Goal: Task Accomplishment & Management: Complete application form

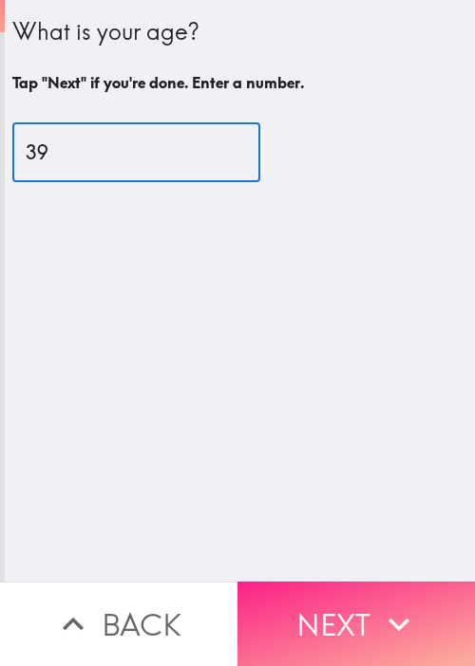
type input "39"
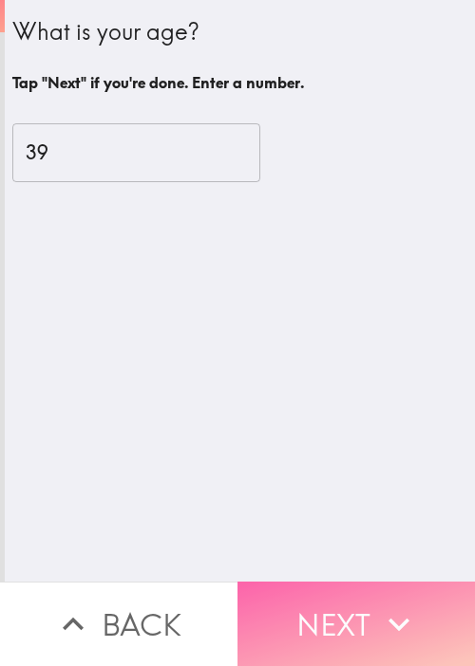
click at [396, 586] on button "Next" at bounding box center [355, 624] width 237 height 84
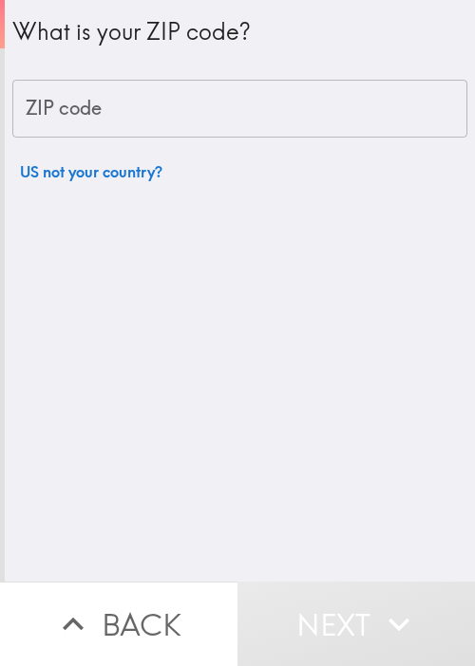
click at [123, 132] on input "ZIP code" at bounding box center [239, 109] width 455 height 59
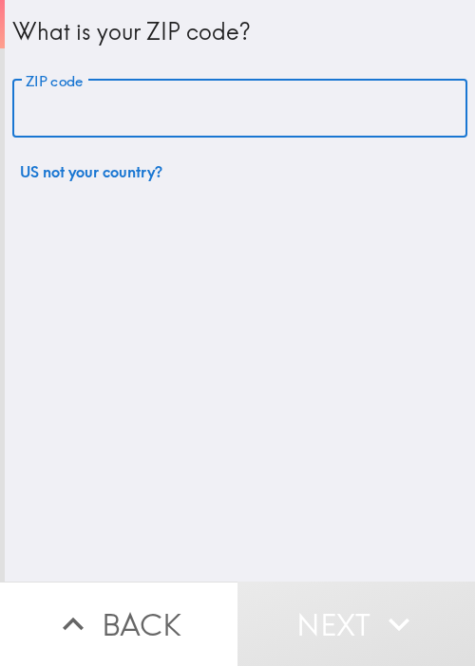
paste input "[URL][DOMAIN_NAME]"
type input "[URL][DOMAIN_NAME]"
drag, startPoint x: 433, startPoint y: 108, endPoint x: -132, endPoint y: 81, distance: 565.5
click at [0, 0] on html "What is your ZIP code? ZIP code [URL][DOMAIN_NAME] ZIP code US not your country…" at bounding box center [237, 0] width 475 height 0
click at [246, 115] on input "ZIP code" at bounding box center [239, 109] width 455 height 59
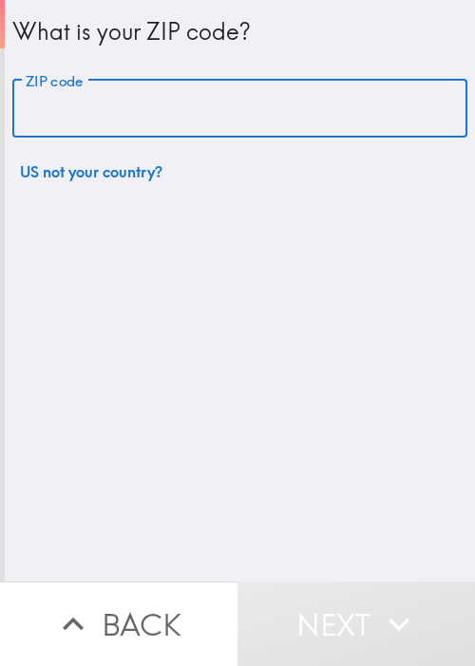
paste input "11801"
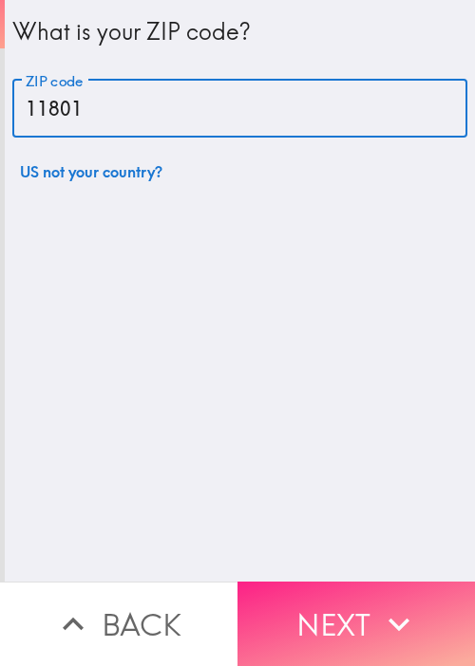
type input "11801"
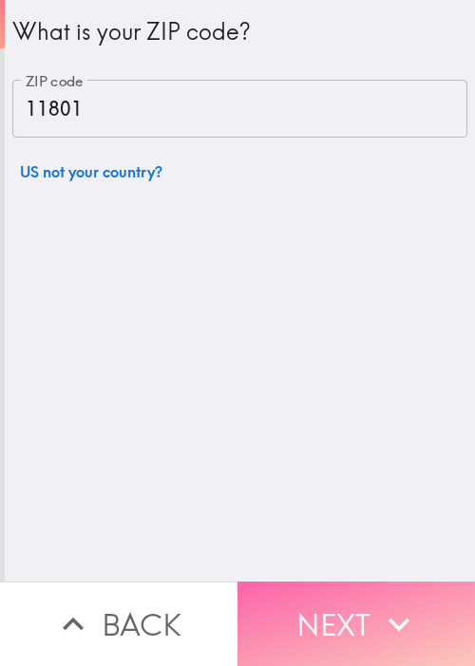
click at [365, 624] on button "Next" at bounding box center [355, 624] width 237 height 84
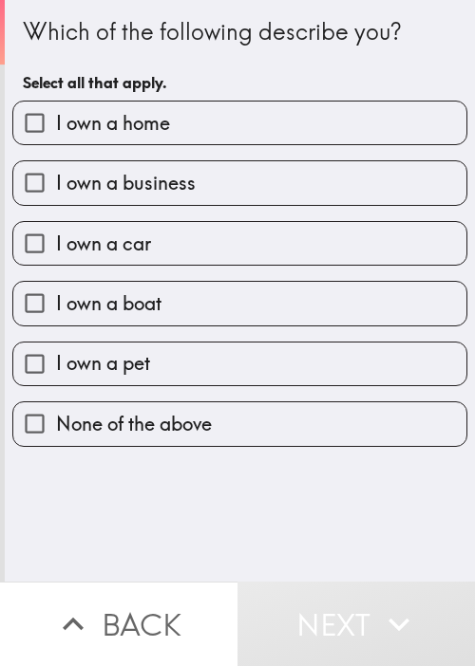
click at [216, 142] on label "I own a home" at bounding box center [239, 123] width 453 height 43
click at [56, 142] on input "I own a home" at bounding box center [34, 123] width 43 height 43
checkbox input "true"
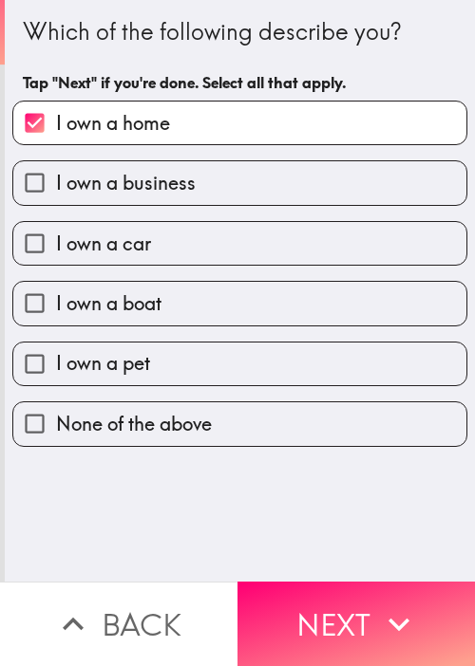
click at [201, 174] on label "I own a business" at bounding box center [239, 182] width 453 height 43
click at [56, 174] on input "I own a business" at bounding box center [34, 182] width 43 height 43
checkbox input "true"
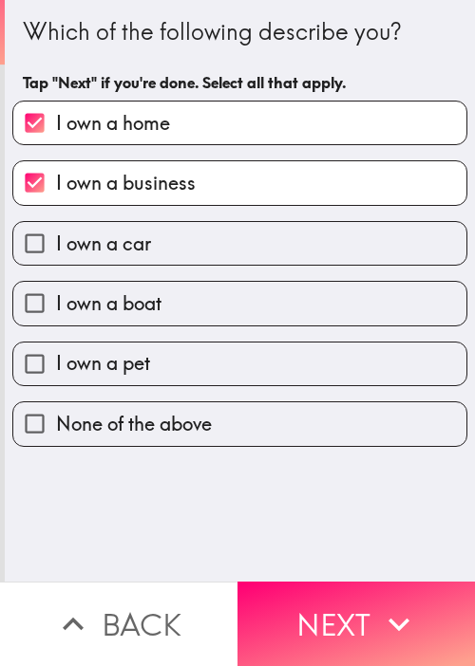
click at [190, 240] on label "I own a car" at bounding box center [239, 243] width 453 height 43
click at [56, 240] on input "I own a car" at bounding box center [34, 243] width 43 height 43
checkbox input "true"
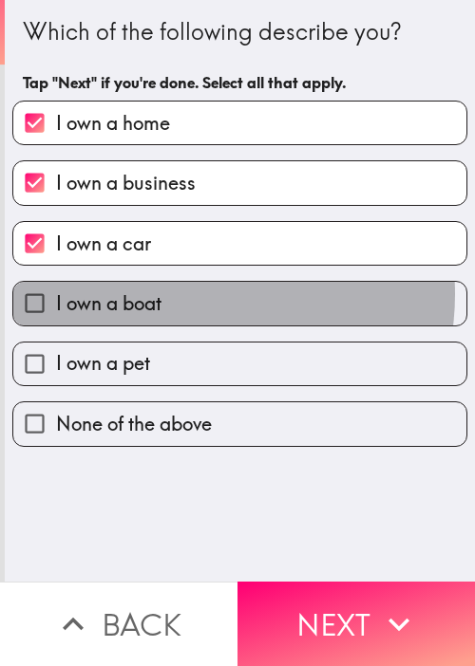
click at [180, 293] on label "I own a boat" at bounding box center [239, 303] width 453 height 43
click at [56, 293] on input "I own a boat" at bounding box center [34, 303] width 43 height 43
checkbox input "true"
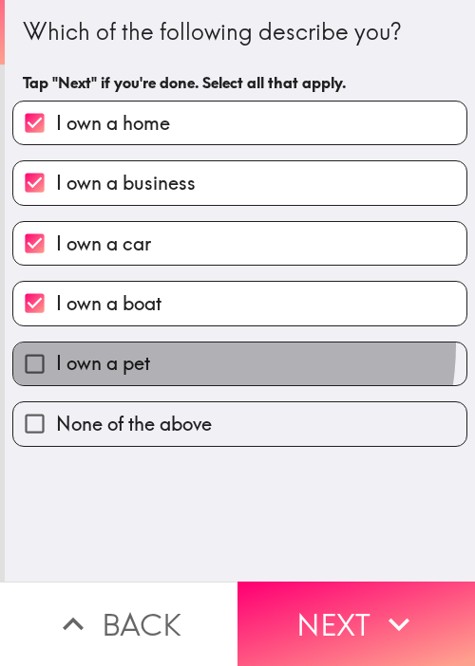
drag, startPoint x: 171, startPoint y: 343, endPoint x: 203, endPoint y: 411, distance: 75.6
click at [171, 344] on label "I own a pet" at bounding box center [239, 364] width 453 height 43
click at [56, 344] on input "I own a pet" at bounding box center [34, 364] width 43 height 43
checkbox input "true"
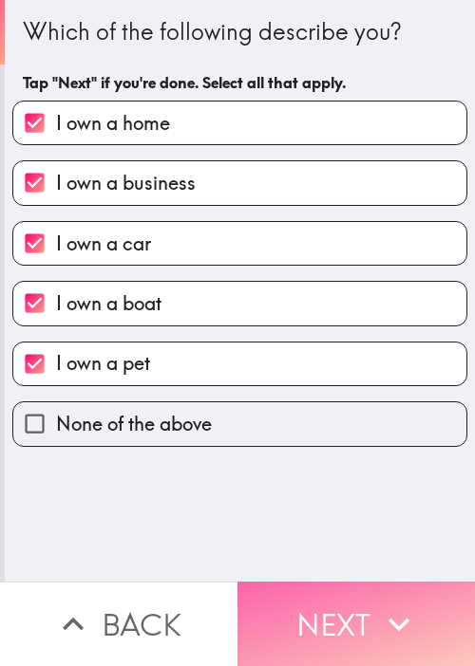
click at [302, 582] on button "Next" at bounding box center [355, 624] width 237 height 84
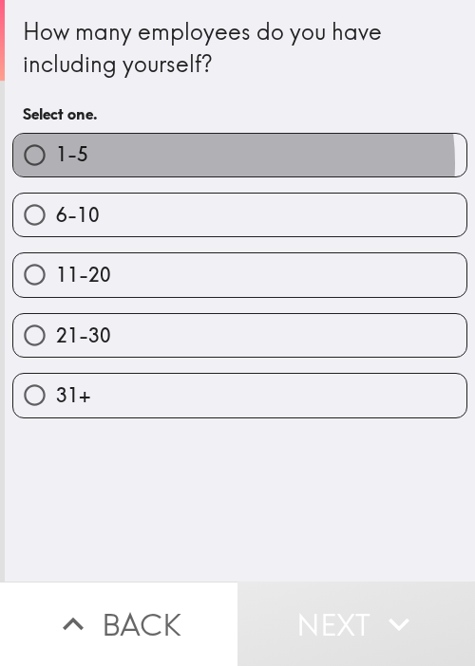
click at [215, 162] on label "1-5" at bounding box center [239, 155] width 453 height 43
click at [56, 162] on input "1-5" at bounding box center [34, 155] width 43 height 43
radio input "true"
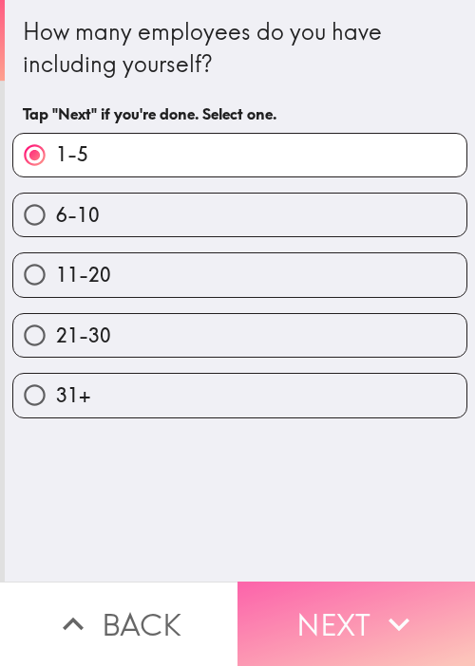
click at [323, 589] on button "Next" at bounding box center [355, 624] width 237 height 84
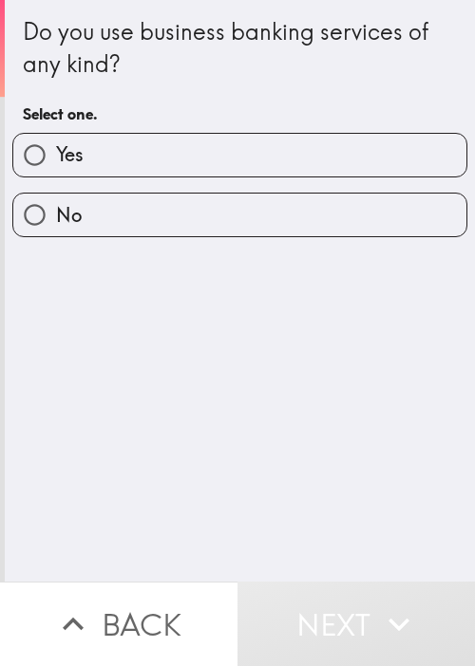
click at [144, 168] on label "Yes" at bounding box center [239, 155] width 453 height 43
click at [56, 168] on input "Yes" at bounding box center [34, 155] width 43 height 43
radio input "true"
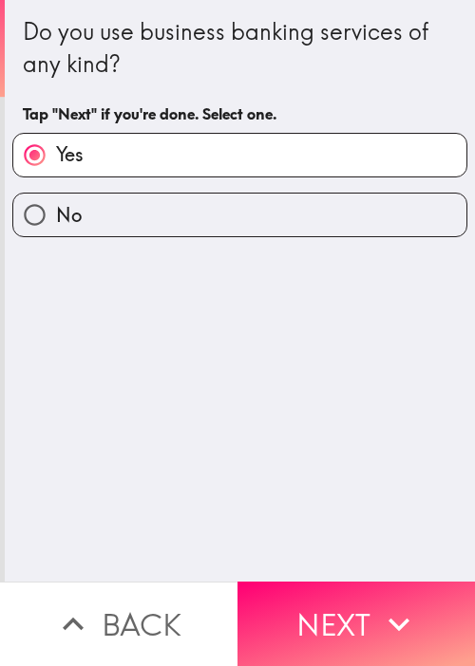
click at [337, 596] on button "Next" at bounding box center [355, 624] width 237 height 84
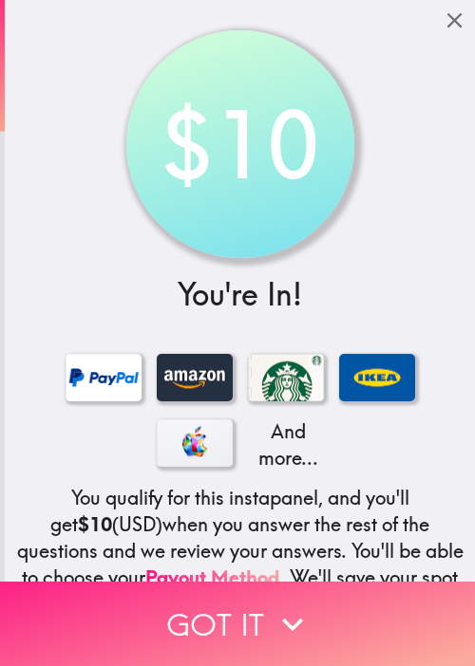
click at [132, 600] on button "Got it" at bounding box center [237, 624] width 475 height 84
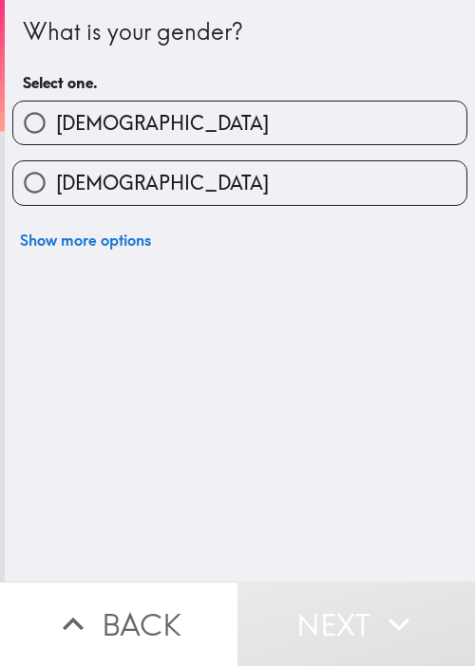
click at [318, 129] on label "[DEMOGRAPHIC_DATA]" at bounding box center [239, 123] width 453 height 43
click at [56, 129] on input "[DEMOGRAPHIC_DATA]" at bounding box center [34, 123] width 43 height 43
radio input "true"
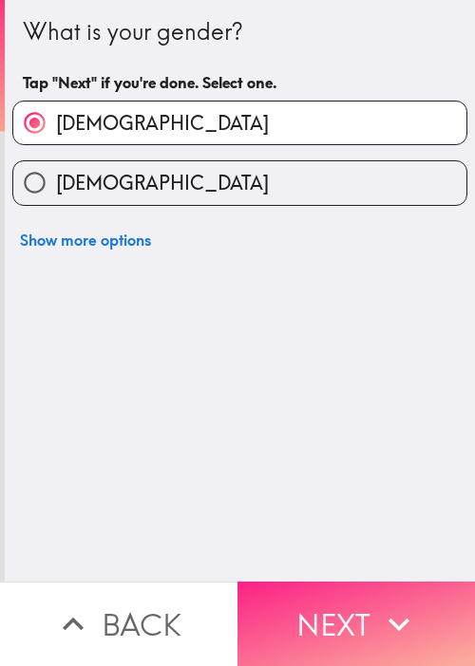
drag, startPoint x: 153, startPoint y: 516, endPoint x: 346, endPoint y: 609, distance: 214.0
click at [157, 516] on div "What is your gender? Tap "Next" if you're done. Select one. [DEMOGRAPHIC_DATA] …" at bounding box center [240, 291] width 470 height 582
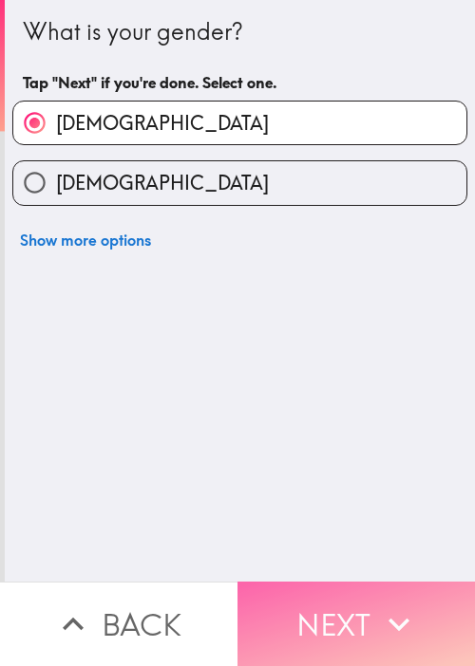
click at [363, 616] on button "Next" at bounding box center [355, 624] width 237 height 84
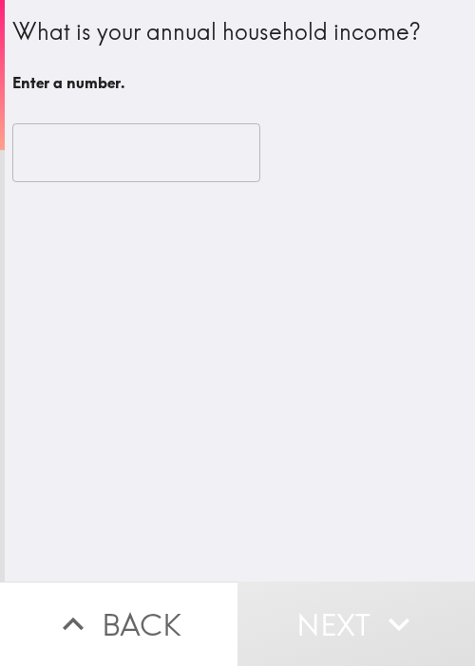
click at [144, 150] on input "number" at bounding box center [136, 152] width 248 height 59
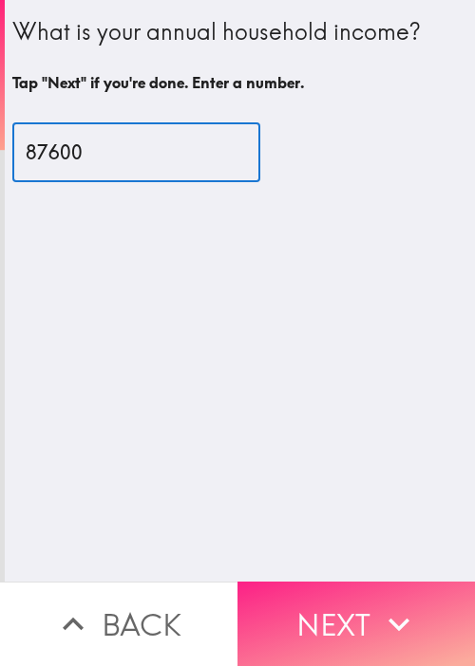
type input "87600"
click at [389, 588] on button "Next" at bounding box center [355, 624] width 237 height 84
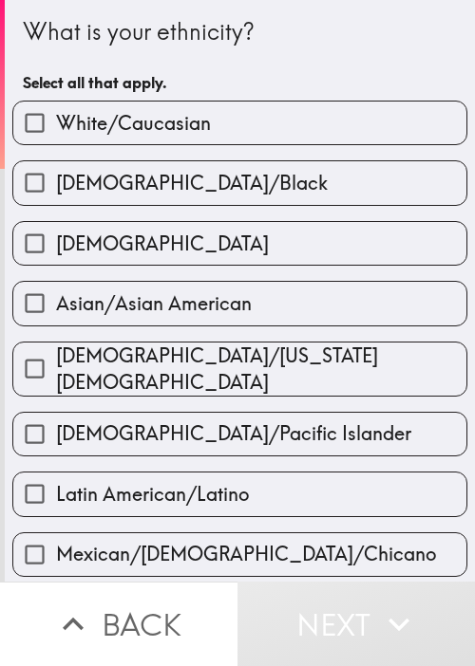
click at [122, 119] on span "White/Caucasian" at bounding box center [133, 123] width 155 height 27
click at [56, 119] on input "White/Caucasian" at bounding box center [34, 123] width 43 height 43
checkbox input "true"
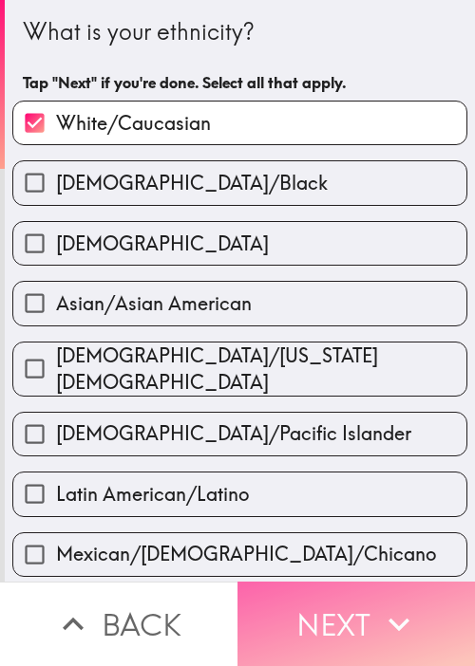
drag, startPoint x: 367, startPoint y: 611, endPoint x: 362, endPoint y: 573, distance: 38.4
click at [371, 609] on button "Next" at bounding box center [355, 624] width 237 height 84
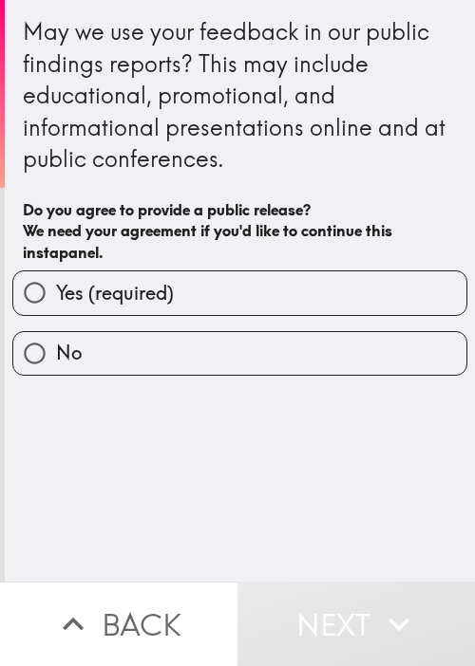
click at [196, 292] on label "Yes (required)" at bounding box center [239, 292] width 453 height 43
click at [56, 292] on input "Yes (required)" at bounding box center [34, 292] width 43 height 43
radio input "true"
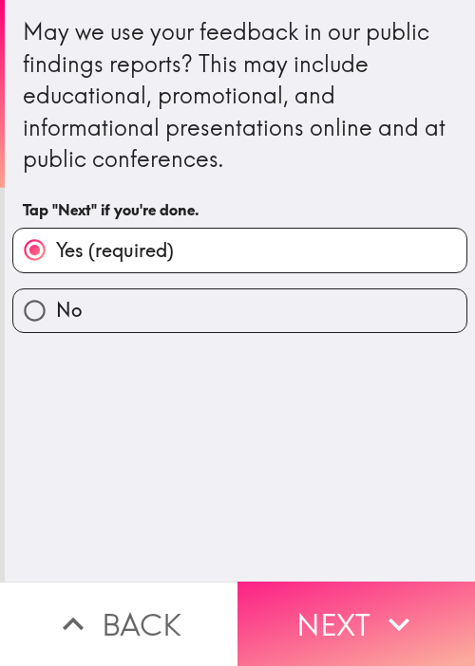
click at [352, 593] on button "Next" at bounding box center [355, 624] width 237 height 84
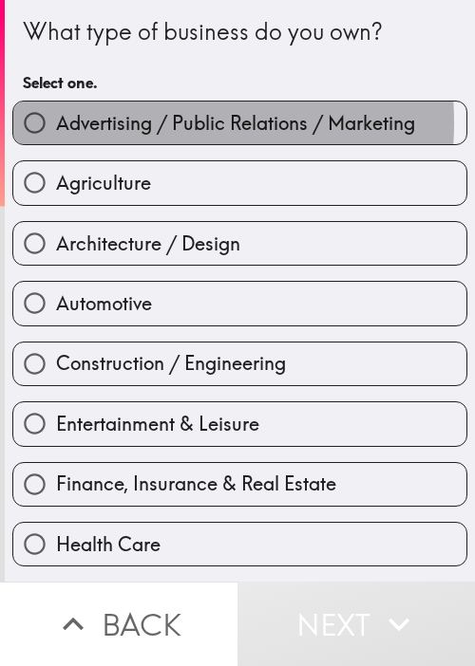
click at [120, 122] on span "Advertising / Public Relations / Marketing" at bounding box center [235, 123] width 359 height 27
click at [56, 122] on input "Advertising / Public Relations / Marketing" at bounding box center [34, 123] width 43 height 43
radio input "true"
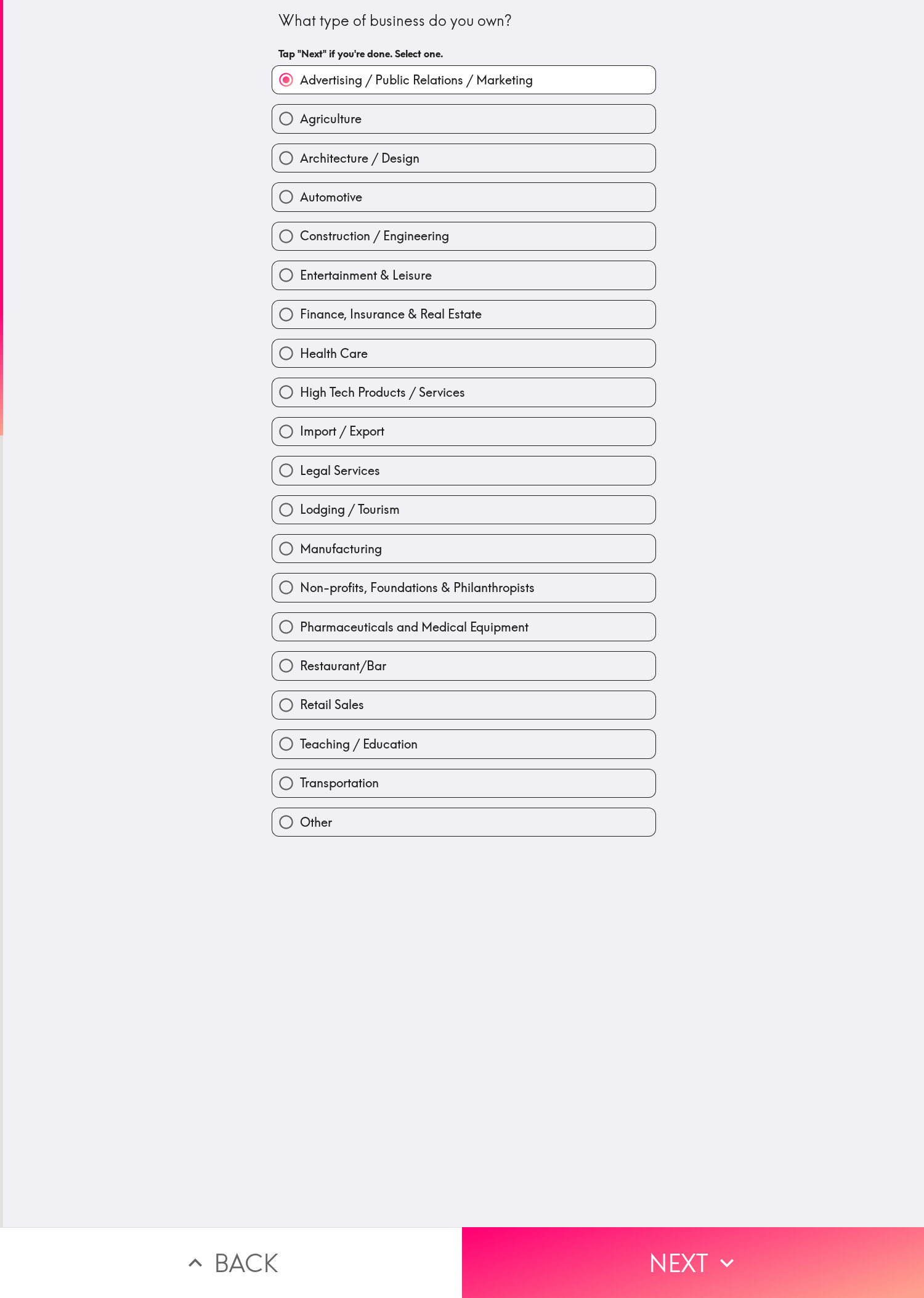
click at [49, 79] on div "What type of business do you own? Tap "Next" if you're done. Select one. Advert…" at bounding box center [463, 613] width 921 height 1227
click at [308, 383] on div "High Tech Products / Services" at bounding box center [459, 387] width 395 height 39
click at [308, 367] on label "Health Care" at bounding box center [464, 353] width 383 height 28
click at [300, 367] on input "Health Care" at bounding box center [286, 353] width 28 height 28
radio input "true"
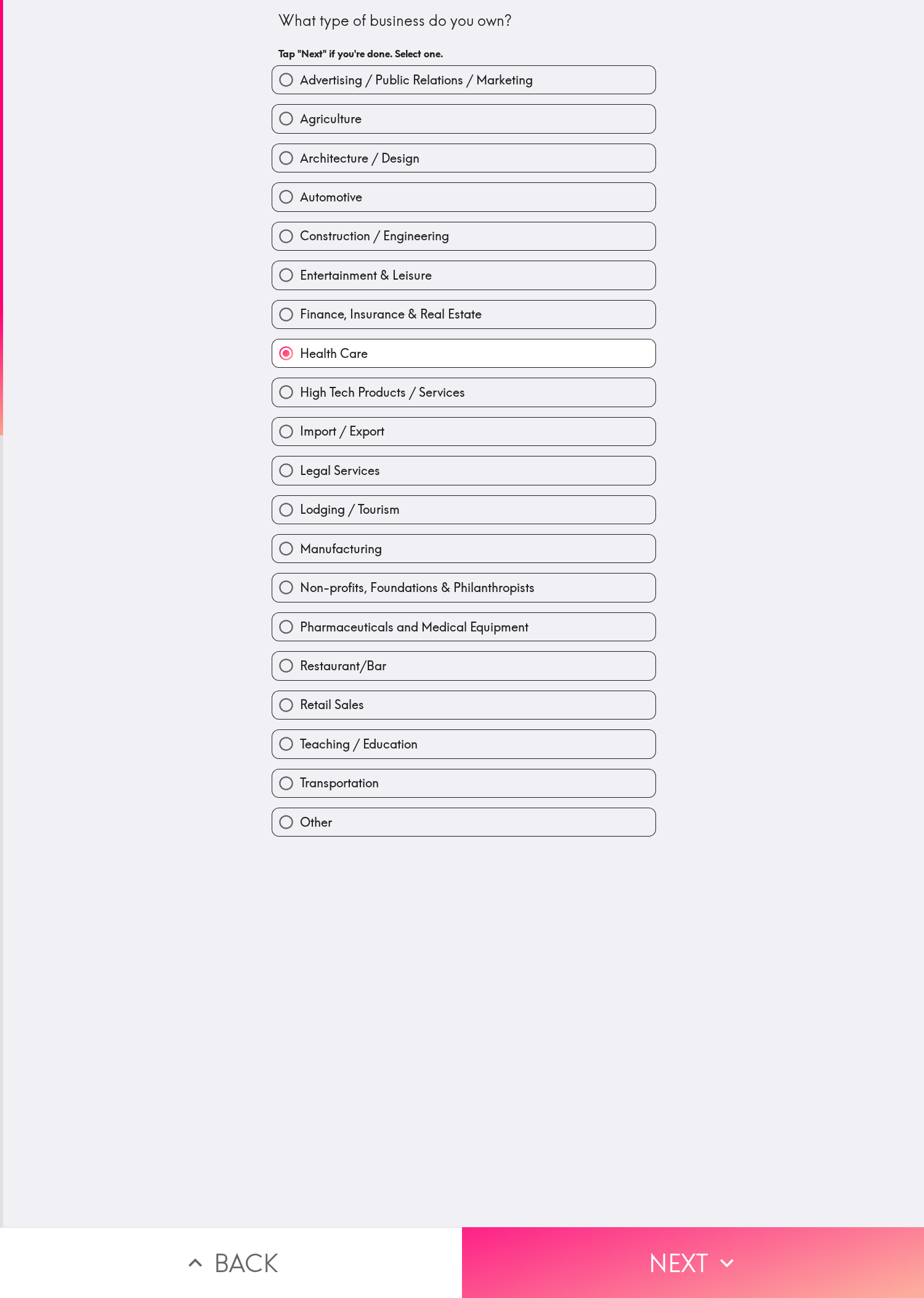
click at [308, 432] on button "Next" at bounding box center [693, 1262] width 462 height 71
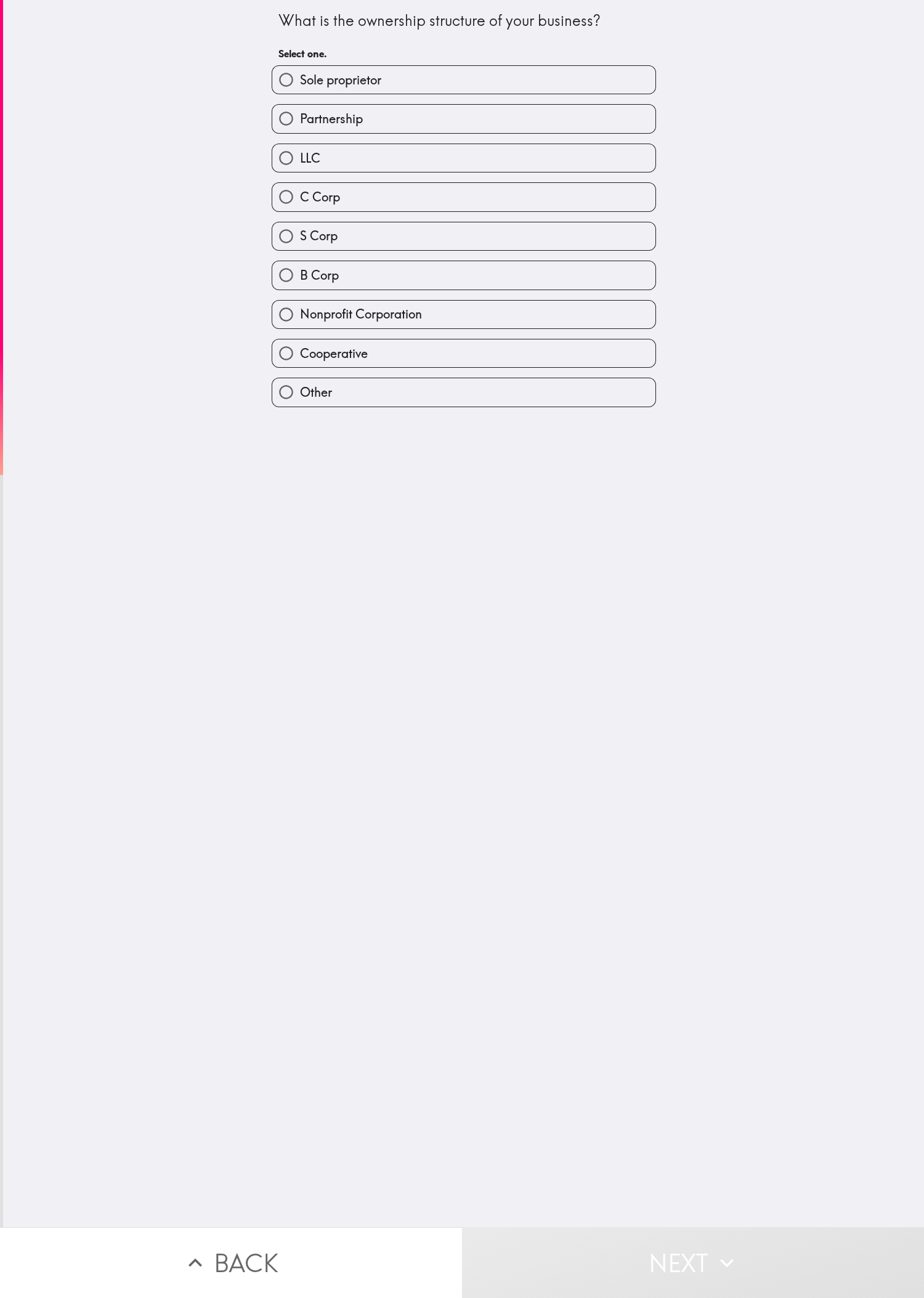
click at [162, 432] on div "What is the ownership structure of your business? Select one. Sole proprietor P…" at bounding box center [463, 613] width 921 height 1227
click at [308, 147] on div "LLC" at bounding box center [464, 158] width 384 height 29
click at [308, 132] on label "Partnership" at bounding box center [464, 118] width 383 height 28
click at [300, 132] on input "Partnership" at bounding box center [286, 118] width 28 height 28
radio input "true"
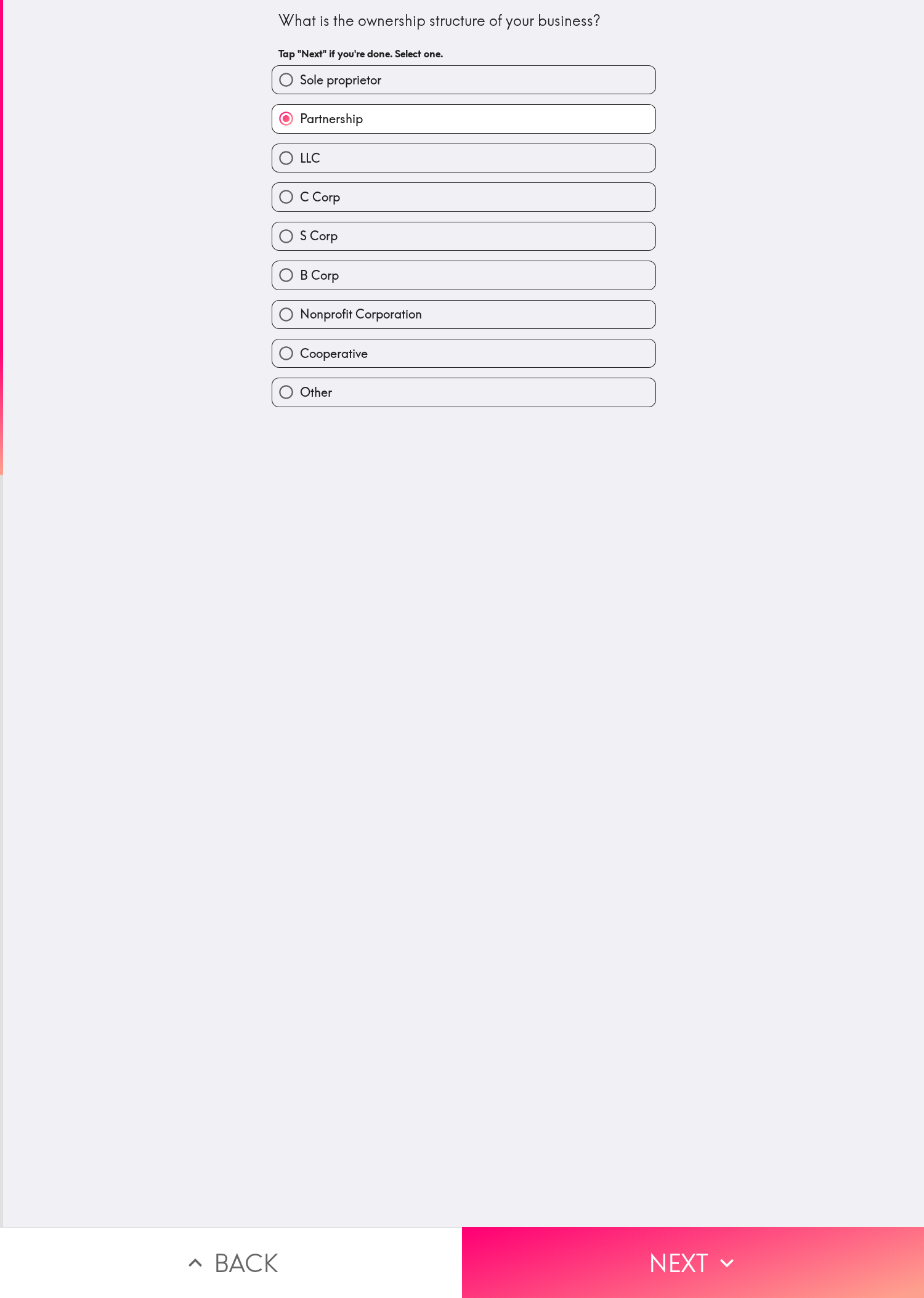
click at [308, 112] on label "Partnership" at bounding box center [464, 118] width 383 height 28
click at [300, 112] on input "Partnership" at bounding box center [286, 118] width 28 height 28
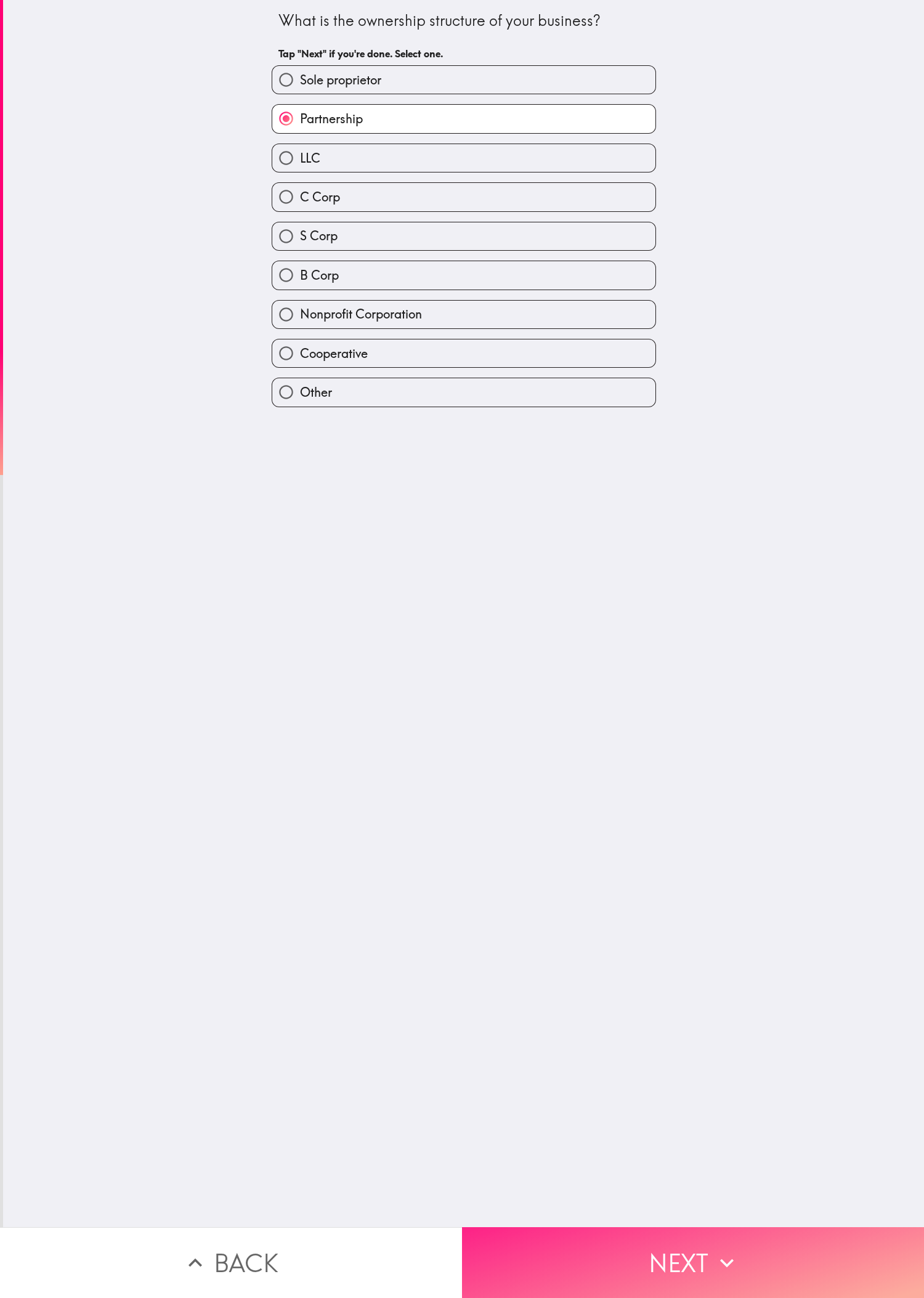
click at [308, 432] on button "Next" at bounding box center [693, 1262] width 462 height 71
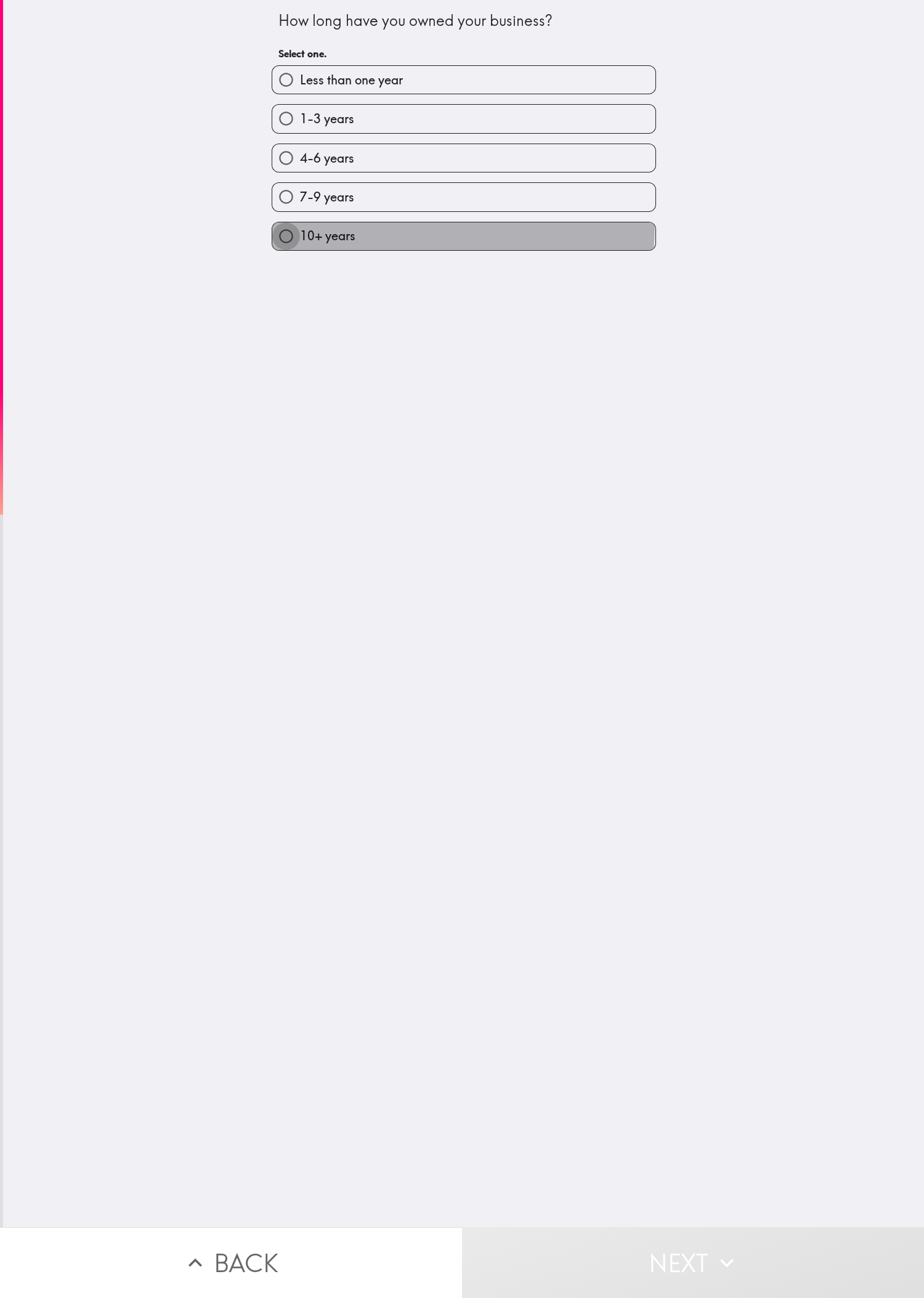
click at [273, 229] on input "10+ years" at bounding box center [286, 236] width 28 height 28
radio input "true"
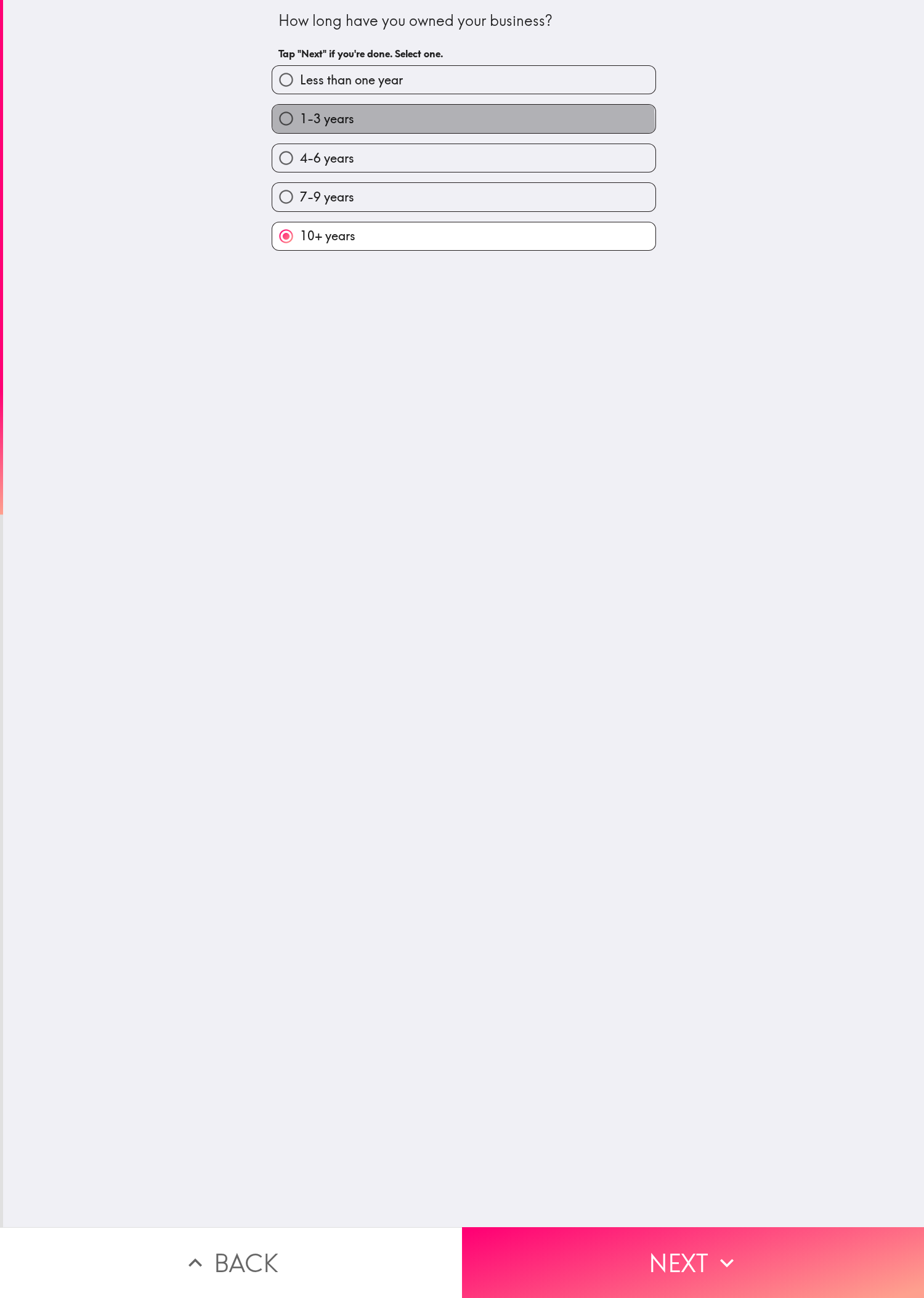
click at [308, 127] on label "1-3 years" at bounding box center [464, 118] width 383 height 28
click at [300, 127] on input "1-3 years" at bounding box center [286, 118] width 28 height 28
radio input "true"
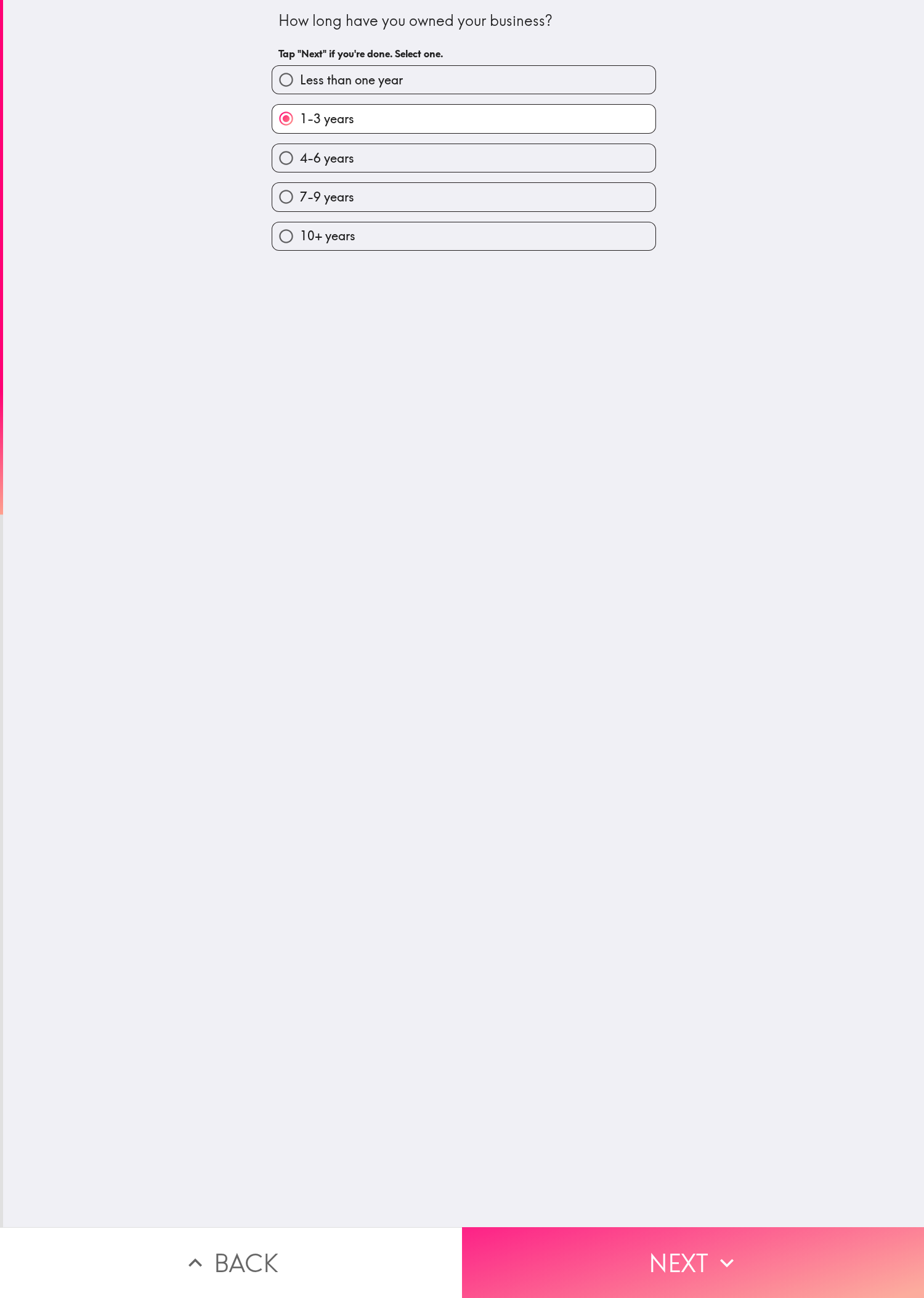
click at [308, 432] on button "Next" at bounding box center [693, 1262] width 462 height 71
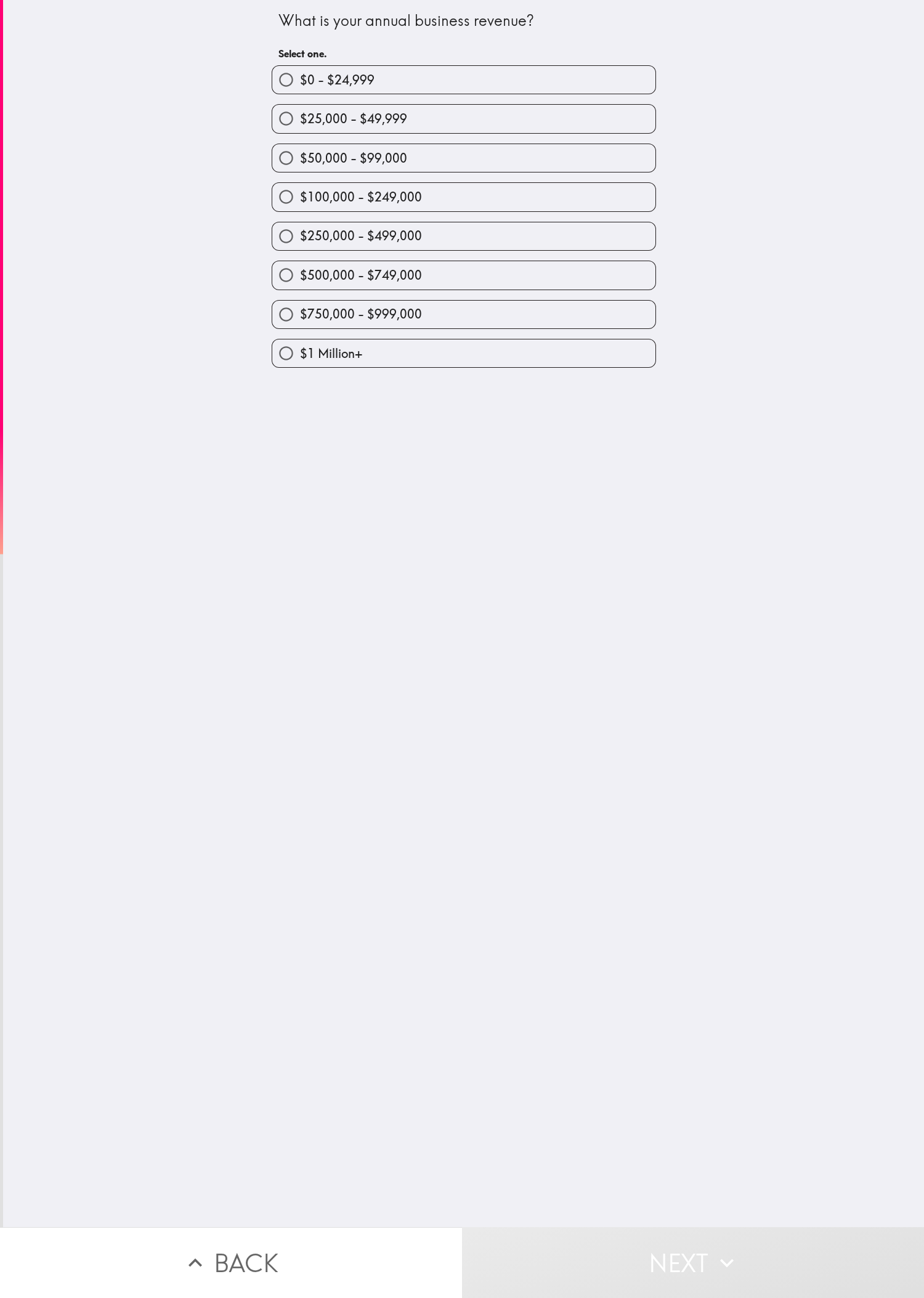
drag, startPoint x: 692, startPoint y: 694, endPoint x: 651, endPoint y: 590, distance: 111.8
click at [308, 432] on div "What is your annual business revenue? Select one. $0 - $24,999 $25,000 - $49,99…" at bounding box center [463, 613] width 921 height 1227
click at [308, 223] on div "$250,000 - $499,000" at bounding box center [459, 232] width 395 height 39
click at [308, 300] on div "$750,000 - $999,000" at bounding box center [459, 310] width 395 height 39
click at [308, 289] on label "$500,000 - $749,000" at bounding box center [464, 275] width 383 height 28
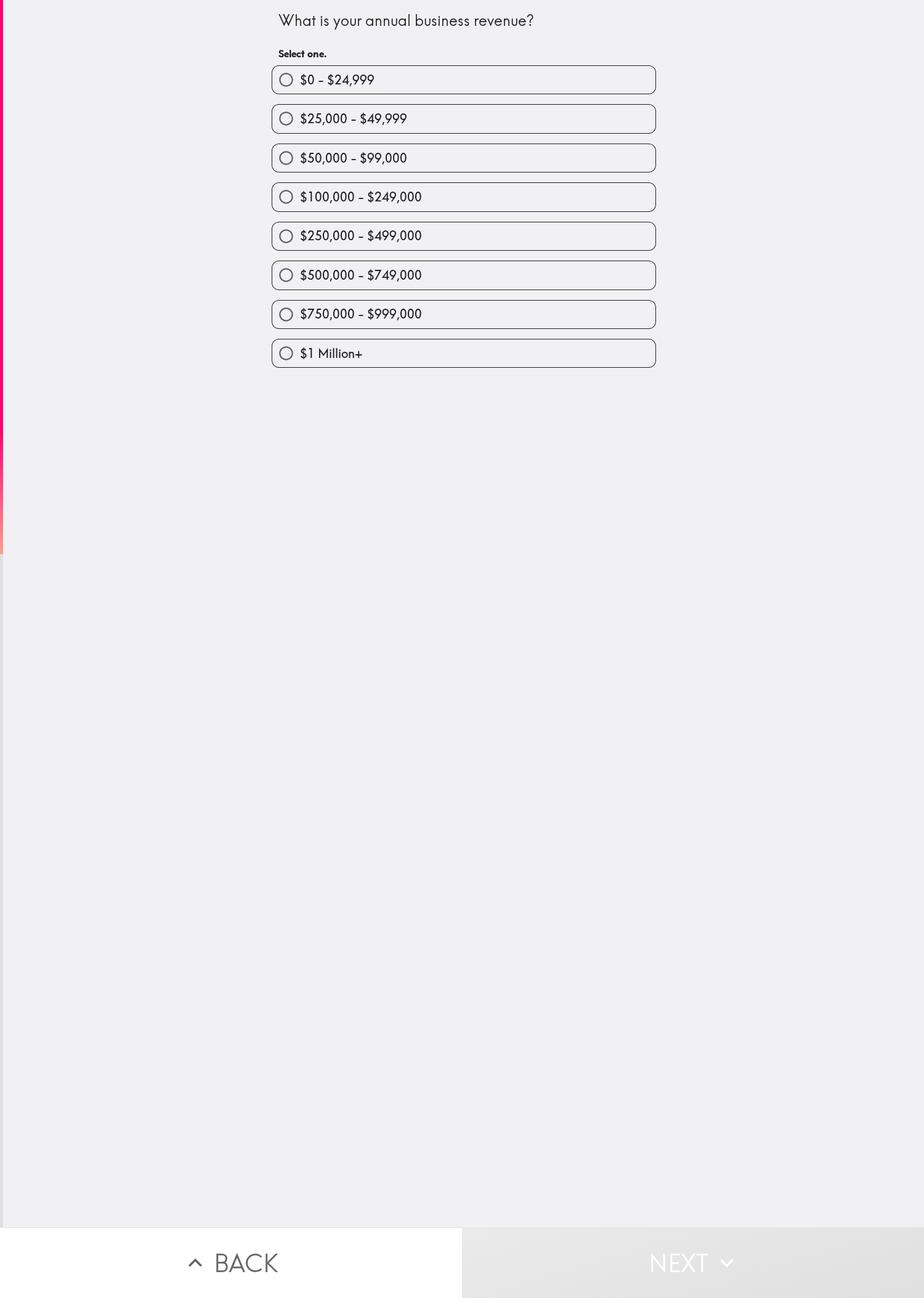
click at [300, 289] on input "$500,000 - $749,000" at bounding box center [286, 275] width 28 height 28
radio input "true"
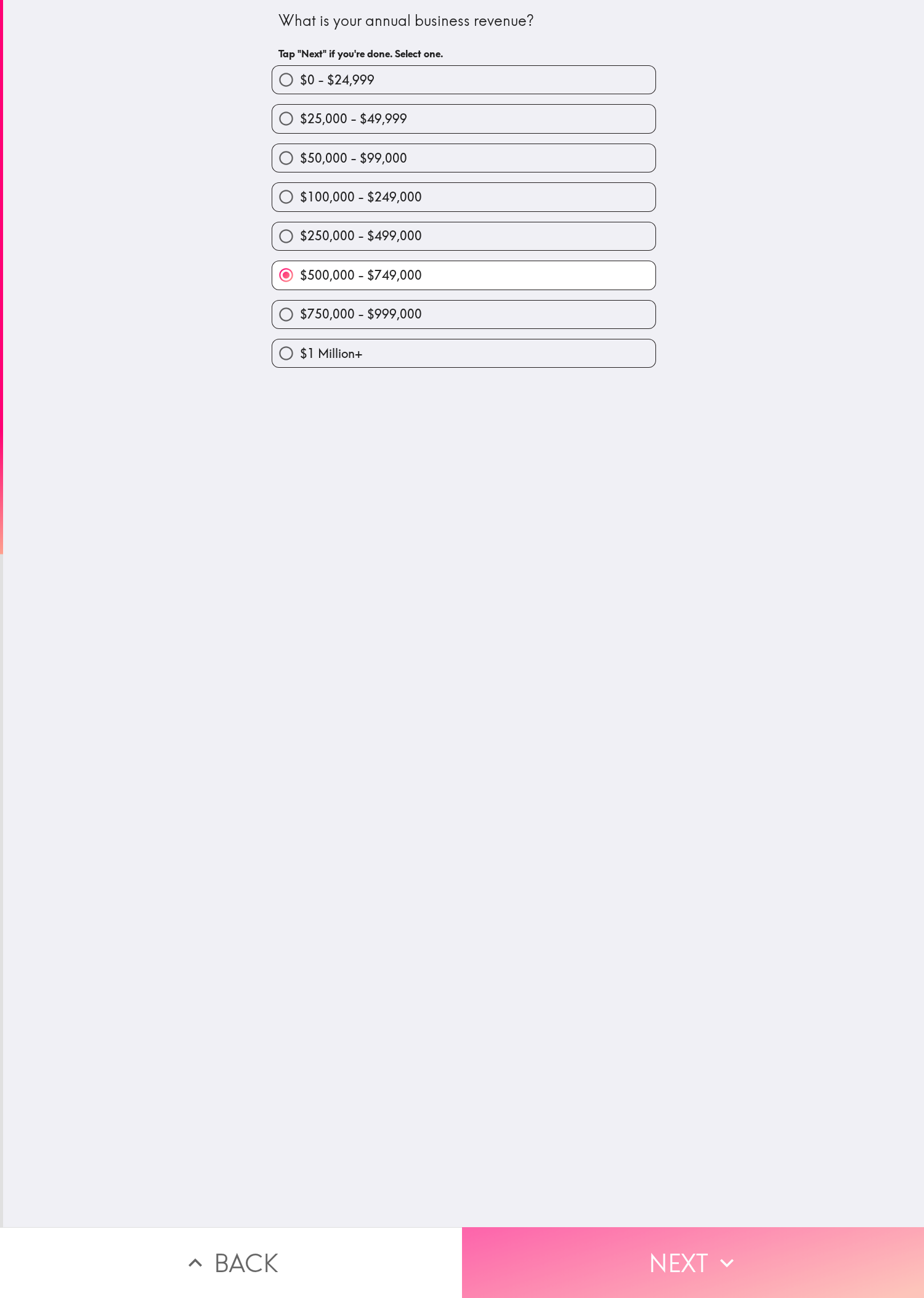
click at [308, 432] on button "Next" at bounding box center [693, 1262] width 462 height 71
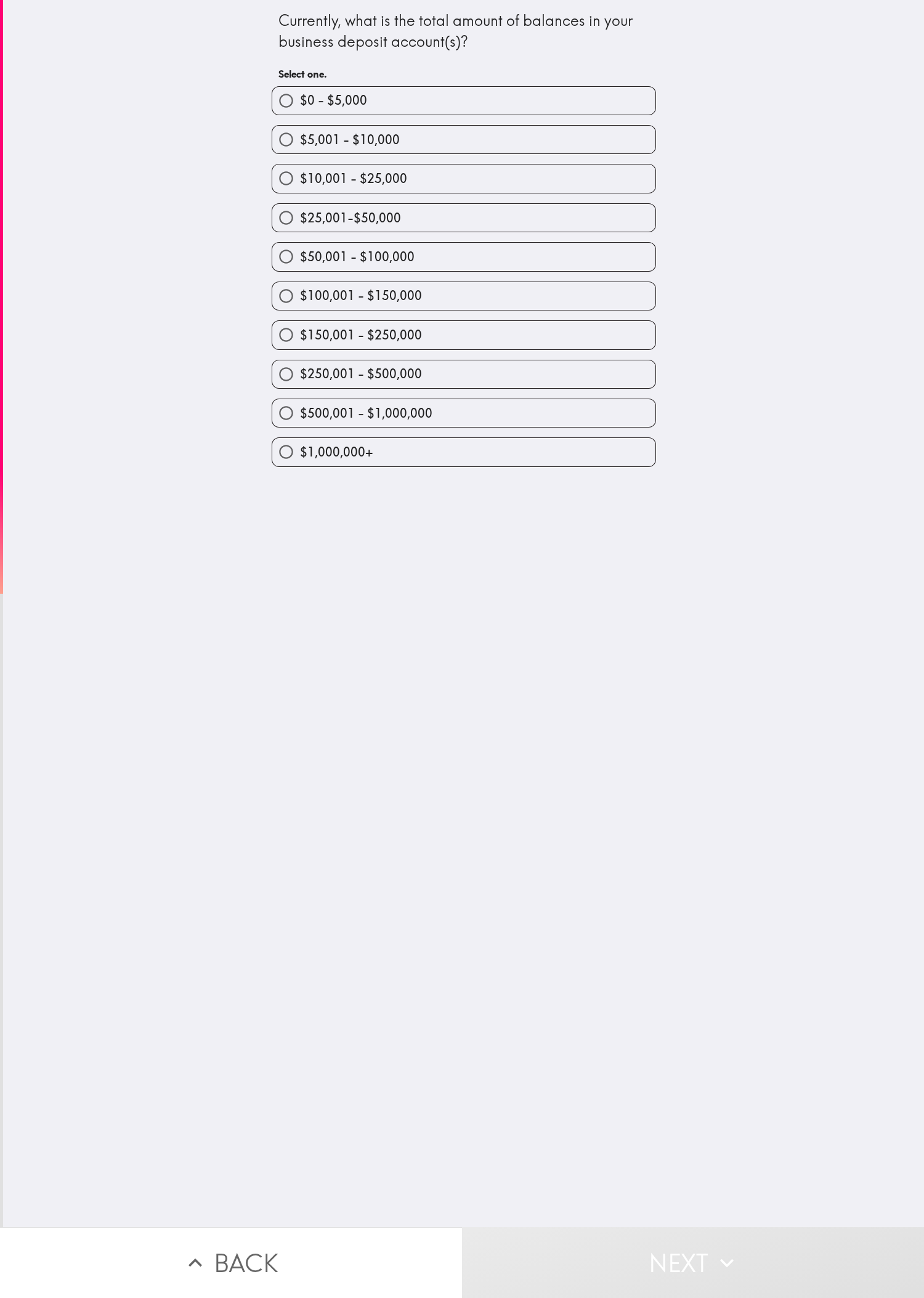
click at [308, 280] on div "$100,001 - $150,000" at bounding box center [459, 291] width 395 height 39
click at [308, 347] on label "$150,001 - $250,000" at bounding box center [464, 335] width 383 height 28
click at [300, 347] on input "$150,001 - $250,000" at bounding box center [286, 335] width 28 height 28
radio input "true"
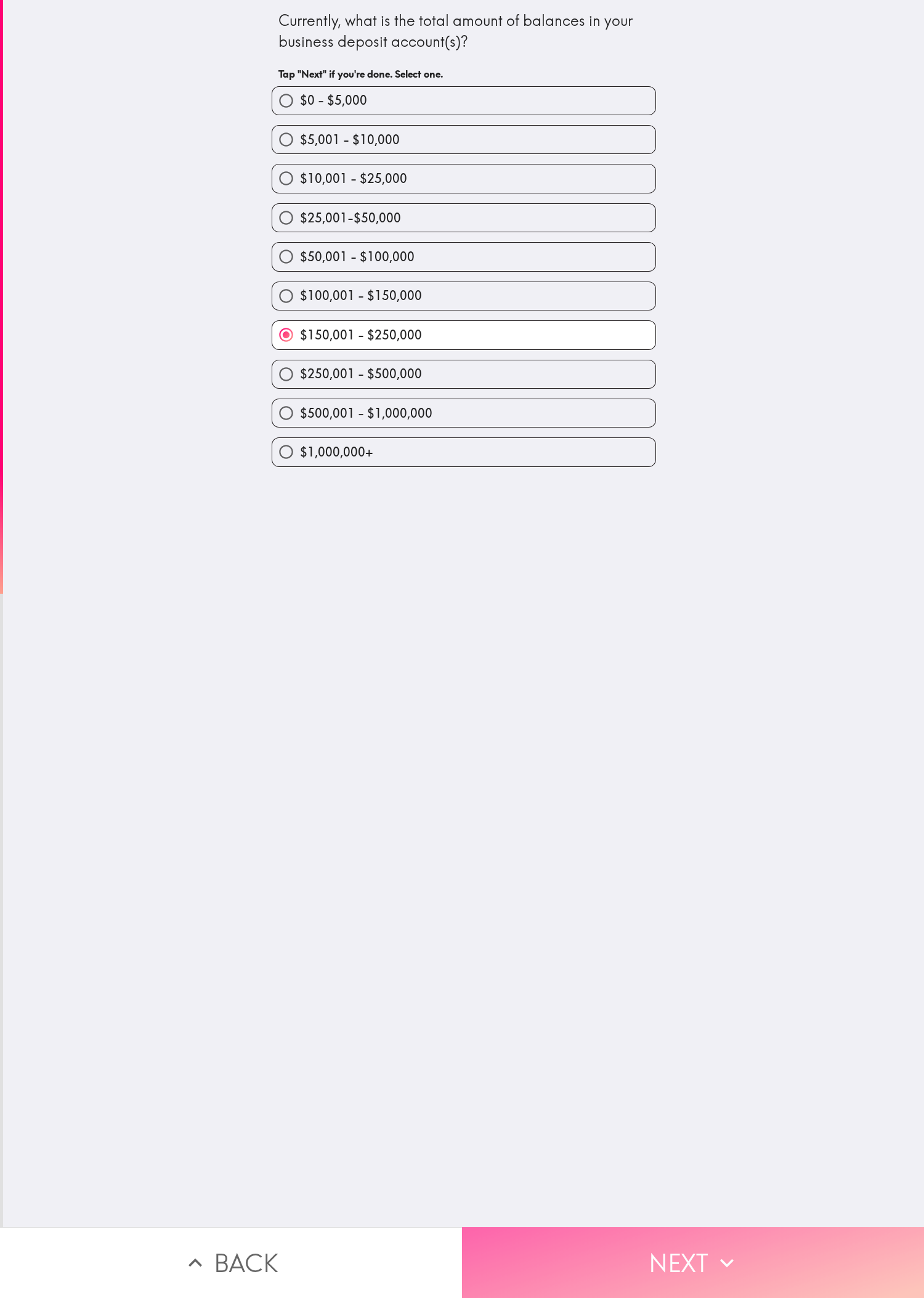
click at [308, 432] on button "Next" at bounding box center [693, 1262] width 462 height 71
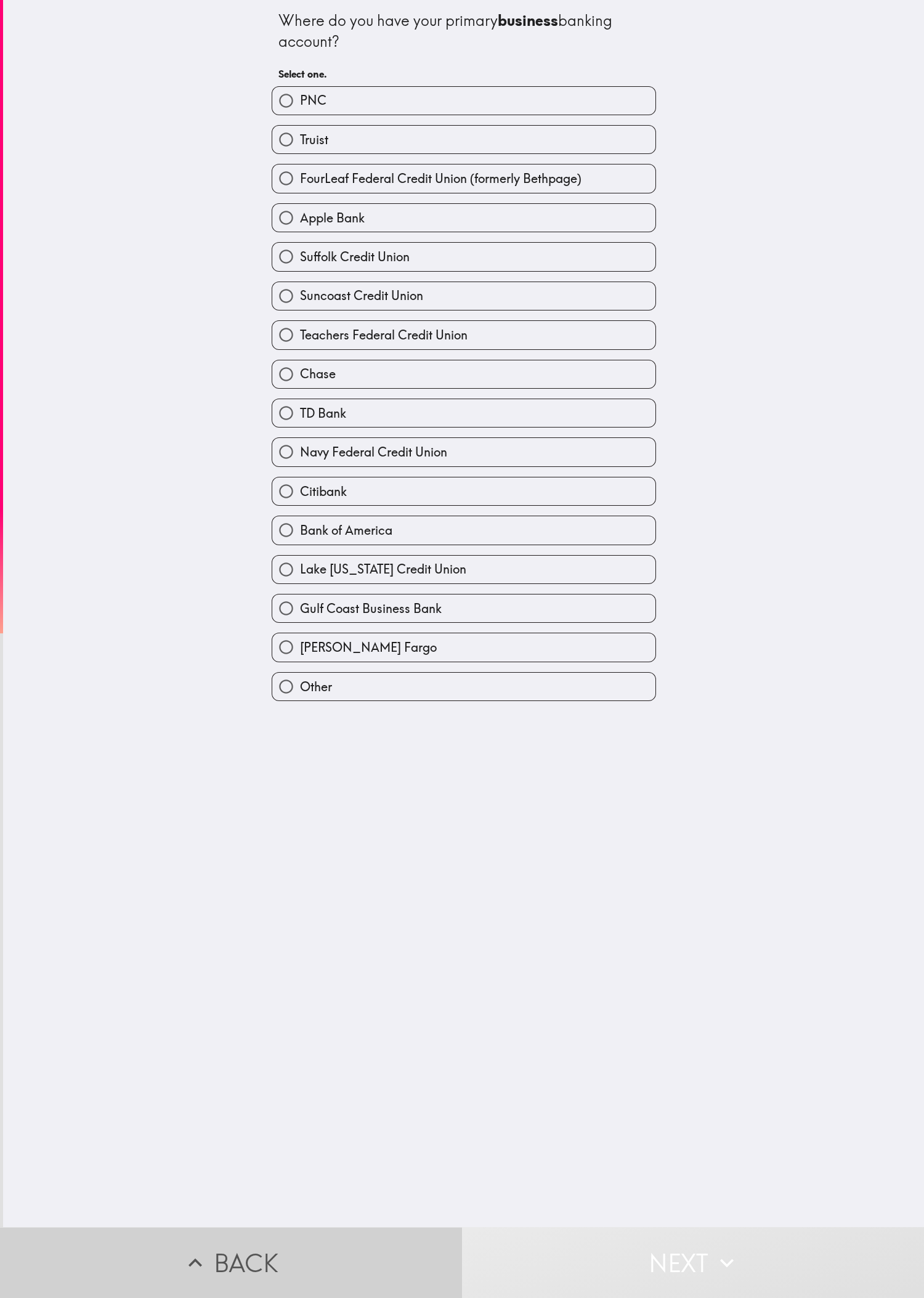
click at [254, 432] on button "Back" at bounding box center [231, 1262] width 462 height 71
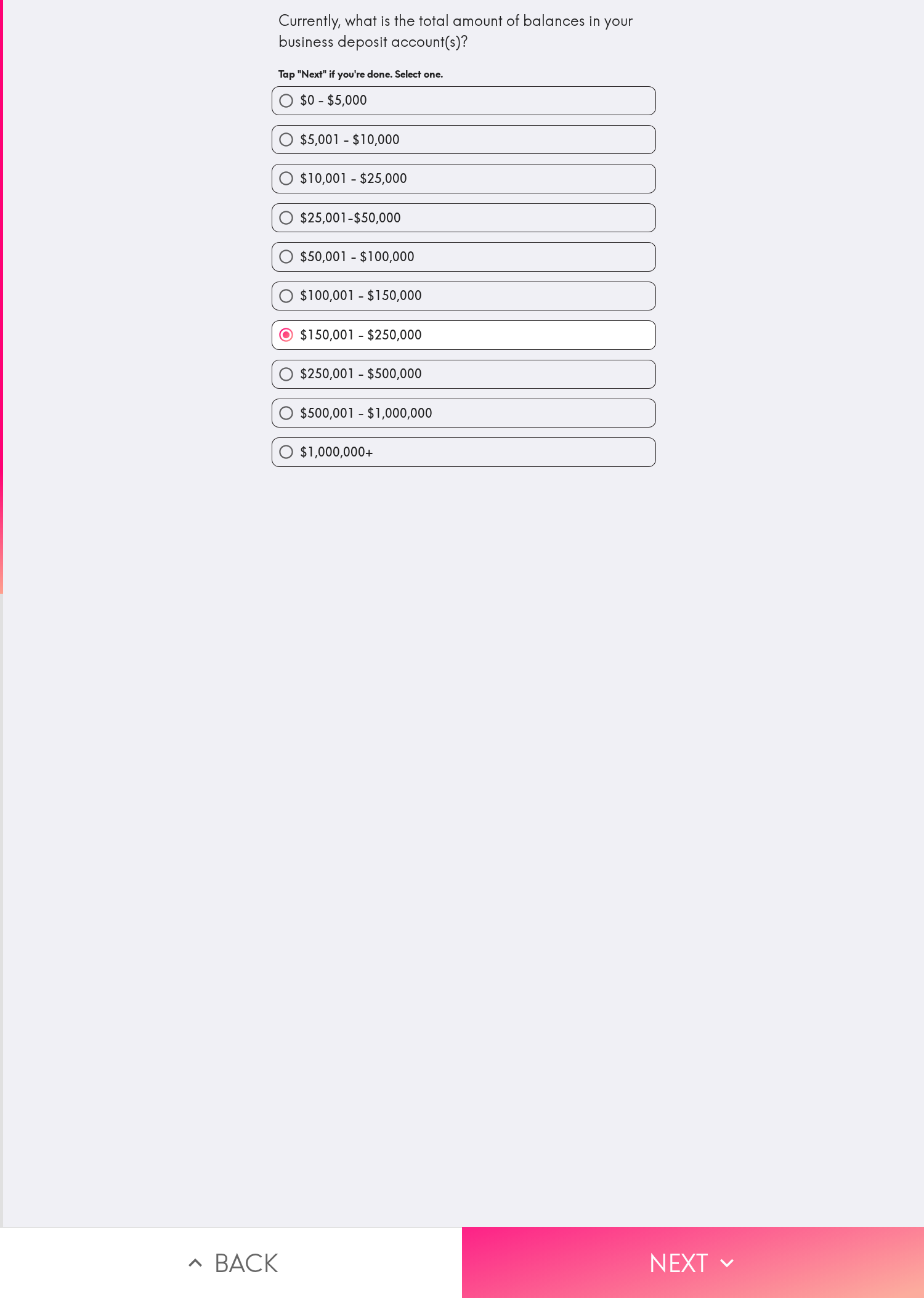
click at [308, 432] on button "Next" at bounding box center [693, 1262] width 462 height 71
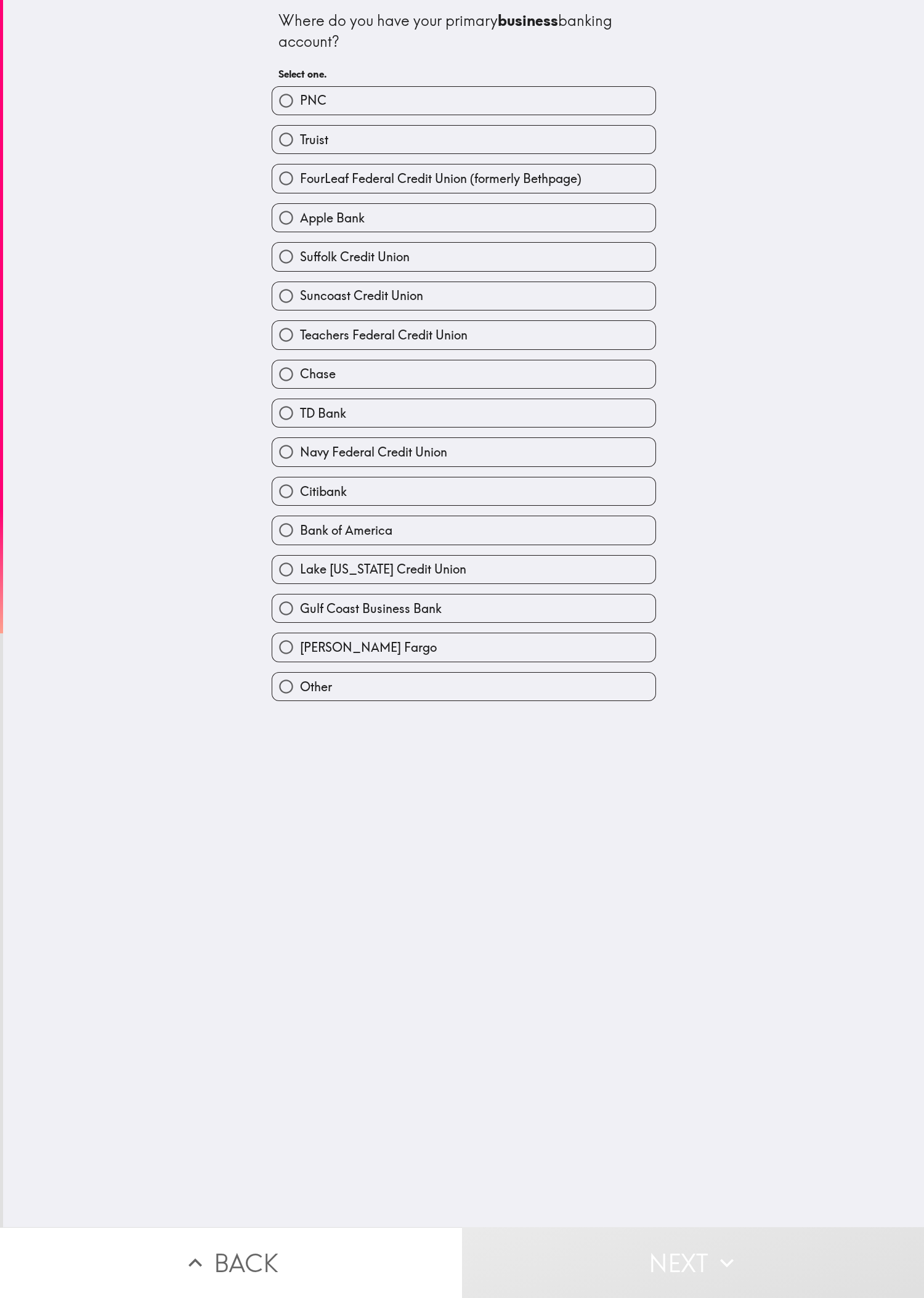
drag, startPoint x: 716, startPoint y: 810, endPoint x: 803, endPoint y: 765, distance: 97.9
click at [308, 432] on div "Where do you have your primary business banking account? Select one. PNC Truist…" at bounding box center [463, 613] width 921 height 1227
click at [128, 432] on div "Where do you have your primary business banking account? Select one. PNC Truist…" at bounding box center [463, 613] width 921 height 1227
click at [308, 432] on label "Navy Federal Credit Union" at bounding box center [464, 452] width 383 height 28
click at [300, 432] on input "Navy Federal Credit Union" at bounding box center [286, 452] width 28 height 28
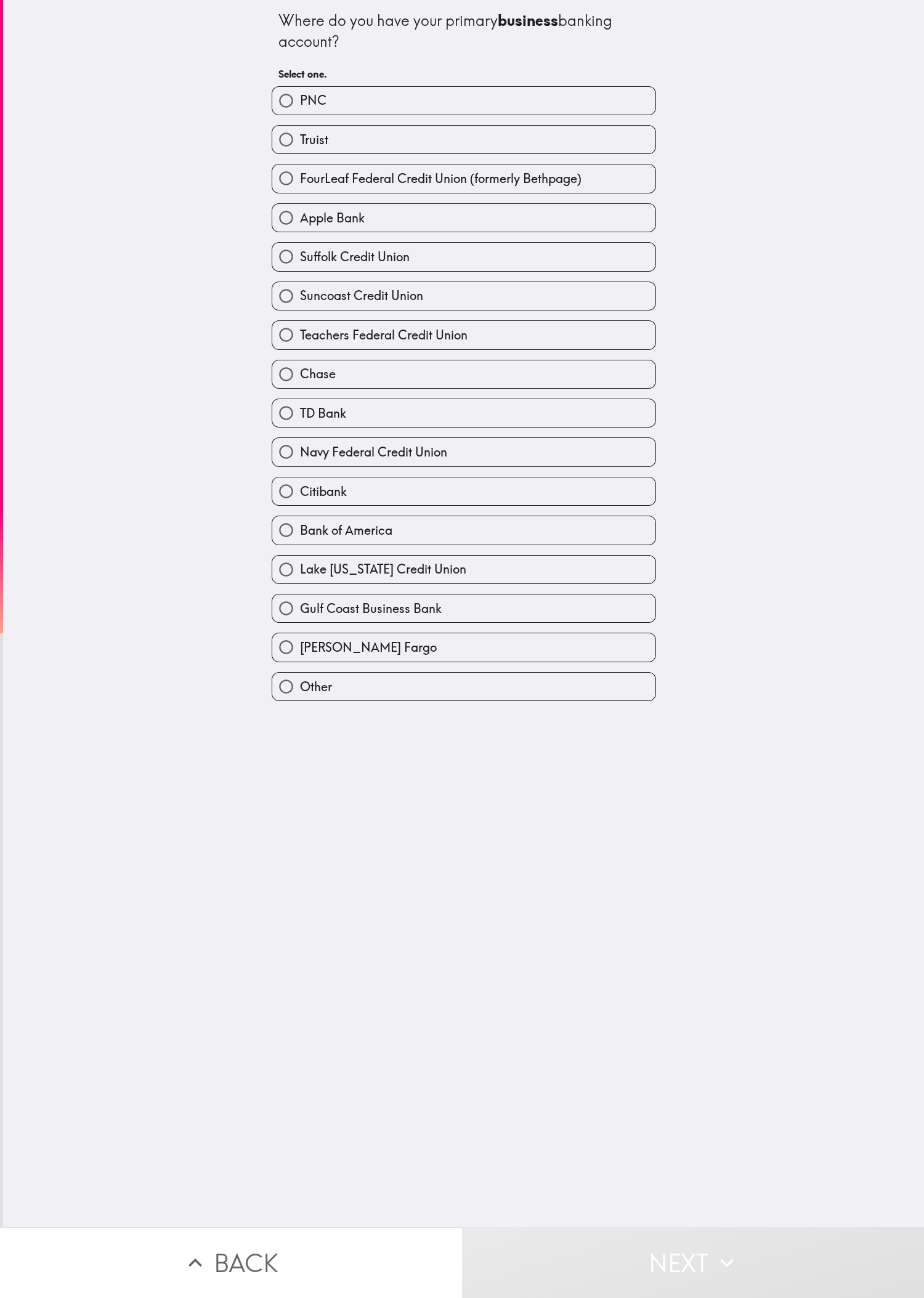
radio input "true"
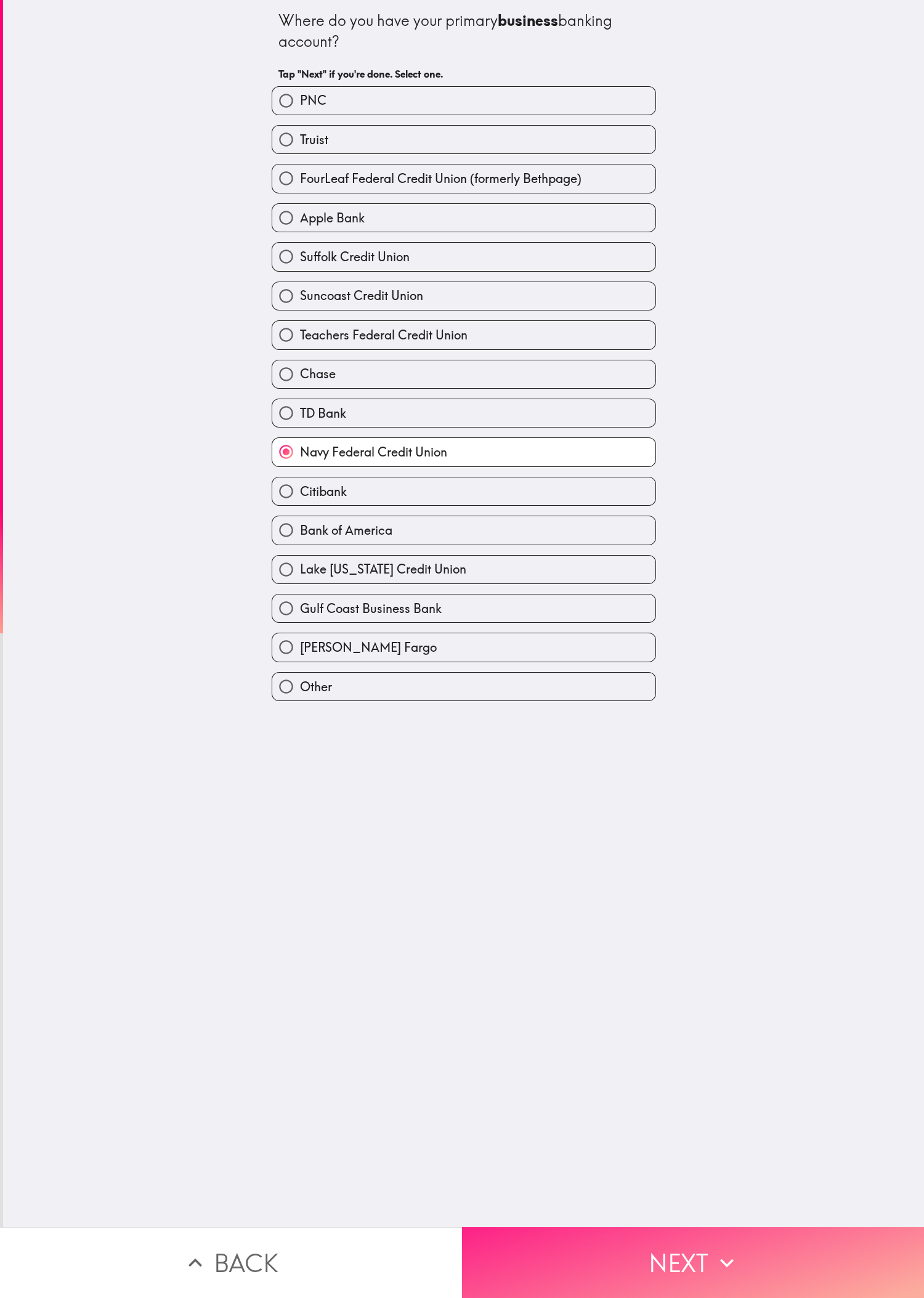
click at [308, 432] on button "Next" at bounding box center [693, 1262] width 462 height 71
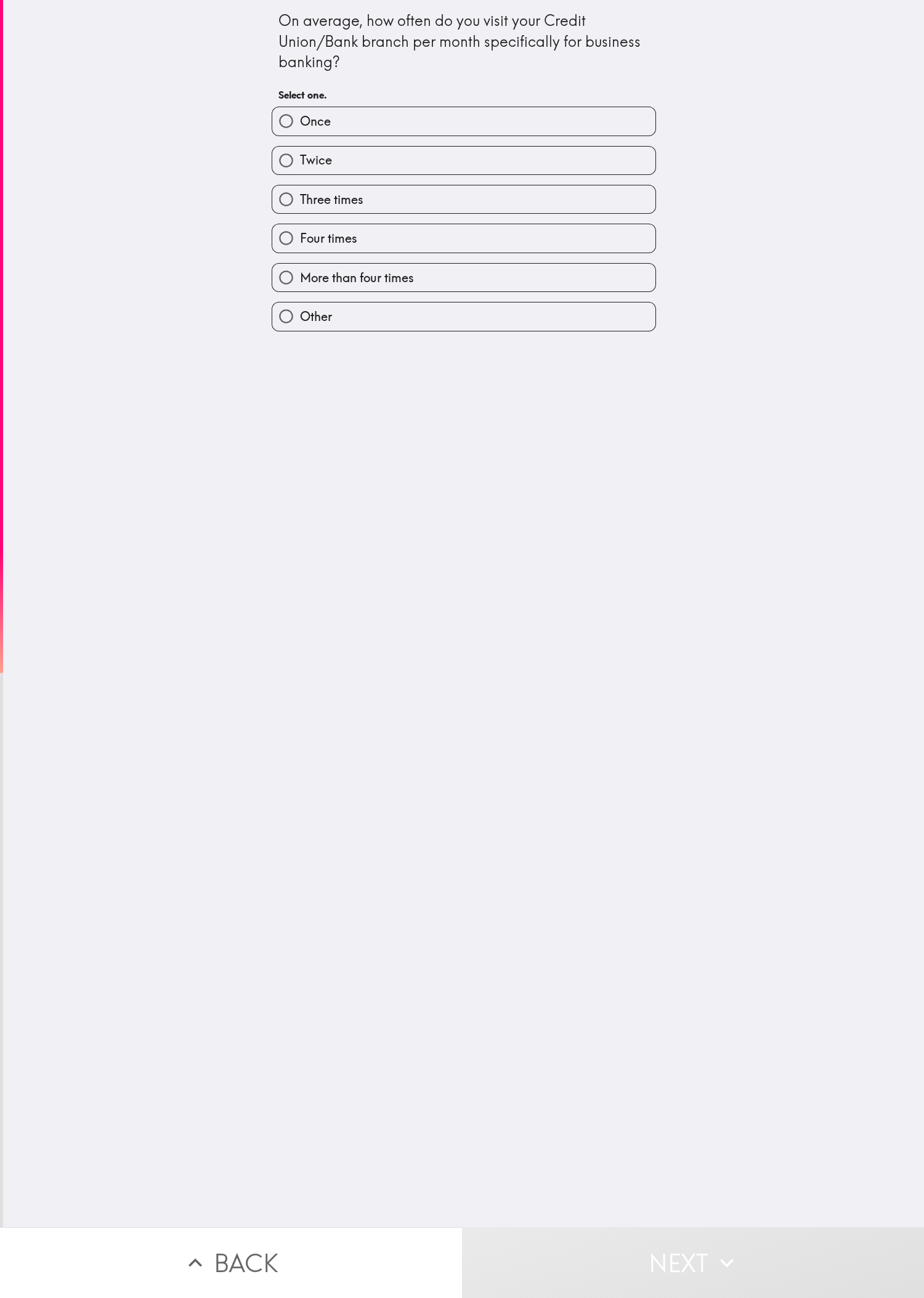
drag, startPoint x: 794, startPoint y: 796, endPoint x: 614, endPoint y: 668, distance: 220.9
click at [308, 432] on div "On average, how often do you visit your Credit Union/Bank branch per month spec…" at bounding box center [463, 613] width 921 height 1227
drag, startPoint x: 786, startPoint y: 781, endPoint x: 582, endPoint y: 410, distance: 423.4
click at [308, 432] on div "On average, how often do you visit your Credit Union/Bank branch per month spec…" at bounding box center [463, 613] width 921 height 1227
click at [308, 230] on label "Four times" at bounding box center [464, 238] width 383 height 28
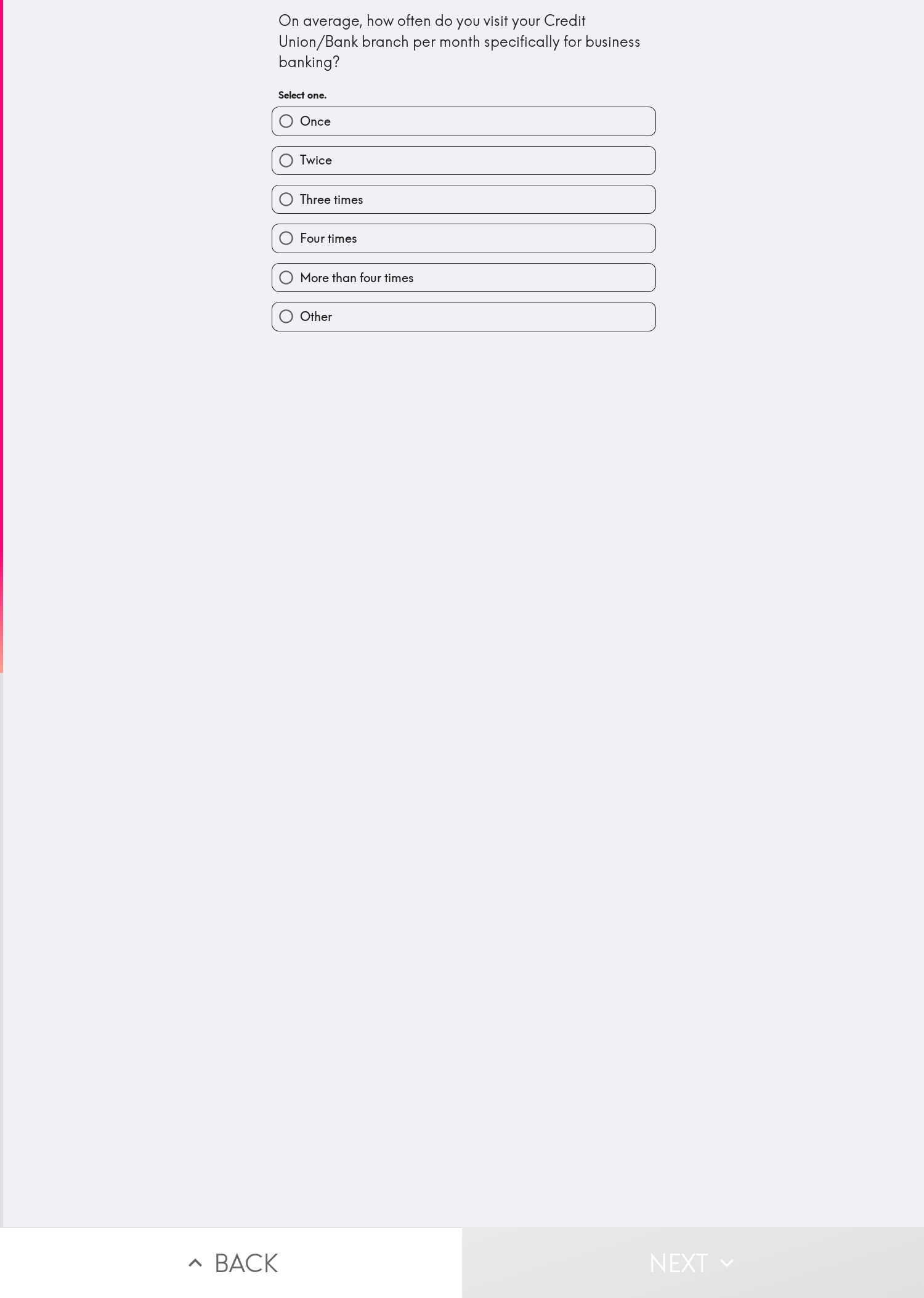
click at [300, 230] on input "Four times" at bounding box center [286, 238] width 28 height 28
radio input "true"
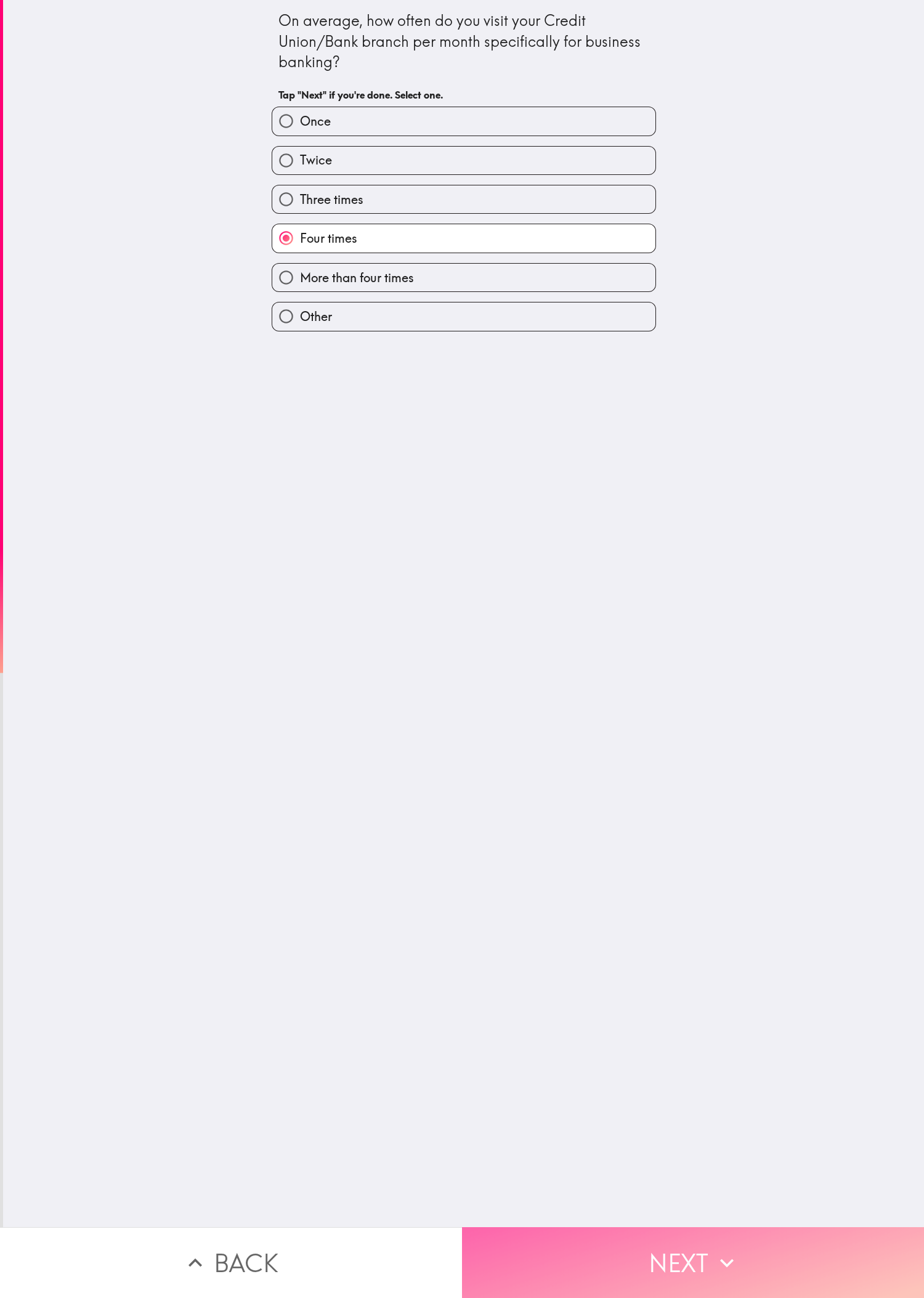
click at [308, 432] on button "Next" at bounding box center [693, 1262] width 462 height 71
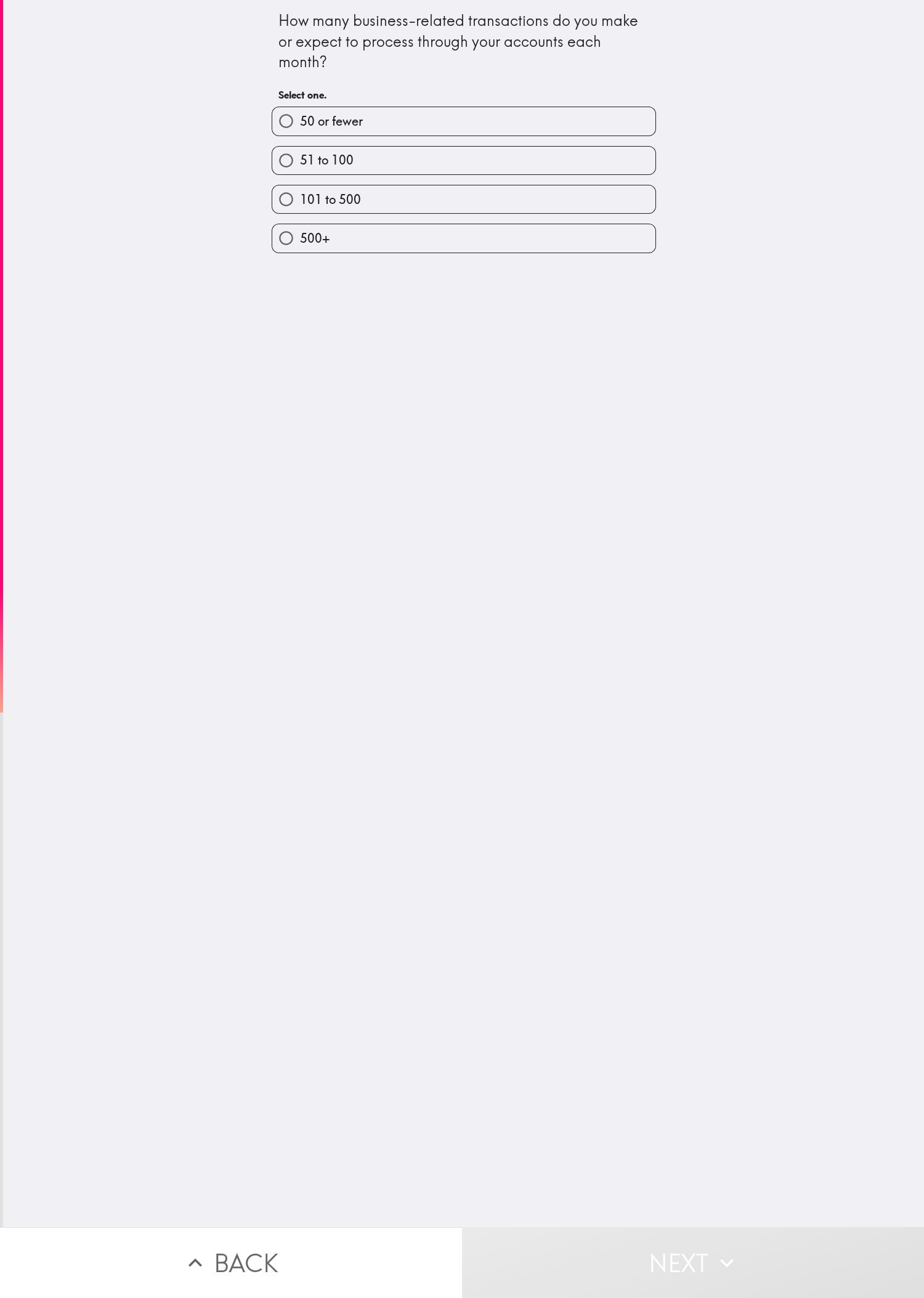
click at [158, 432] on div "How many business-related transactions do you make or expect to process through…" at bounding box center [463, 613] width 921 height 1227
click at [308, 173] on label "51 to 100" at bounding box center [464, 160] width 383 height 28
click at [300, 173] on input "51 to 100" at bounding box center [286, 160] width 28 height 28
radio input "true"
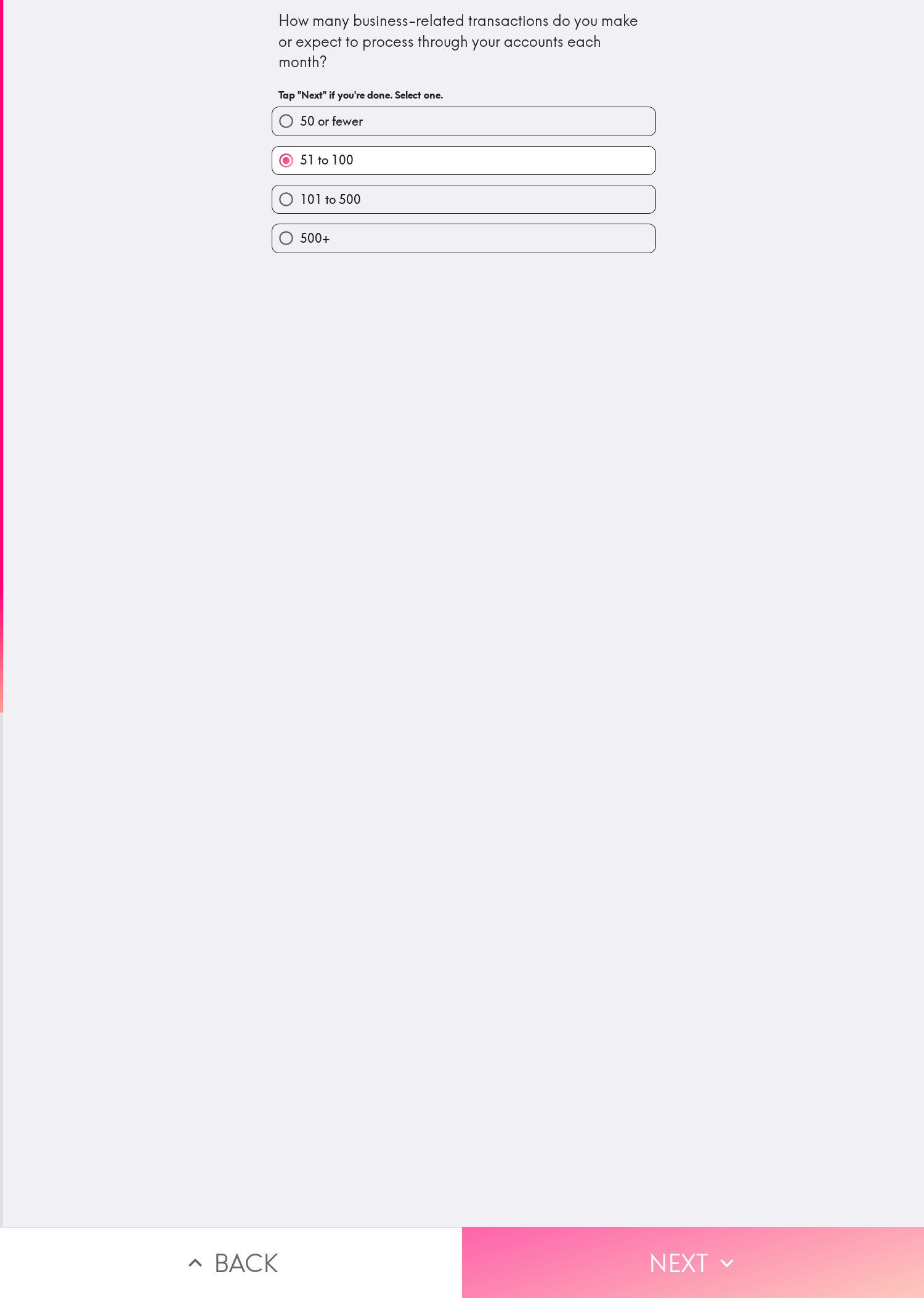
click at [308, 432] on button "Next" at bounding box center [693, 1262] width 462 height 71
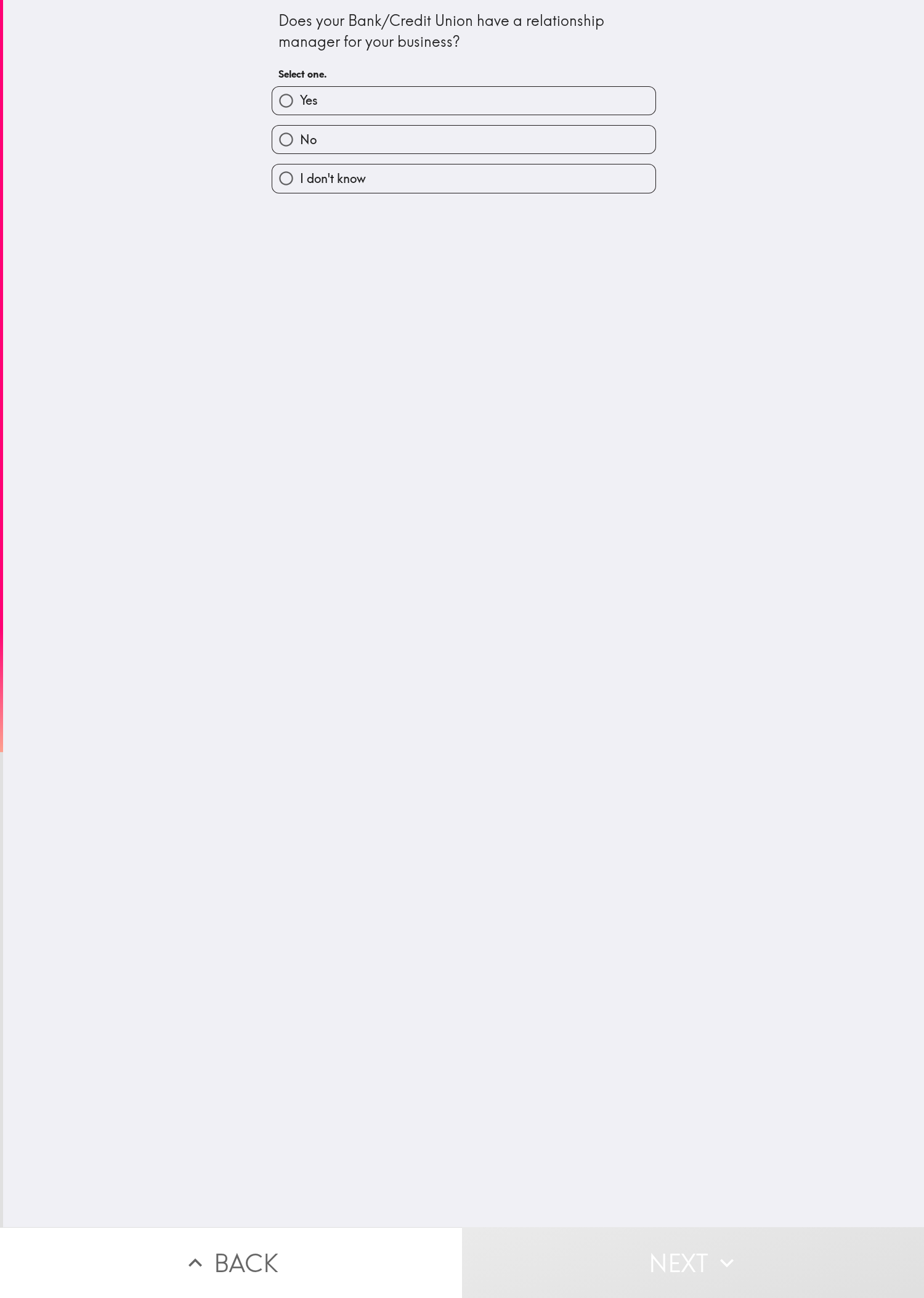
drag, startPoint x: 712, startPoint y: 775, endPoint x: 604, endPoint y: 596, distance: 209.1
click at [308, 432] on div "Does your Bank/Credit Union have a relationship manager for your business? Sele…" at bounding box center [463, 613] width 921 height 1227
click at [304, 80] on div "Yes" at bounding box center [459, 96] width 395 height 39
click at [308, 125] on div "No" at bounding box center [459, 135] width 395 height 39
click at [308, 89] on label "Yes" at bounding box center [464, 101] width 383 height 28
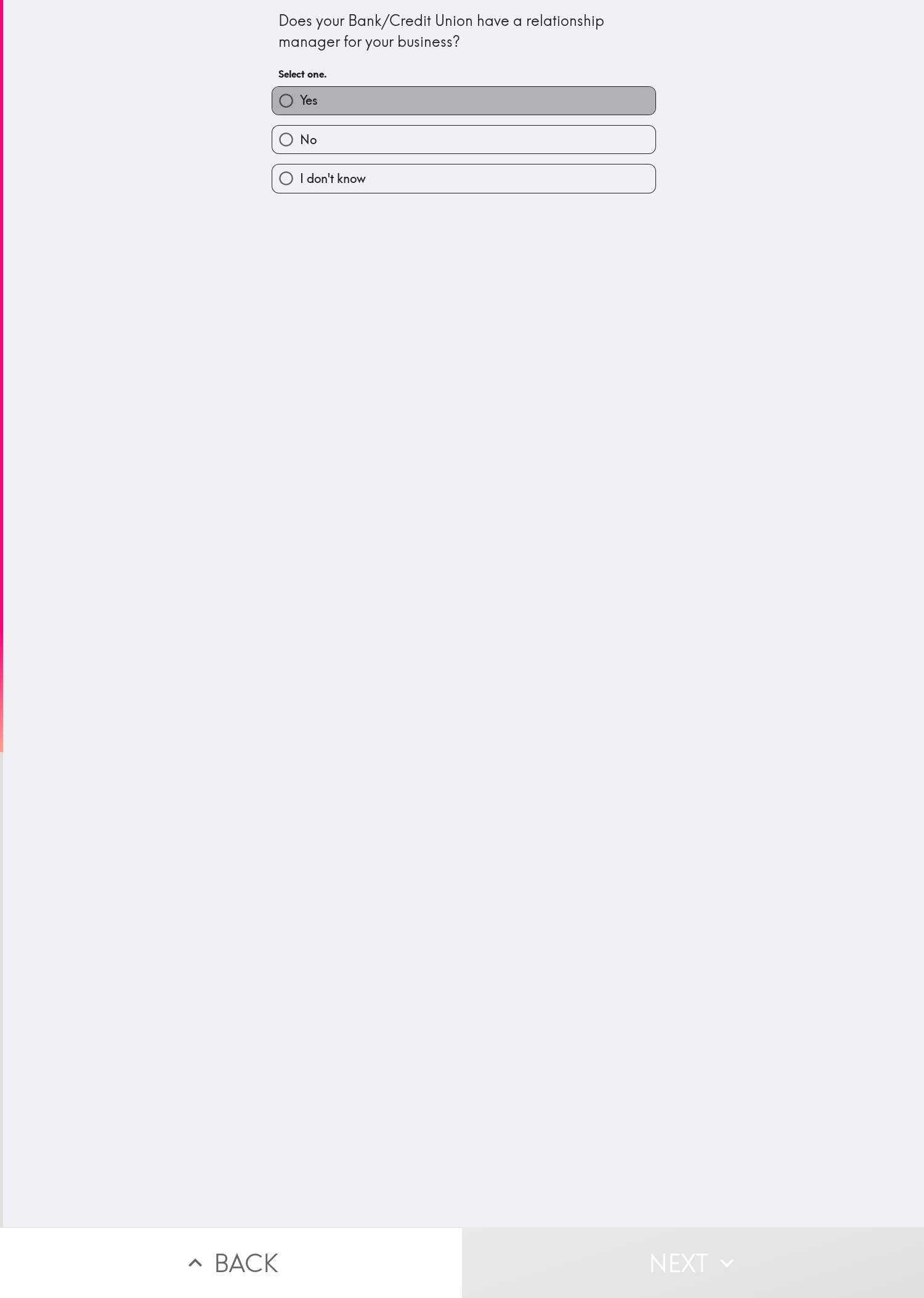
click at [300, 89] on input "Yes" at bounding box center [286, 101] width 28 height 28
radio input "true"
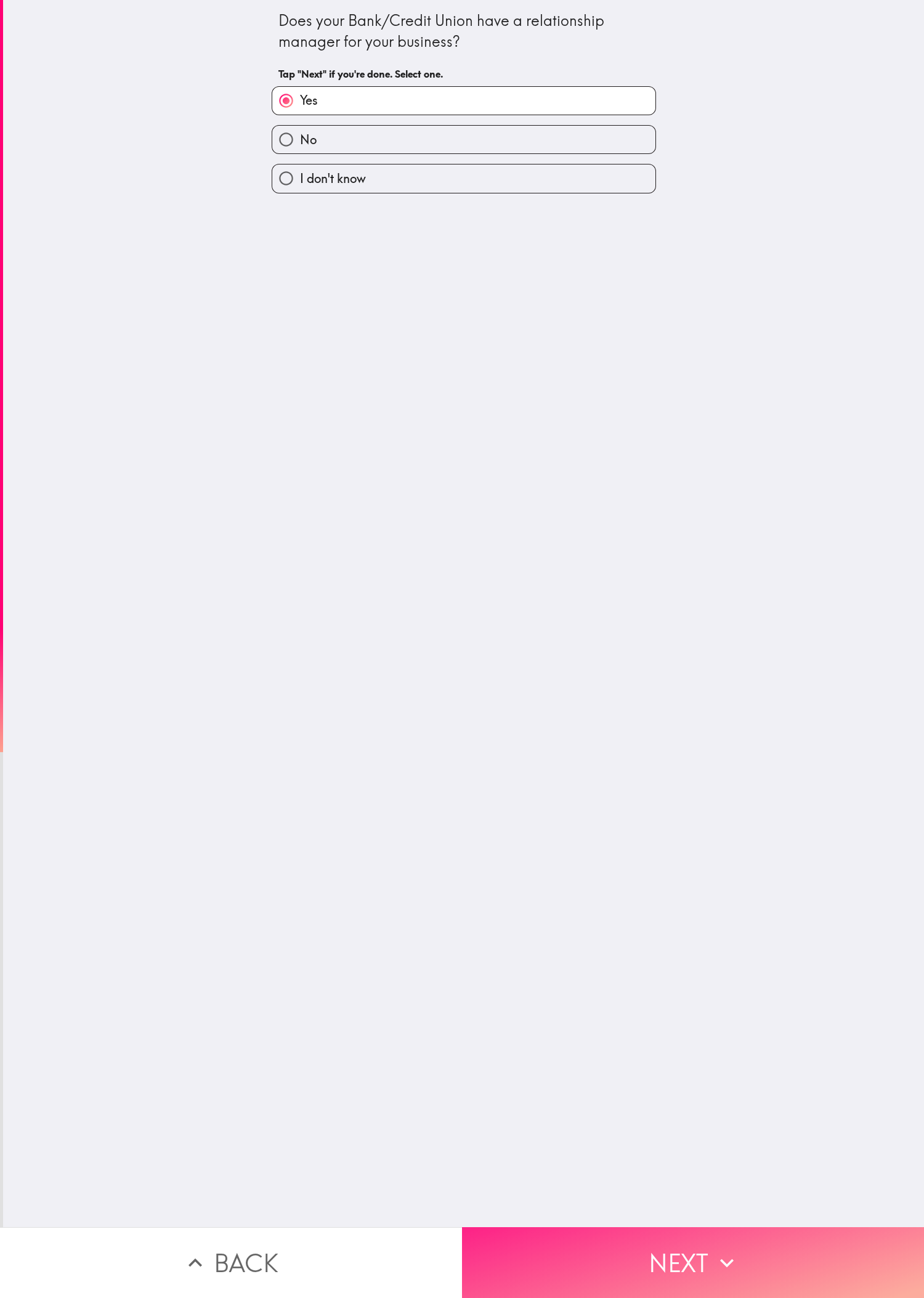
click at [308, 432] on button "Next" at bounding box center [693, 1262] width 462 height 71
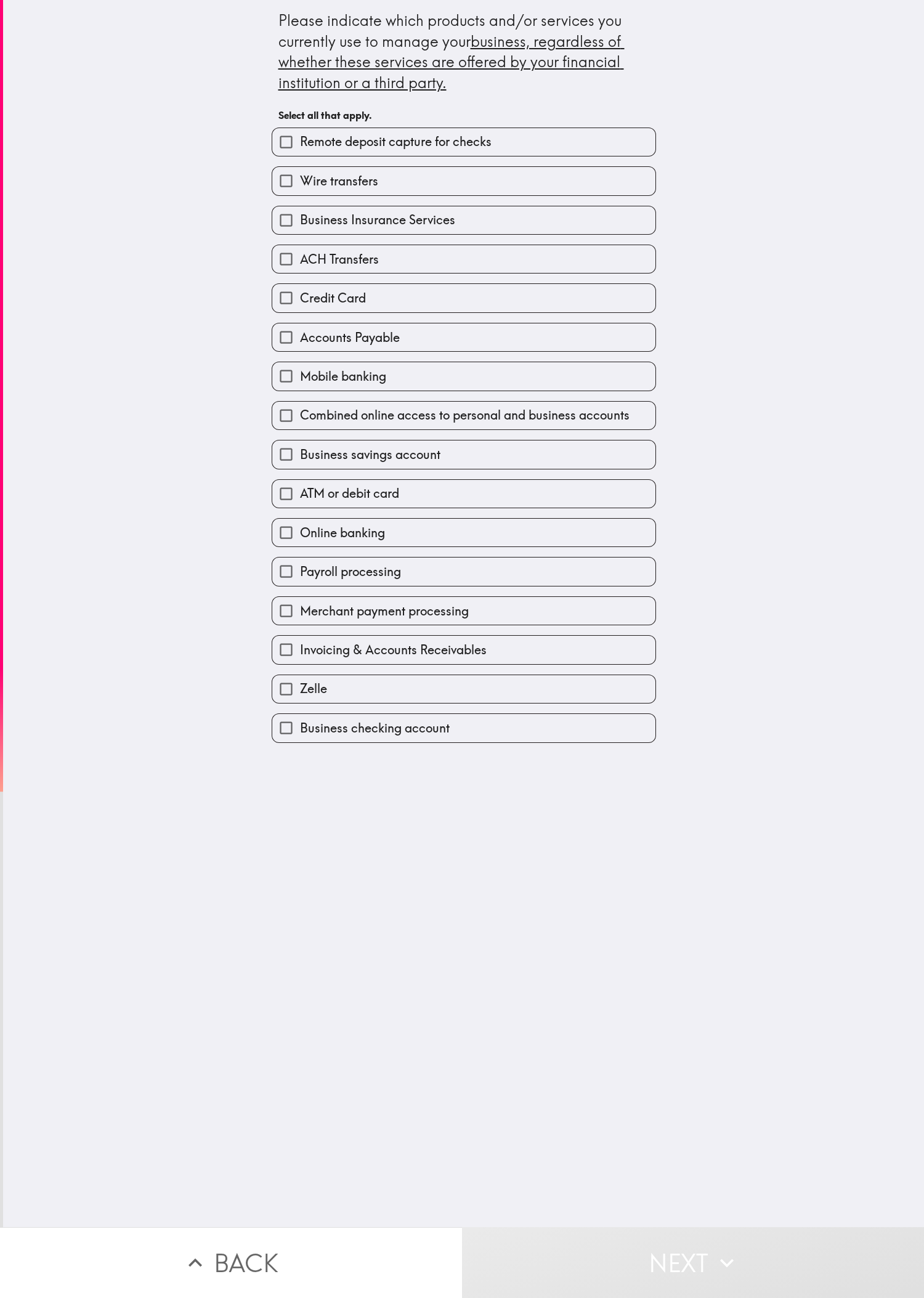
click at [300, 307] on span "Credit Card" at bounding box center [333, 298] width 66 height 18
click at [297, 312] on input "Credit Card" at bounding box center [286, 298] width 28 height 28
checkbox input "true"
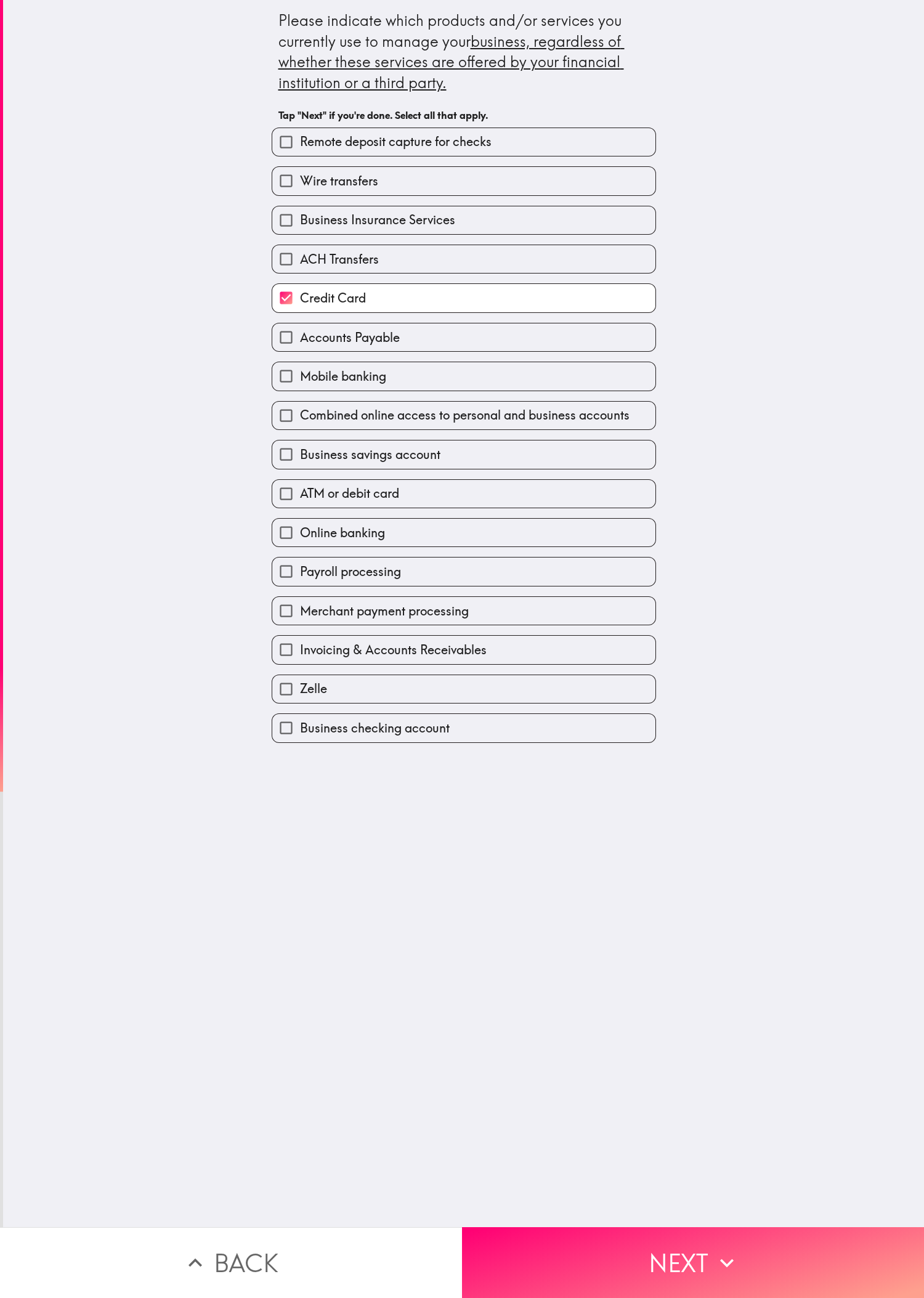
click at [308, 182] on label "Wire transfers" at bounding box center [464, 180] width 383 height 28
click at [300, 182] on input "Wire transfers" at bounding box center [286, 180] width 28 height 28
checkbox input "true"
click at [308, 432] on label "Online banking" at bounding box center [464, 532] width 383 height 28
click at [300, 432] on input "Online banking" at bounding box center [286, 532] width 28 height 28
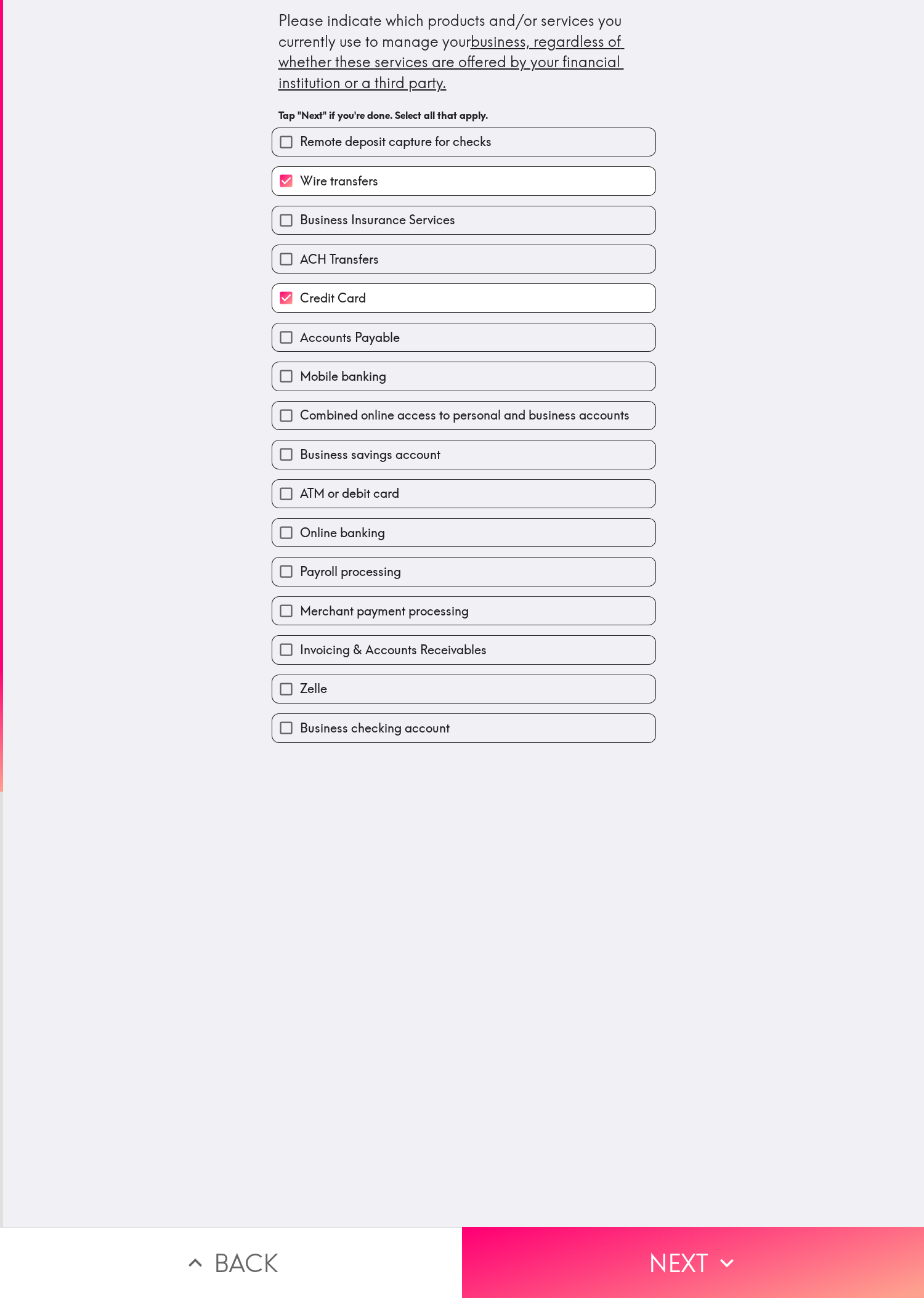
checkbox input "true"
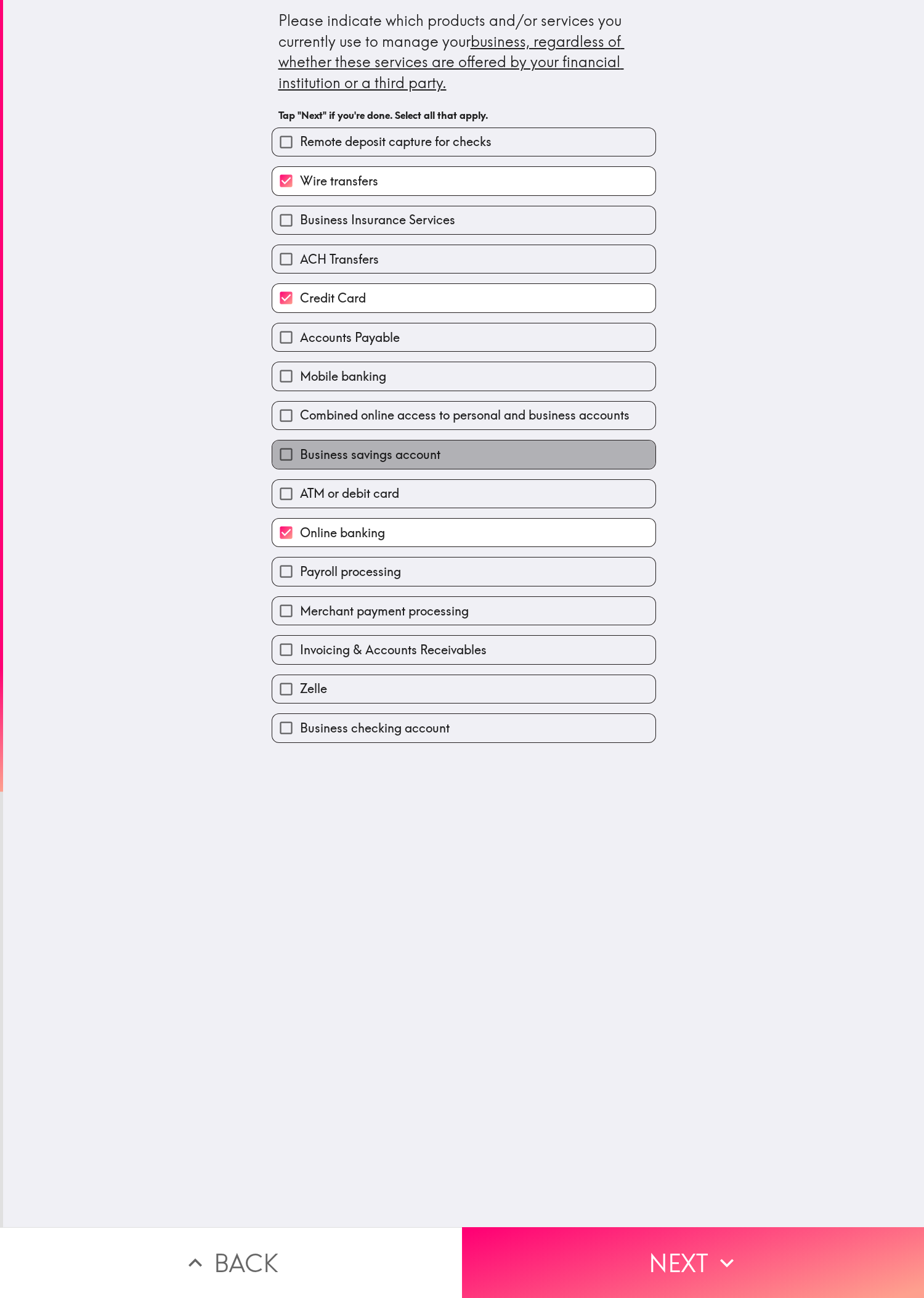
click at [308, 432] on label "Business savings account" at bounding box center [464, 454] width 383 height 28
click at [300, 432] on input "Business savings account" at bounding box center [286, 454] width 28 height 28
checkbox input "true"
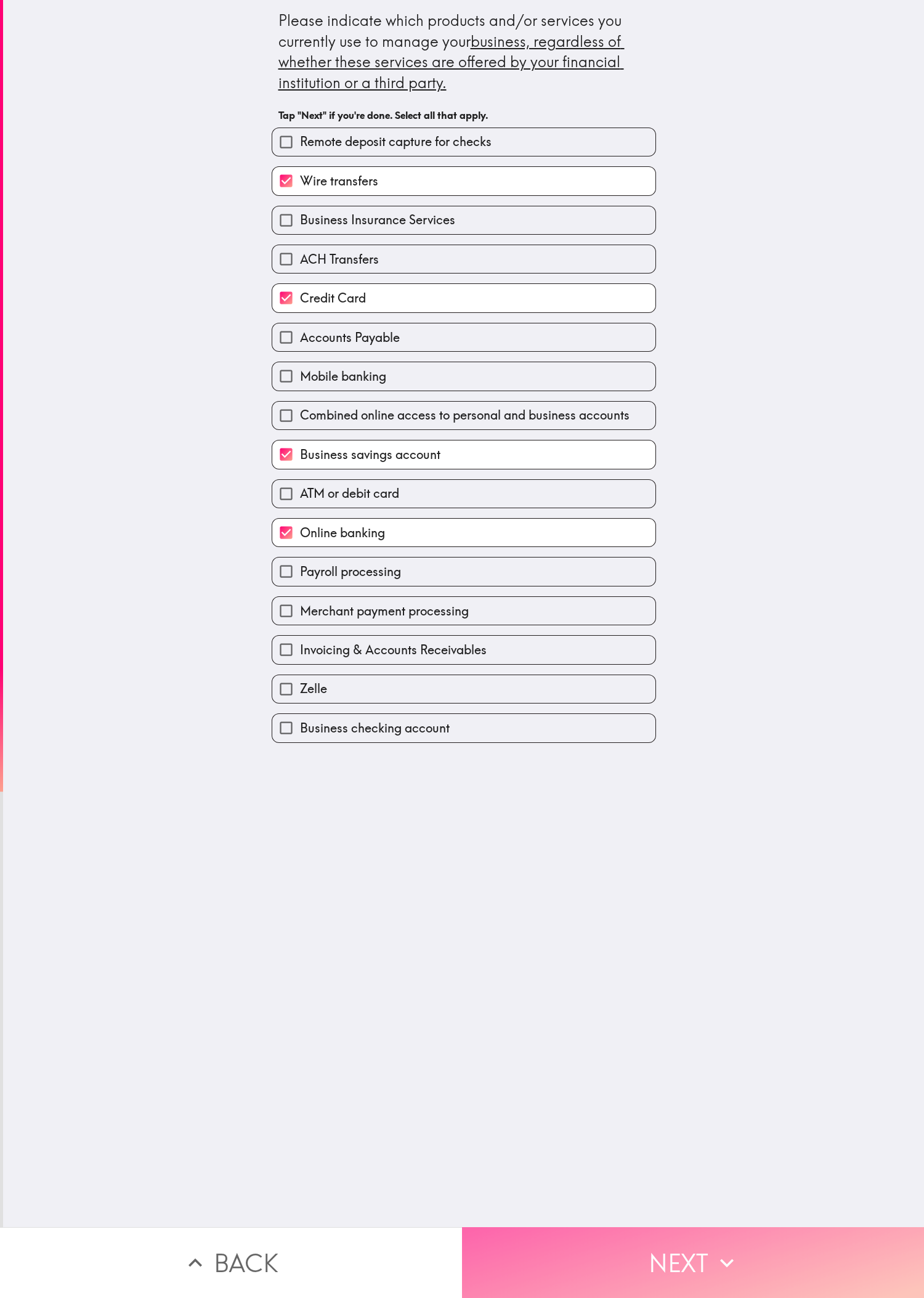
click at [308, 432] on icon "button" at bounding box center [727, 1263] width 27 height 27
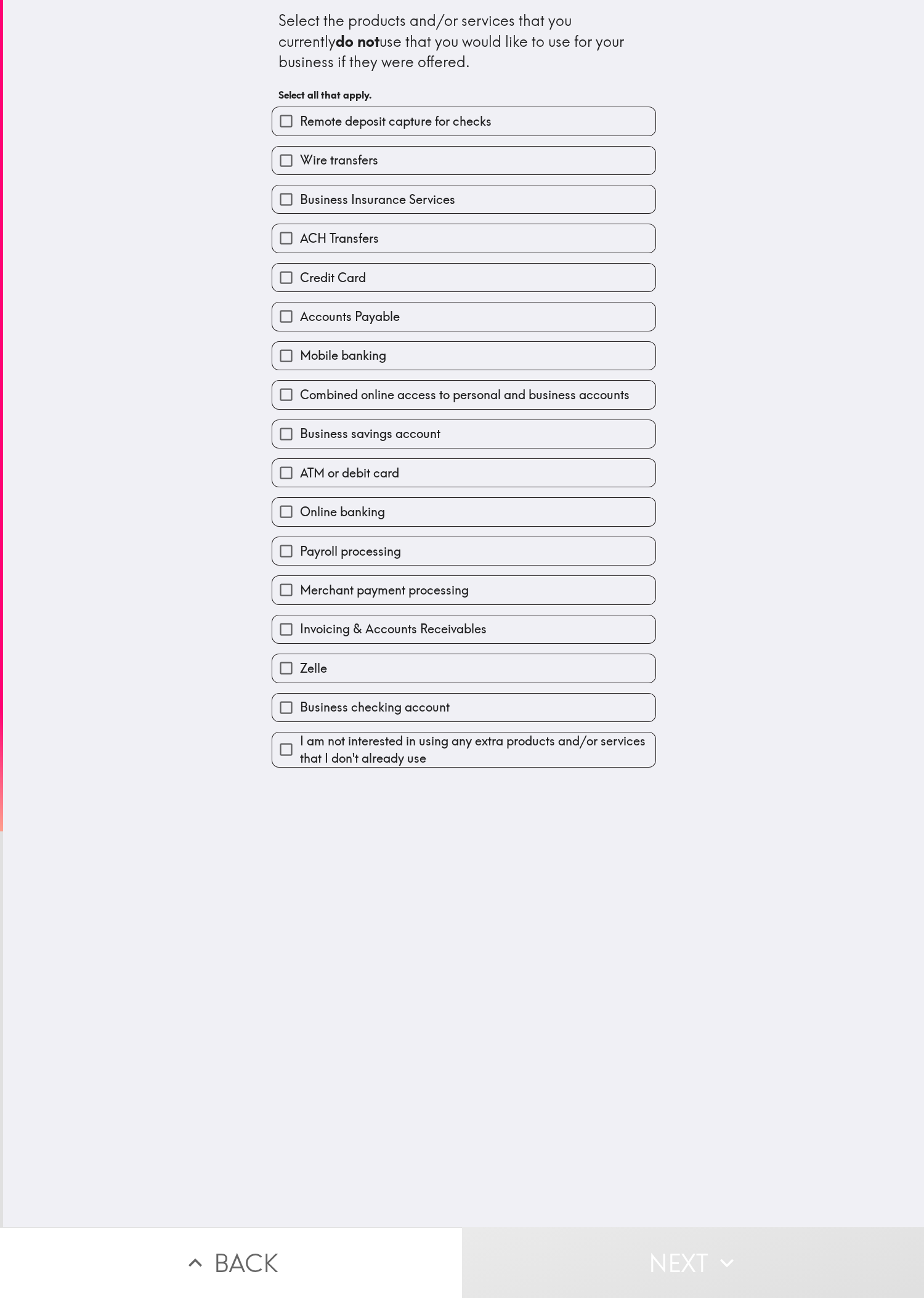
drag, startPoint x: 727, startPoint y: 921, endPoint x: 655, endPoint y: 679, distance: 252.5
click at [308, 432] on div "Select the products and/or services that you currently do not use that you woul…" at bounding box center [463, 613] width 921 height 1227
click at [308, 313] on label "Accounts Payable" at bounding box center [464, 316] width 383 height 28
click at [300, 313] on input "Accounts Payable" at bounding box center [286, 316] width 28 height 28
checkbox input "true"
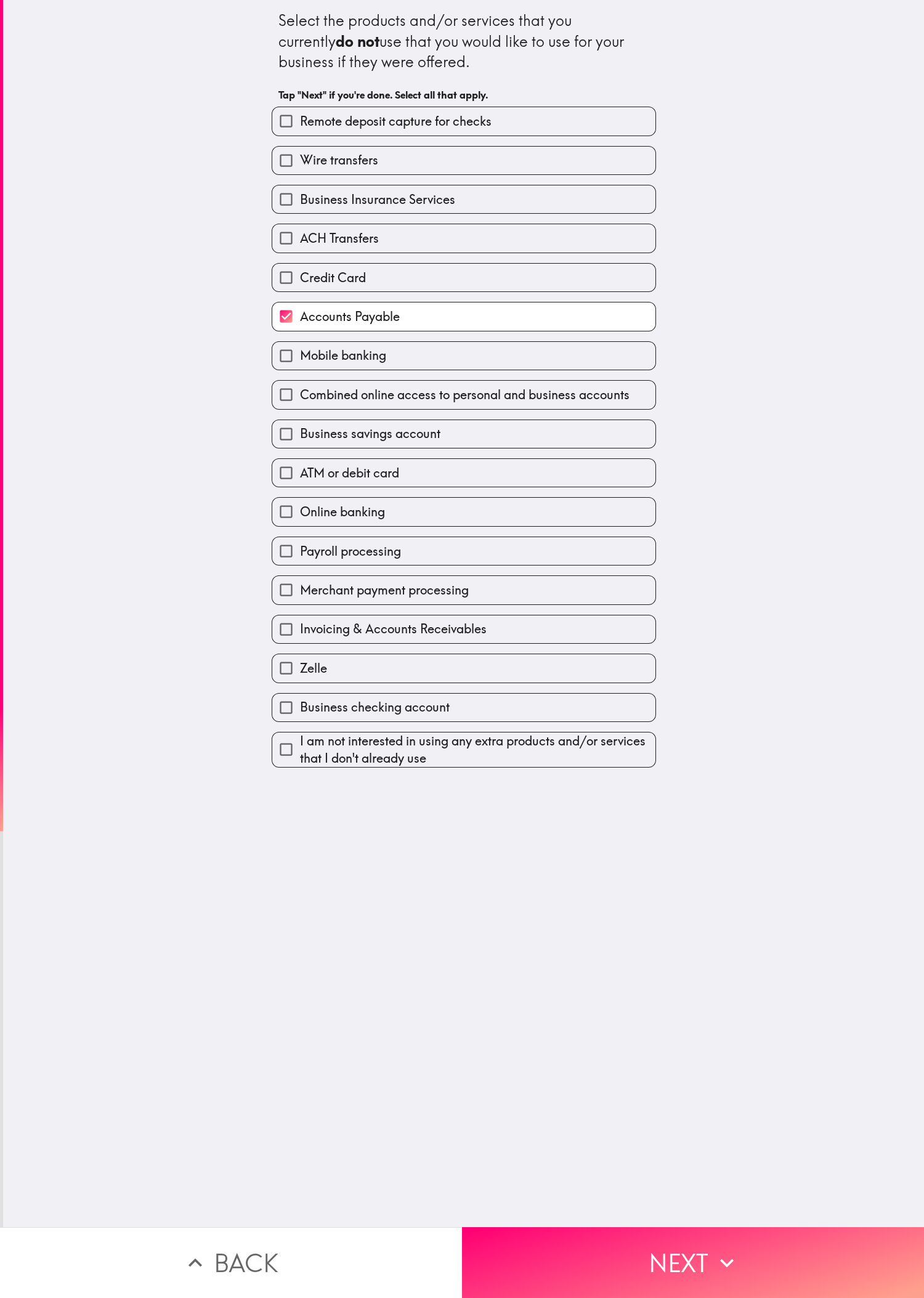
click at [308, 170] on label "Wire transfers" at bounding box center [464, 160] width 383 height 28
click at [300, 170] on input "Wire transfers" at bounding box center [286, 160] width 28 height 28
checkbox input "true"
click at [308, 432] on label "Payroll processing" at bounding box center [464, 551] width 383 height 28
click at [300, 432] on input "Payroll processing" at bounding box center [286, 551] width 28 height 28
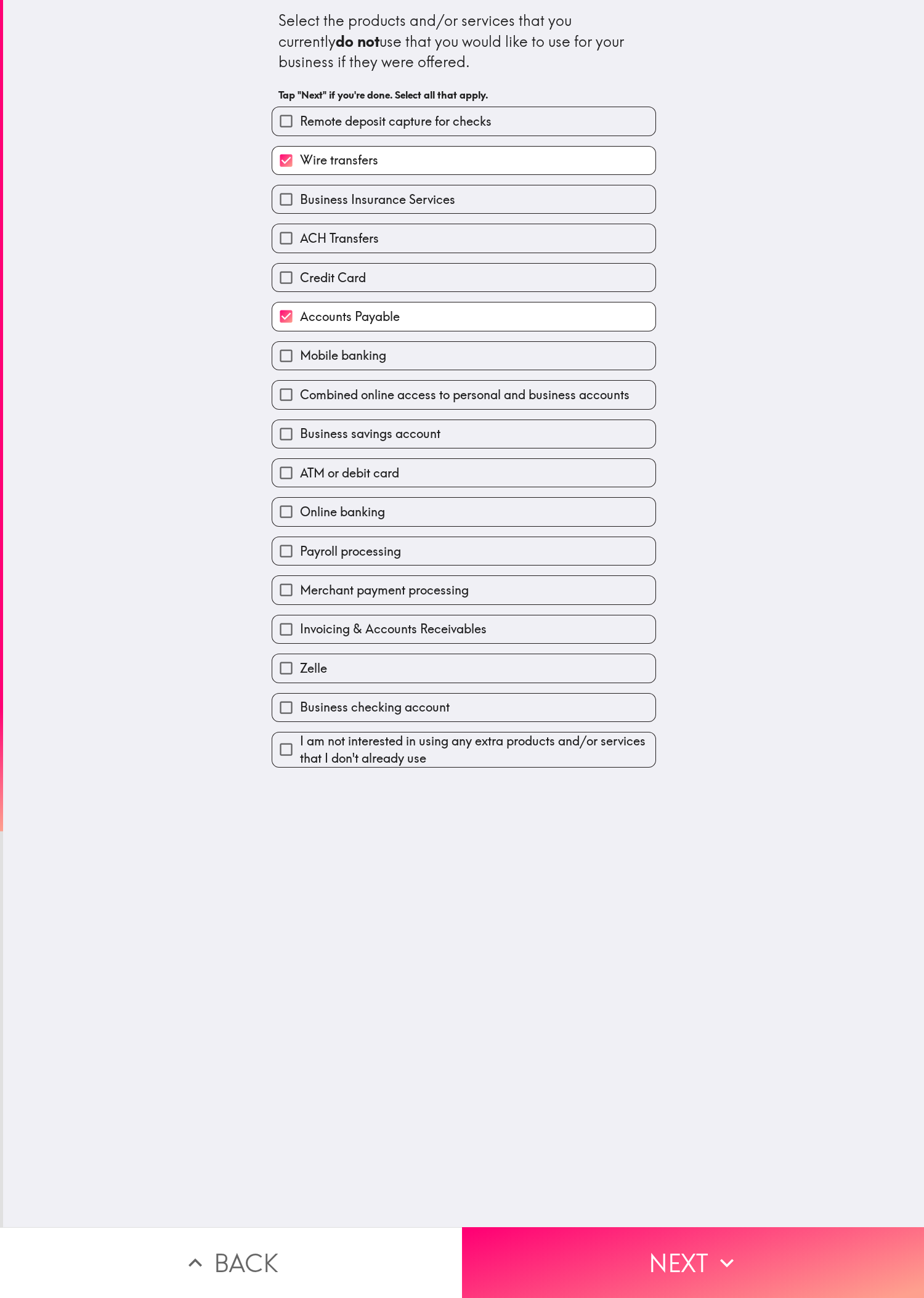
checkbox input "true"
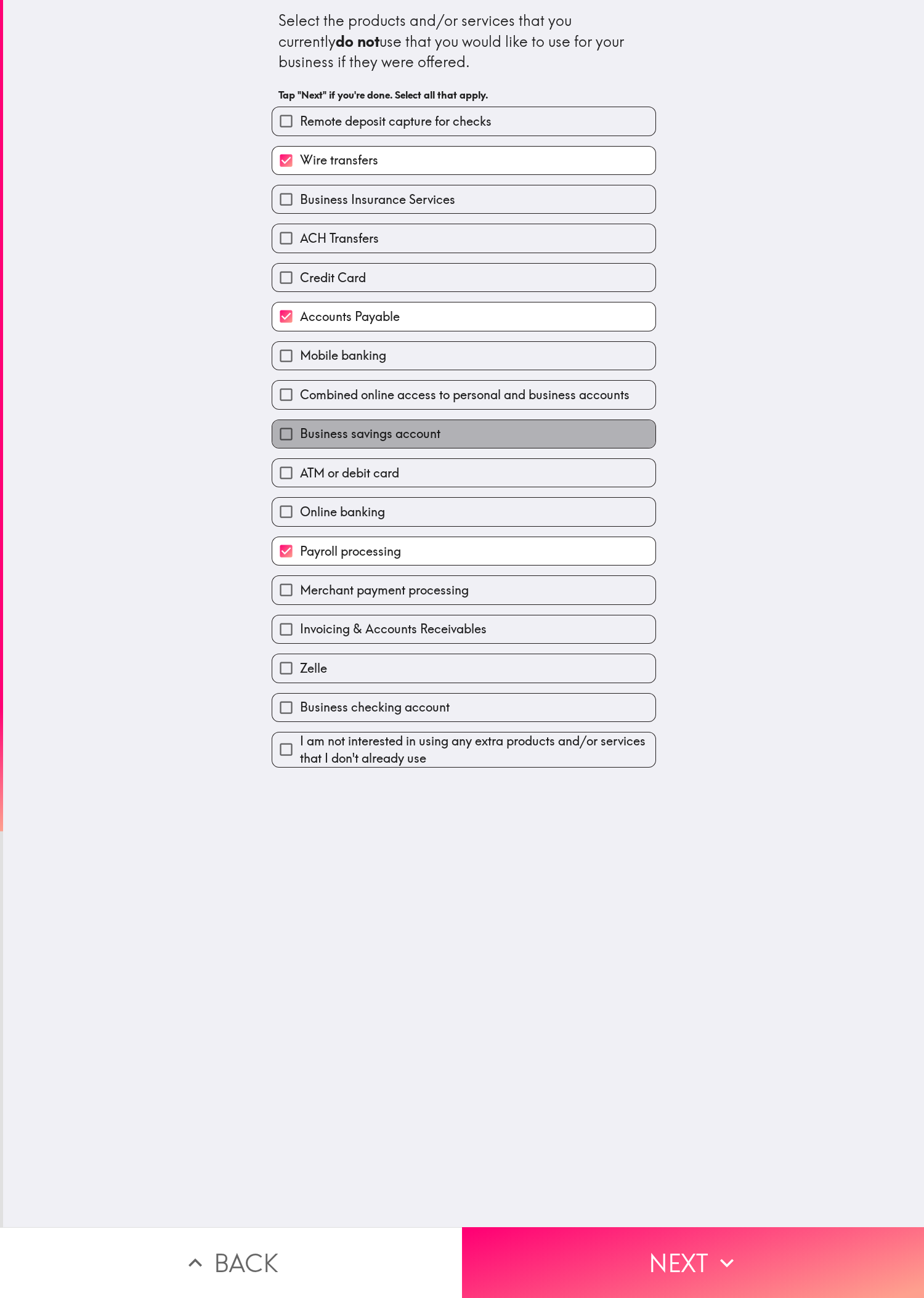
click at [308, 432] on label "Business savings account" at bounding box center [464, 434] width 383 height 28
click at [300, 432] on input "Business savings account" at bounding box center [286, 434] width 28 height 28
checkbox input "true"
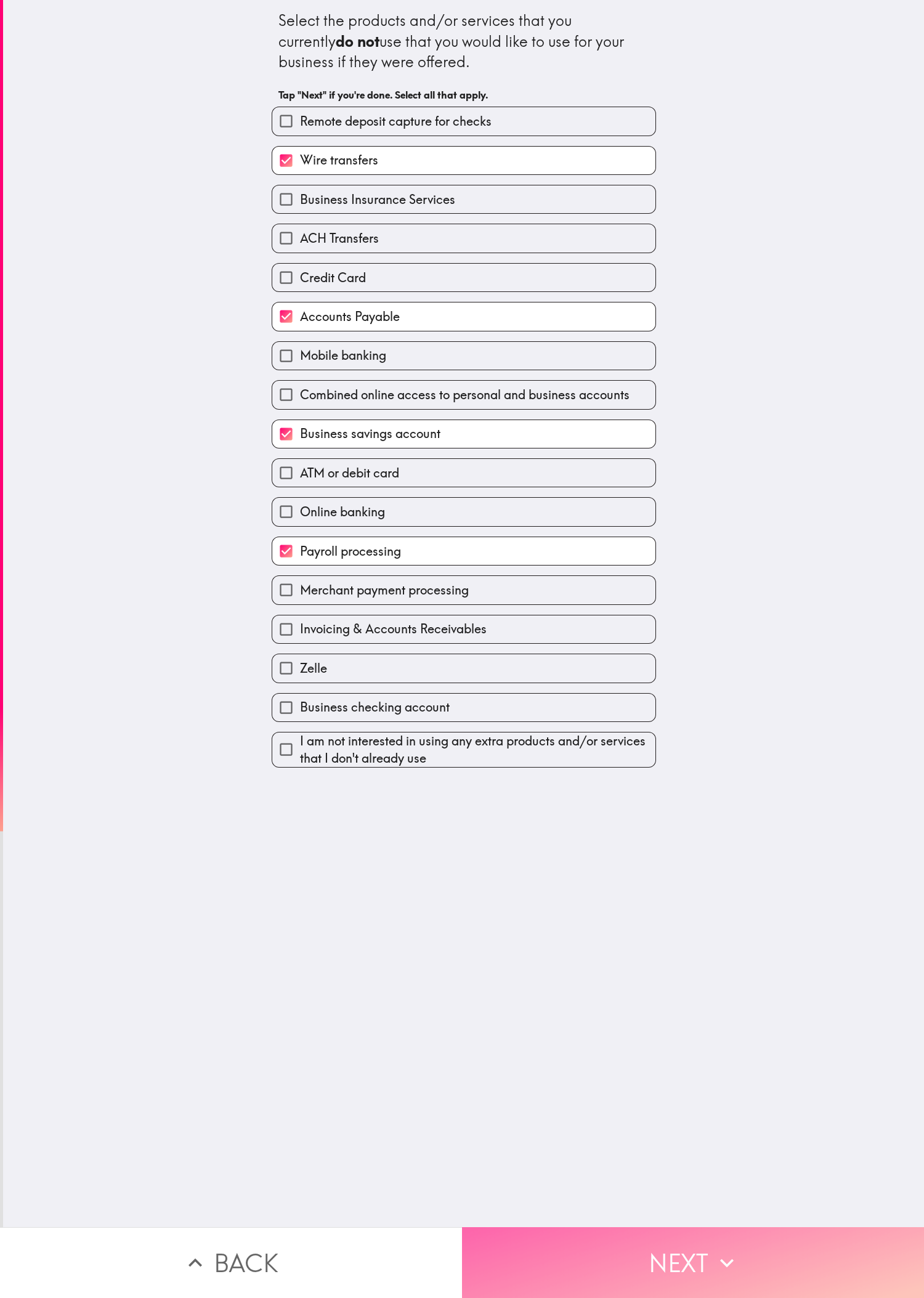
click at [308, 432] on button "Next" at bounding box center [693, 1262] width 462 height 71
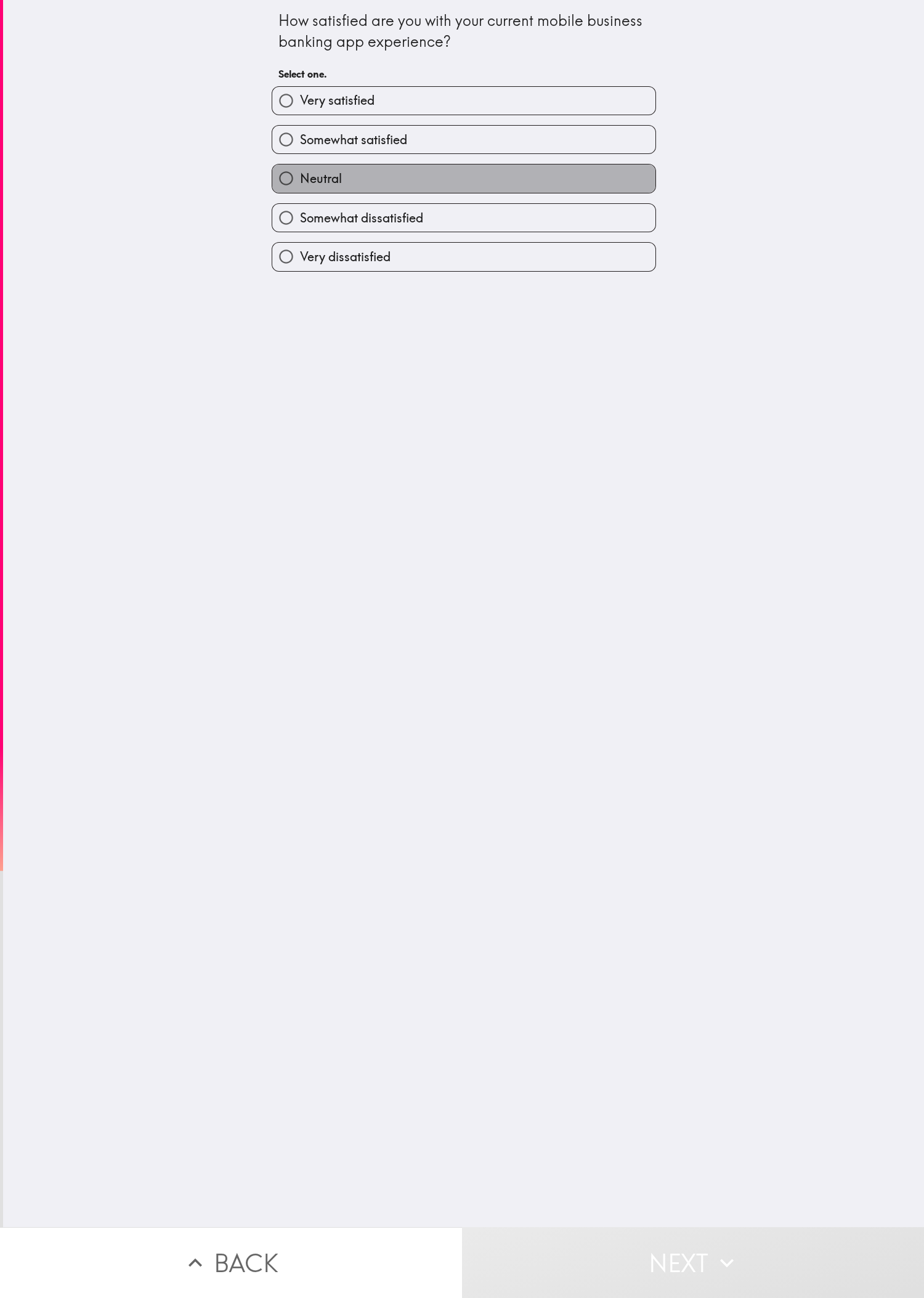
click at [308, 185] on label "Neutral" at bounding box center [464, 178] width 383 height 28
click at [300, 185] on input "Neutral" at bounding box center [286, 178] width 28 height 28
radio input "true"
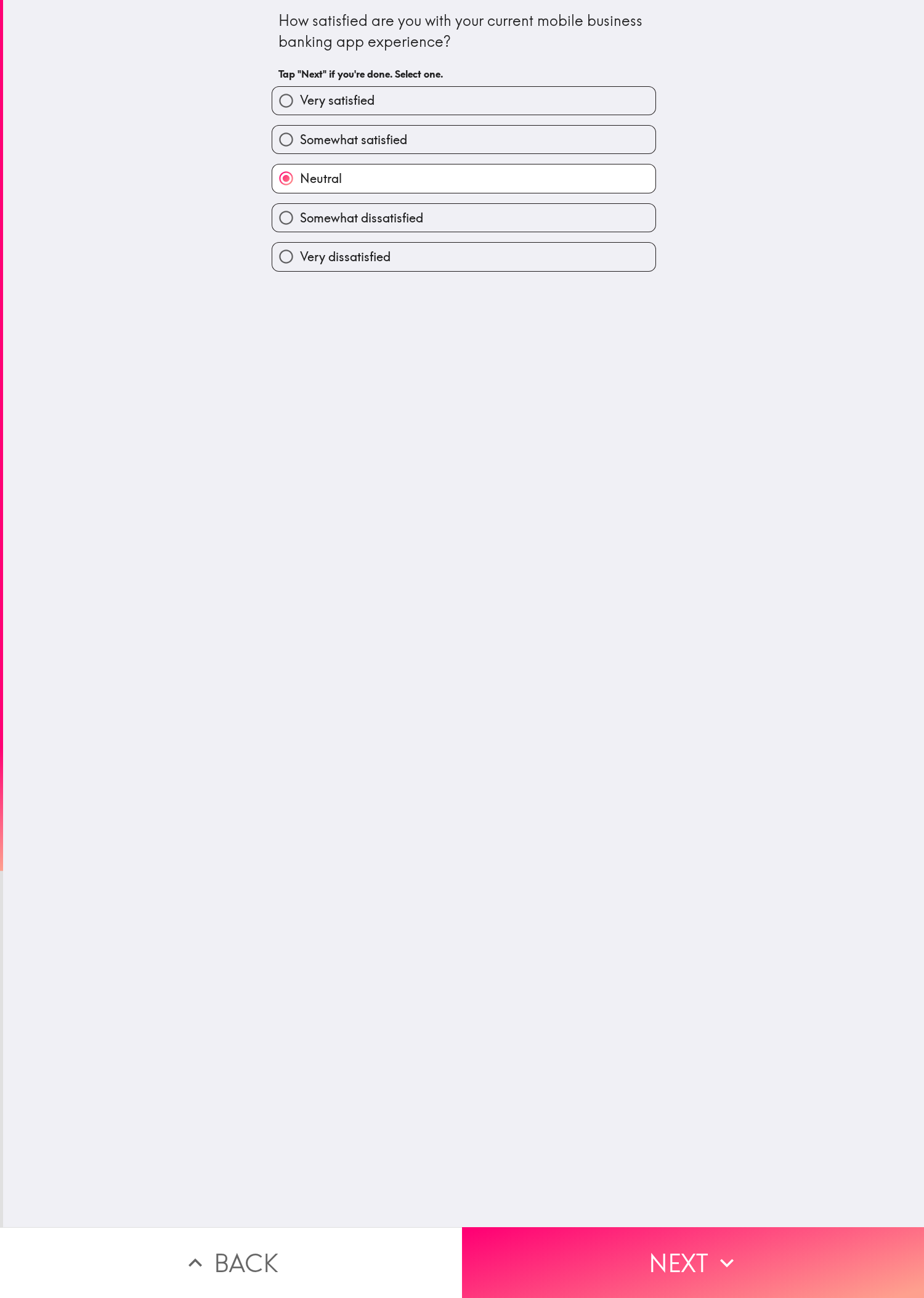
click at [308, 151] on label "Somewhat satisfied" at bounding box center [464, 140] width 383 height 28
click at [300, 151] on input "Somewhat satisfied" at bounding box center [286, 140] width 28 height 28
radio input "true"
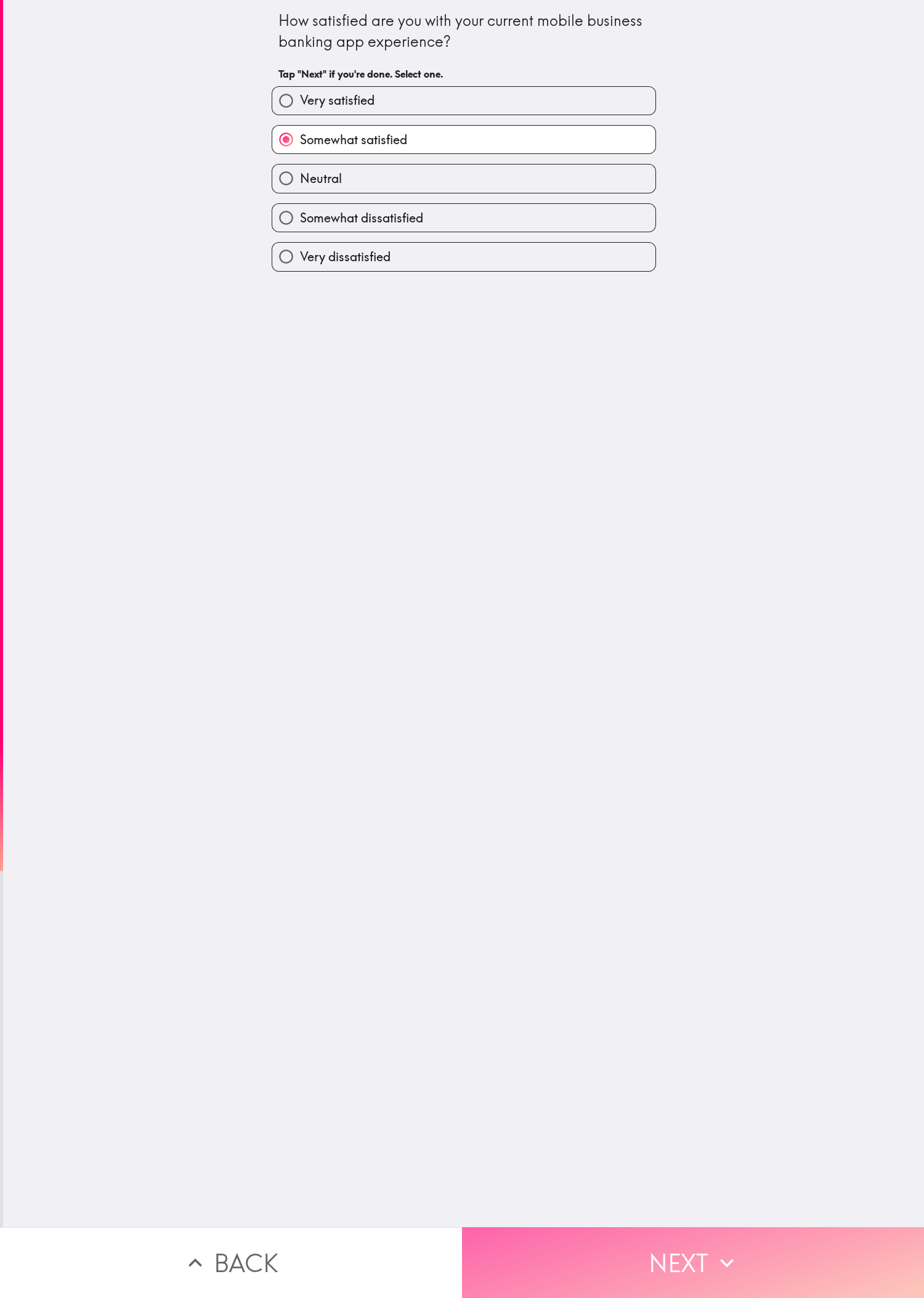
click at [308, 432] on button "Next" at bounding box center [693, 1262] width 462 height 71
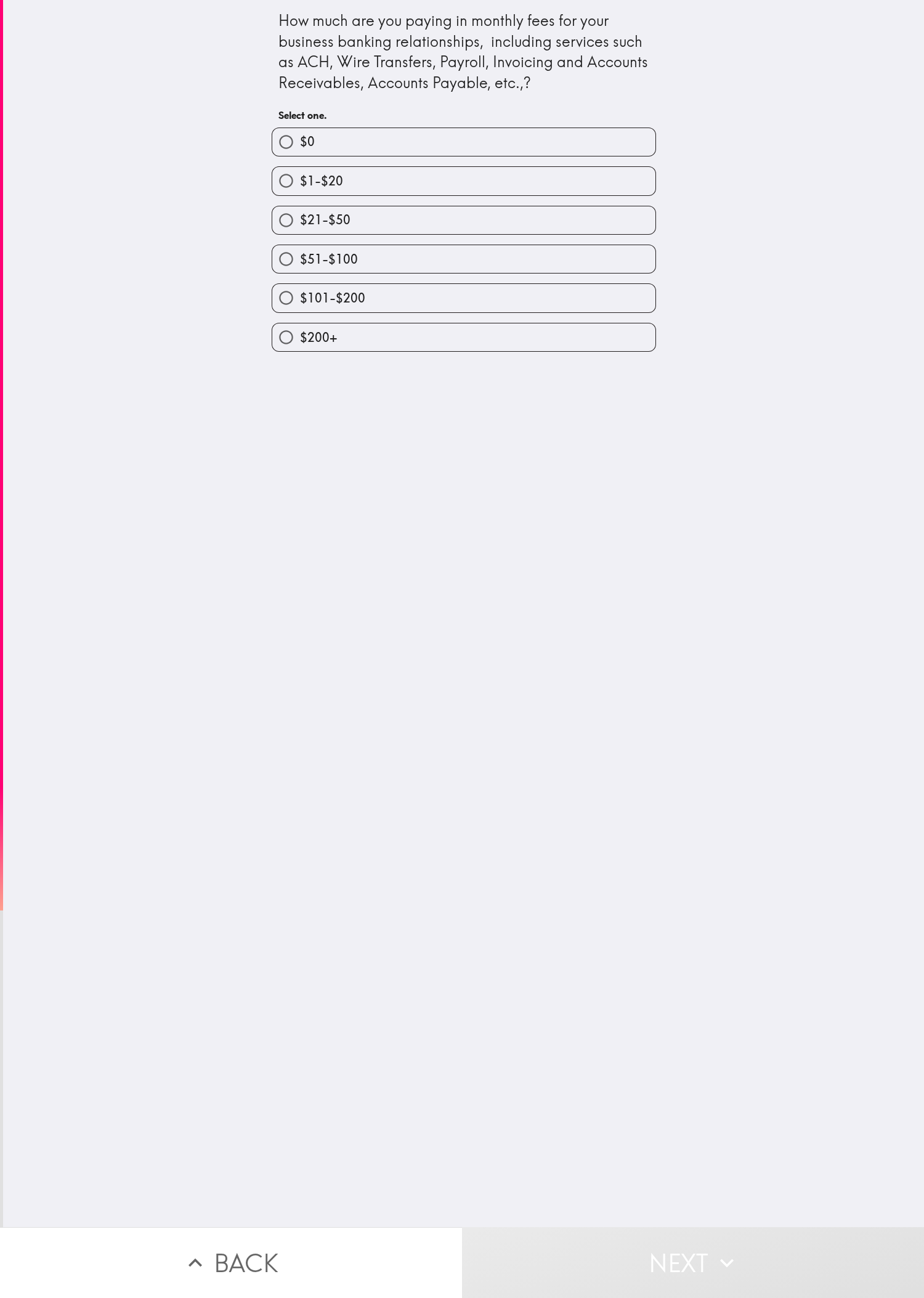
click at [308, 432] on div "How much are you paying in monthly fees for your business banking relationships…" at bounding box center [463, 613] width 921 height 1227
click at [308, 273] on label "$51-$100" at bounding box center [464, 259] width 383 height 28
click at [300, 273] on input "$51-$100" at bounding box center [286, 259] width 28 height 28
radio input "true"
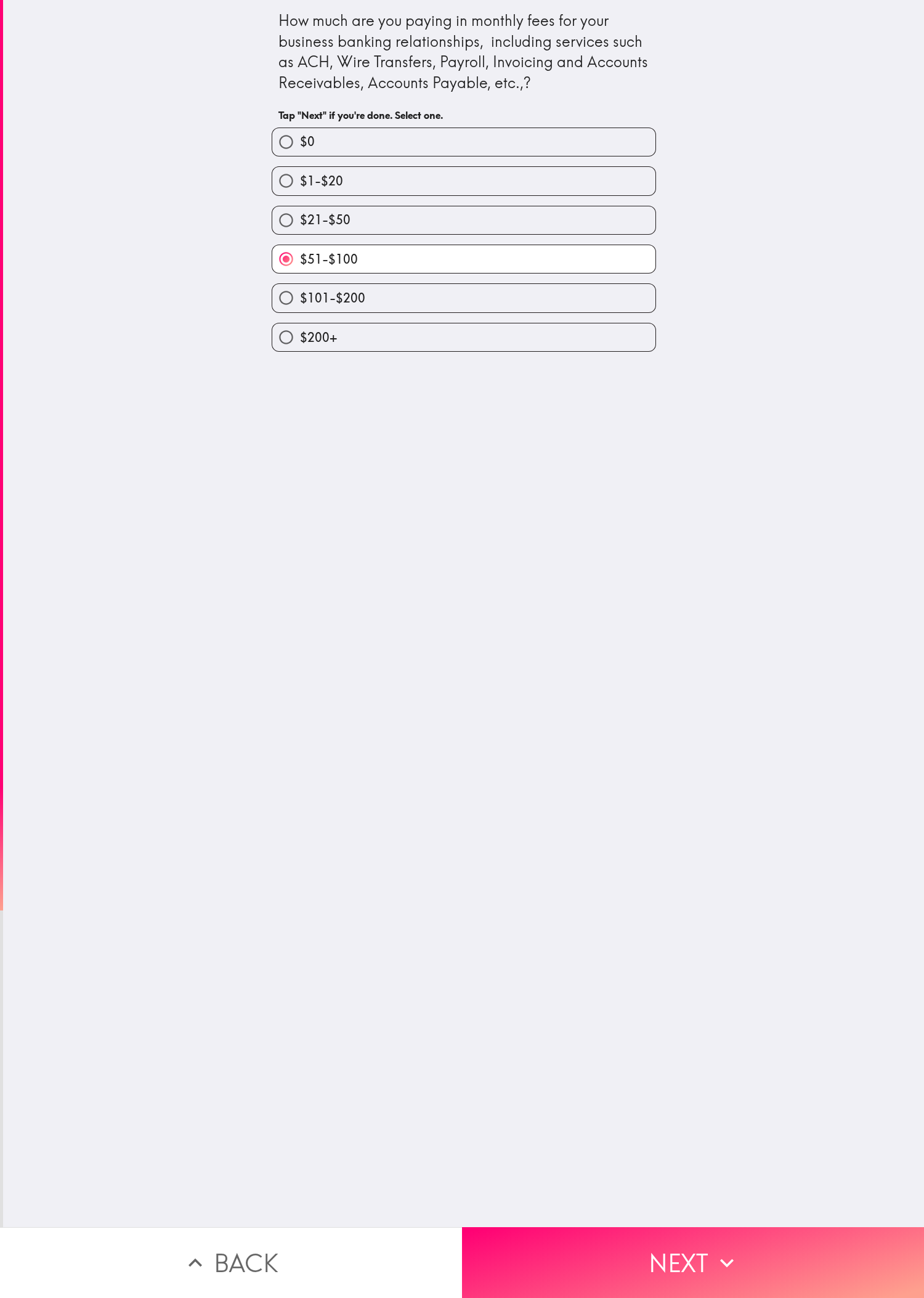
click at [308, 287] on div "$101-$200" at bounding box center [459, 293] width 395 height 39
click at [308, 300] on label "$101-$200" at bounding box center [464, 298] width 383 height 28
click at [300, 300] on input "$101-$200" at bounding box center [286, 298] width 28 height 28
radio input "true"
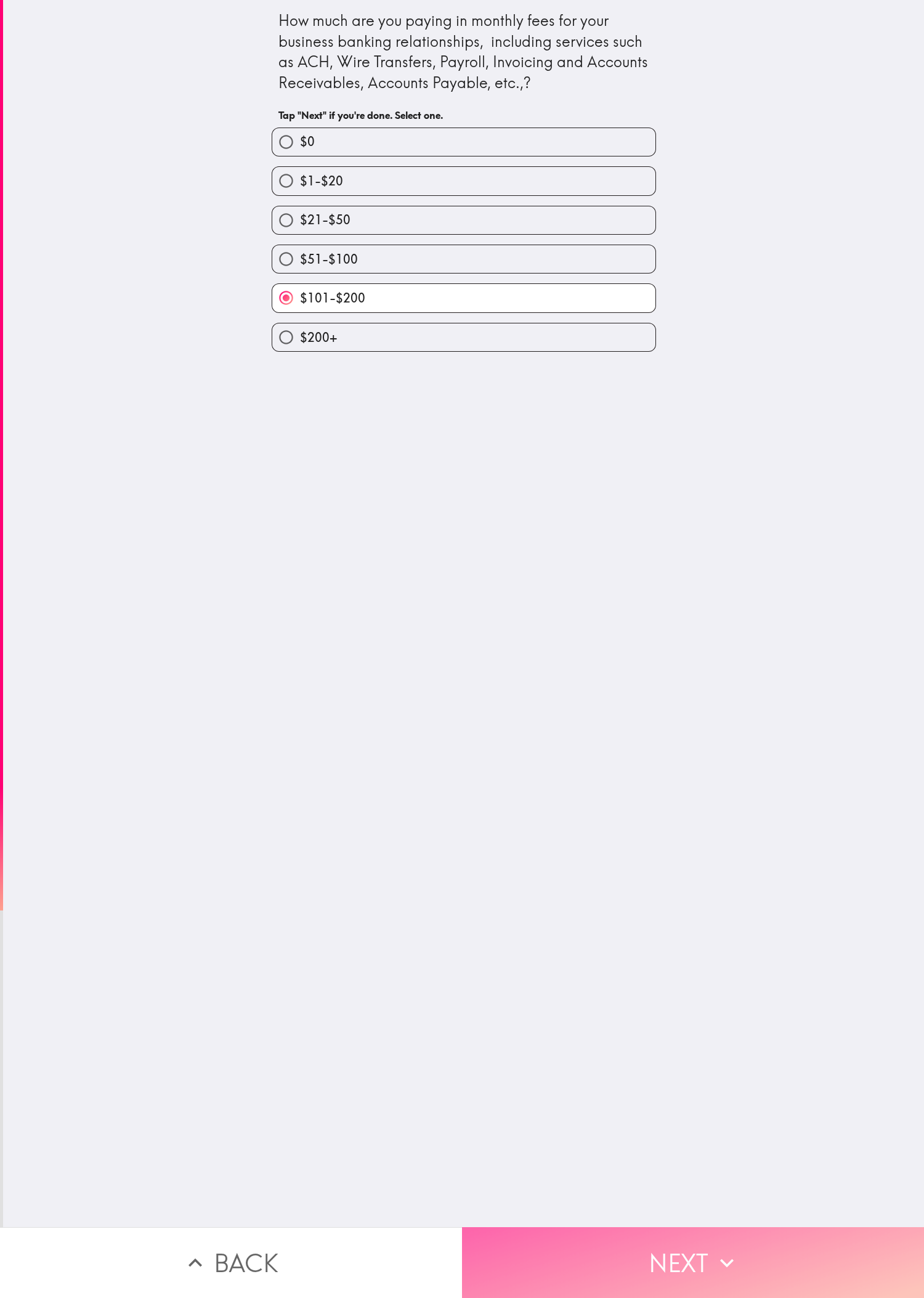
click at [308, 432] on button "Next" at bounding box center [693, 1262] width 462 height 71
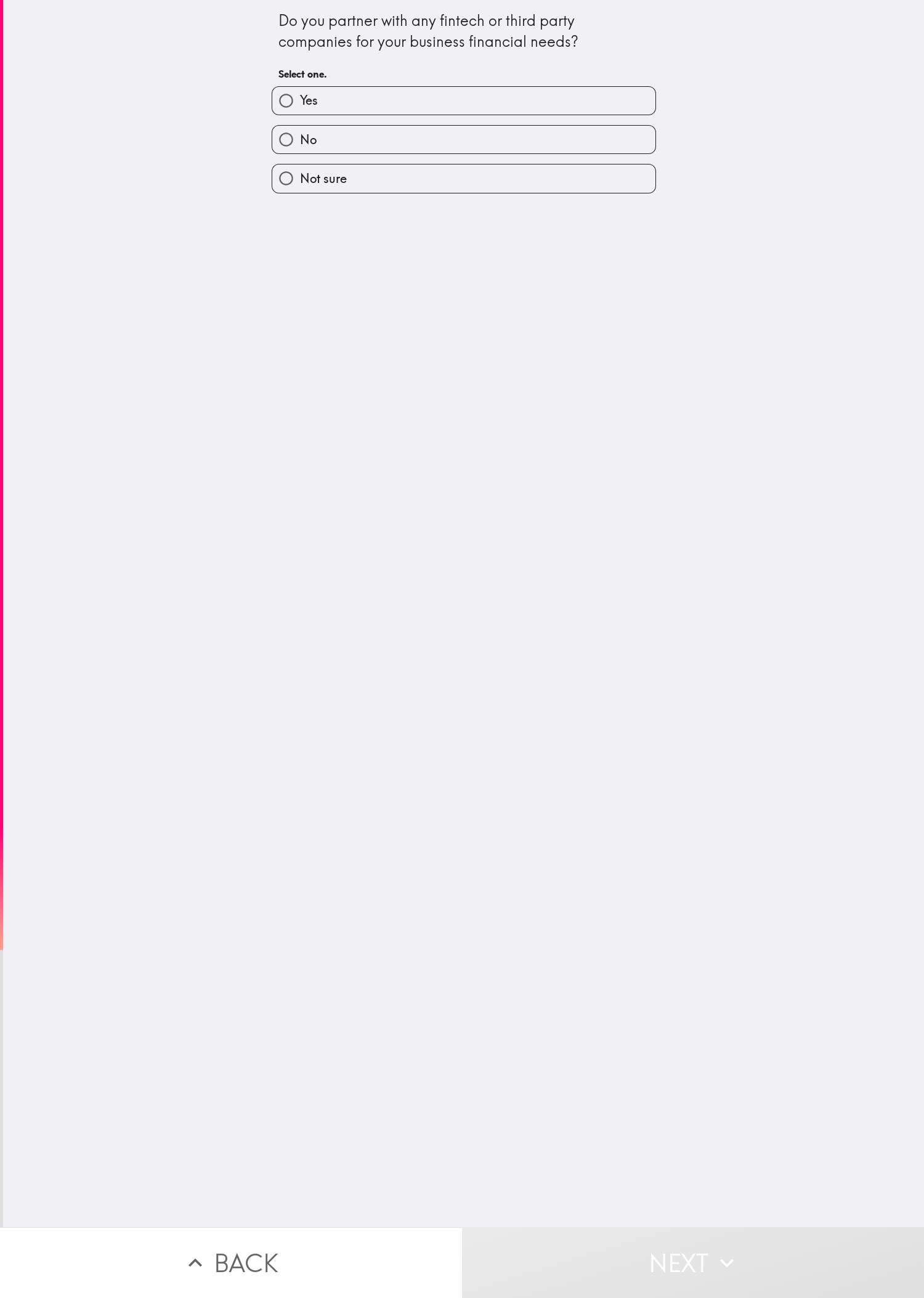
click at [308, 432] on div "Do you partner with any fintech or third party companies for your business fina…" at bounding box center [463, 613] width 921 height 1227
drag, startPoint x: 727, startPoint y: 741, endPoint x: 681, endPoint y: 544, distance: 202.3
click at [308, 432] on div "Do you partner with any fintech or third party companies for your business fina…" at bounding box center [463, 613] width 921 height 1227
click at [308, 93] on label "Yes" at bounding box center [464, 101] width 383 height 28
click at [300, 93] on input "Yes" at bounding box center [286, 101] width 28 height 28
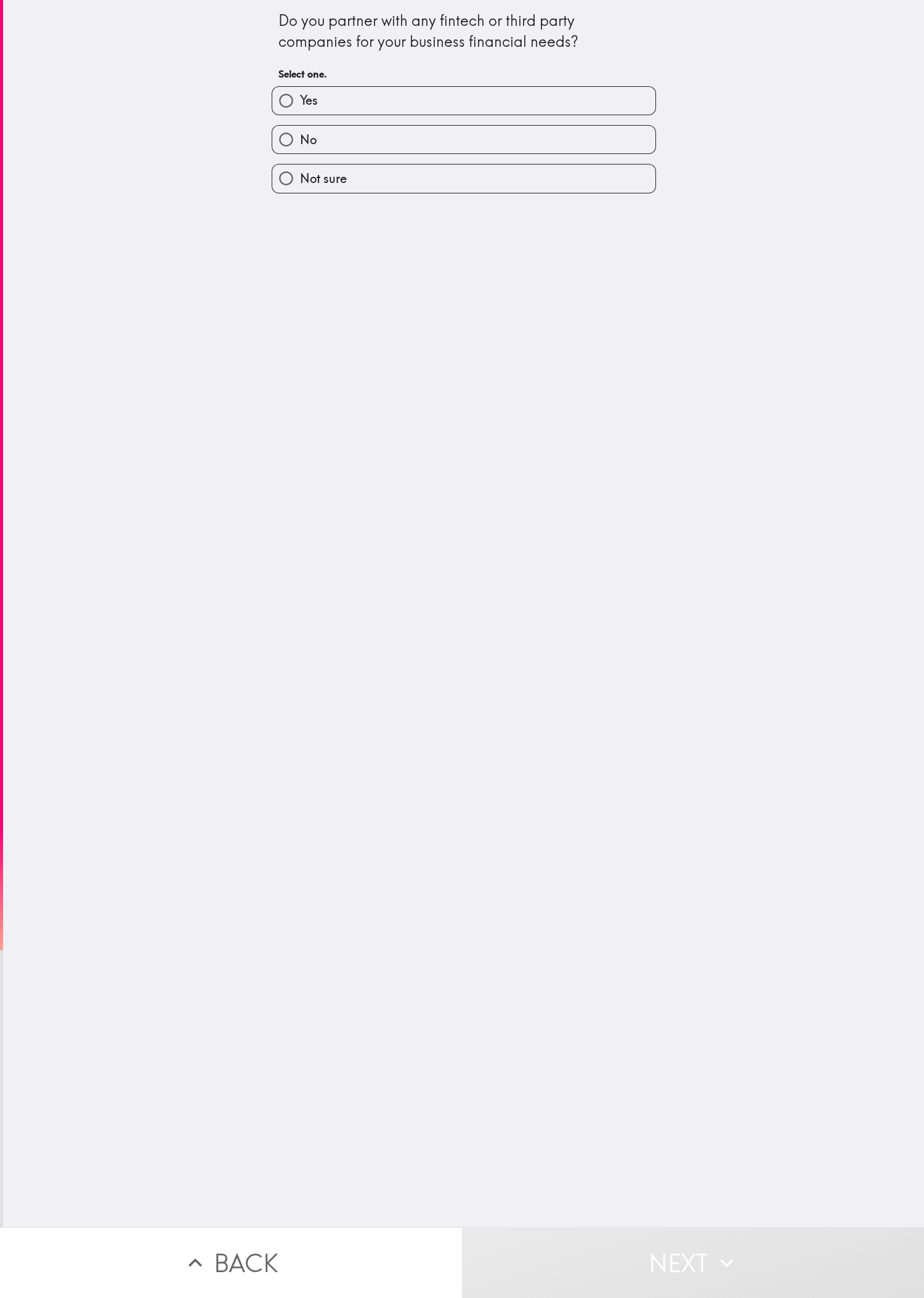
radio input "true"
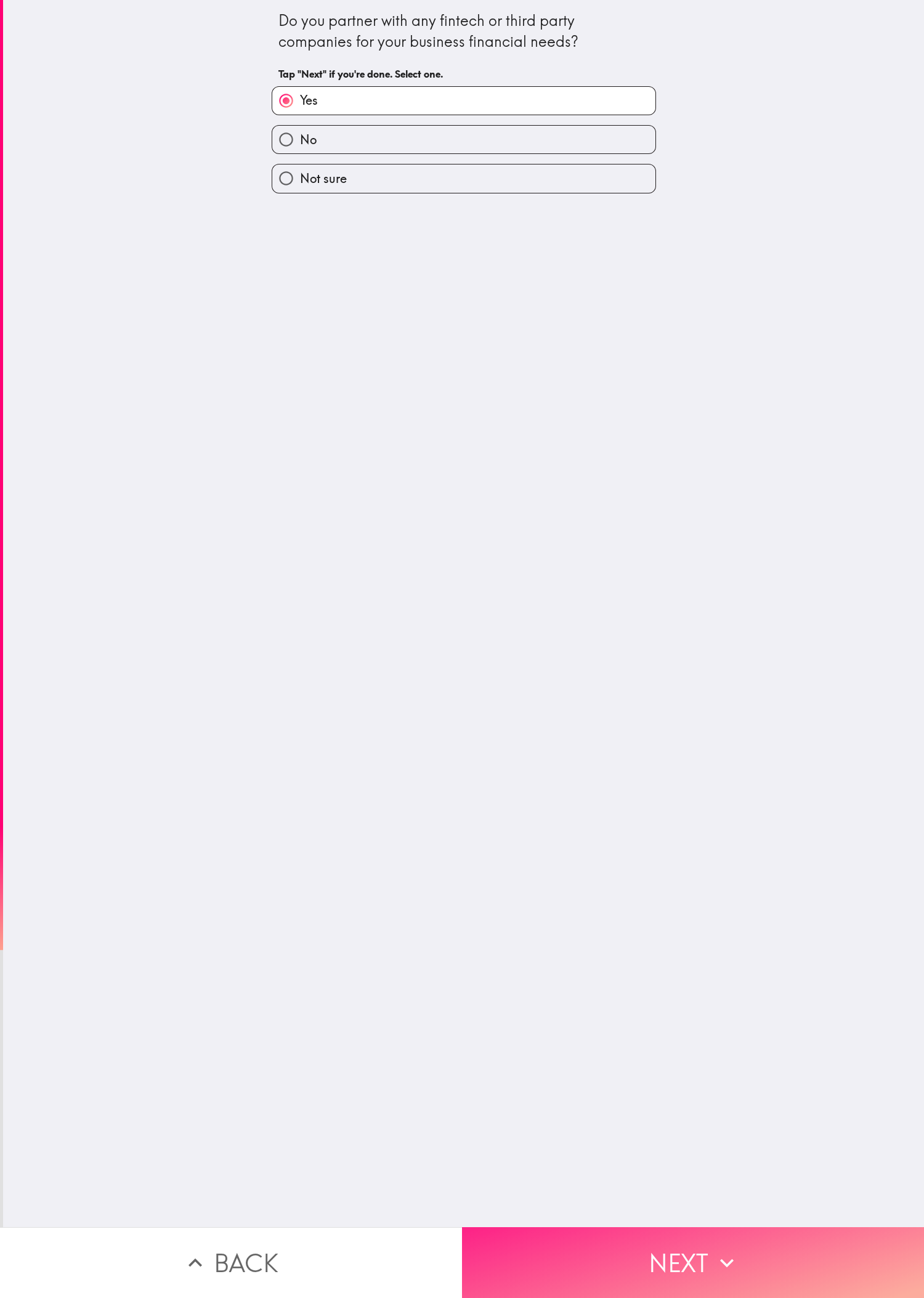
click at [308, 432] on button "Next" at bounding box center [693, 1262] width 462 height 71
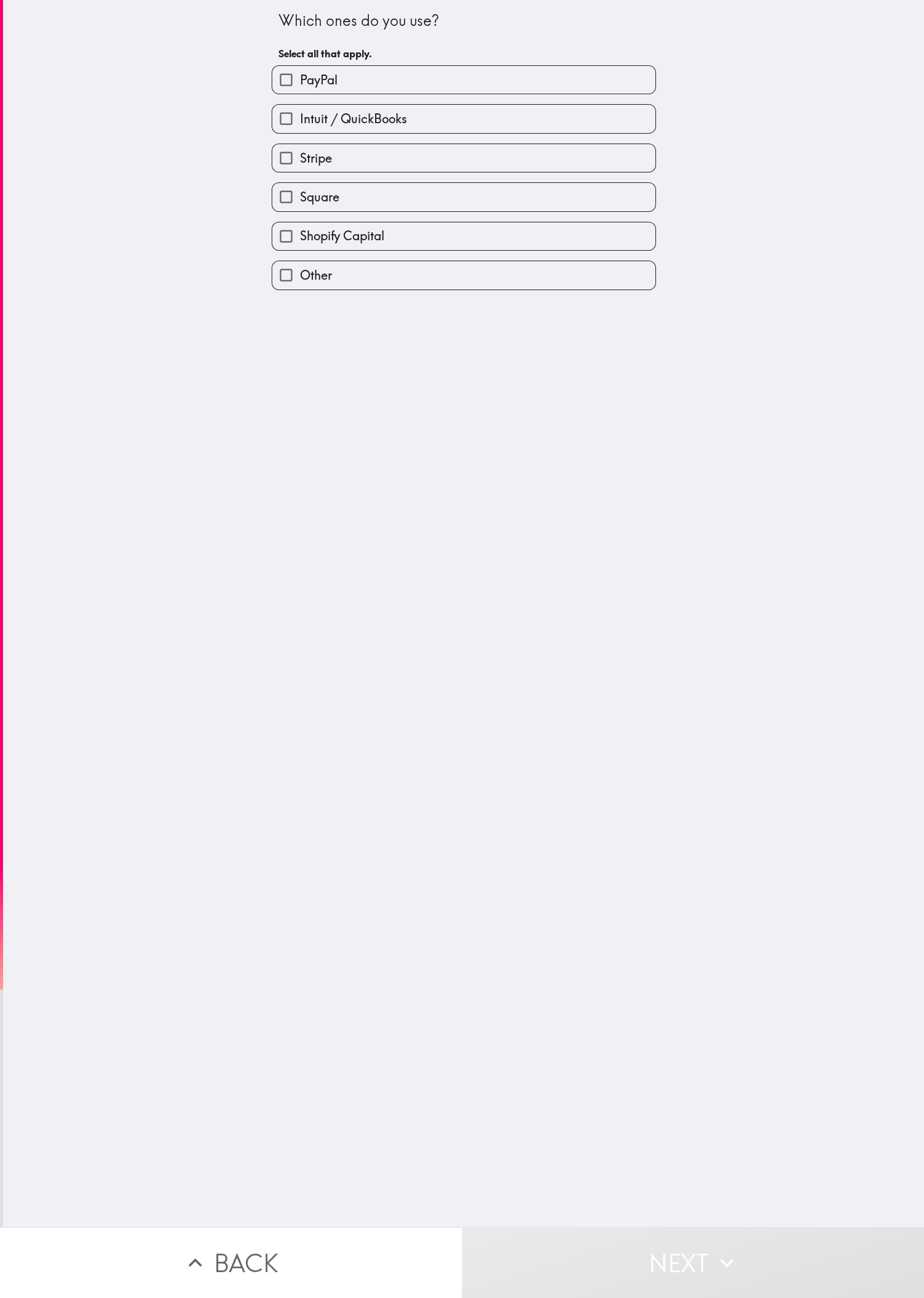
click at [112, 432] on div "Which ones do you use? Select all that apply. PayPal Intuit / QuickBooks Stripe…" at bounding box center [463, 613] width 921 height 1227
click at [308, 163] on label "Stripe" at bounding box center [464, 158] width 383 height 28
click at [300, 163] on input "Stripe" at bounding box center [286, 158] width 28 height 28
checkbox input "true"
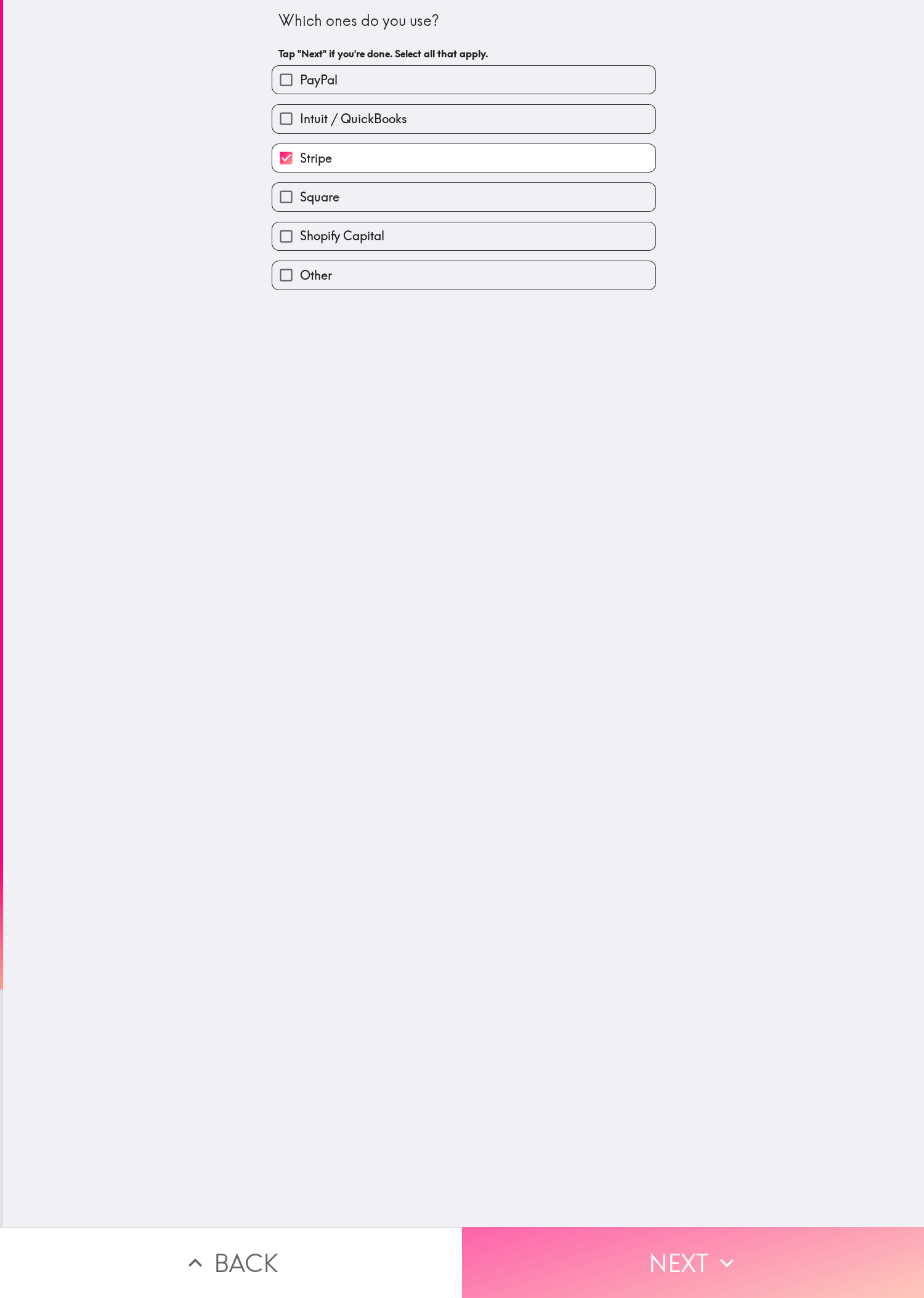
click at [308, 432] on button "Next" at bounding box center [693, 1262] width 462 height 71
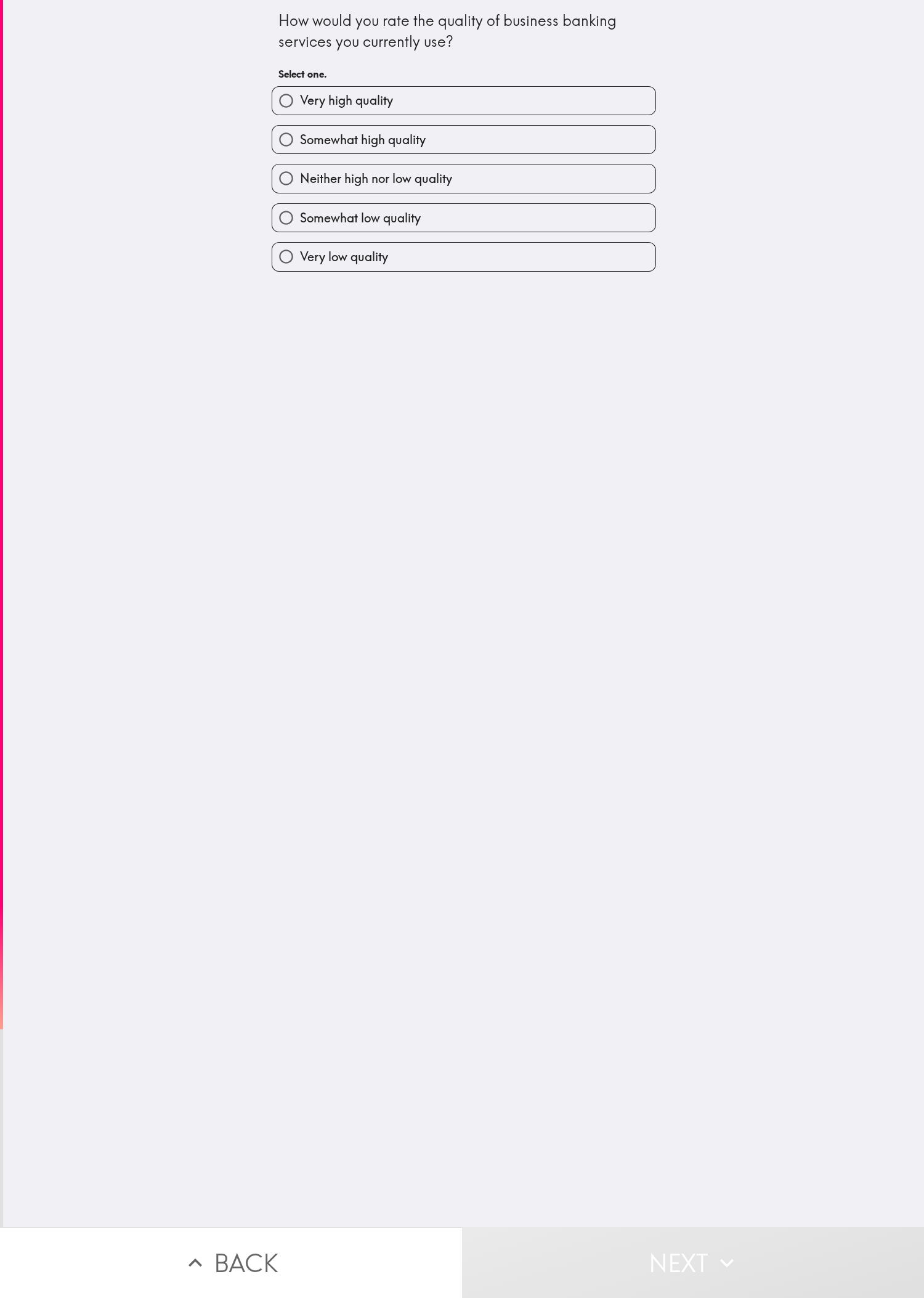
click at [308, 432] on div "How would you rate the quality of business banking services you currently use? …" at bounding box center [463, 613] width 921 height 1227
click at [308, 153] on label "Somewhat high quality" at bounding box center [464, 140] width 383 height 28
click at [300, 153] on input "Somewhat high quality" at bounding box center [286, 140] width 28 height 28
radio input "true"
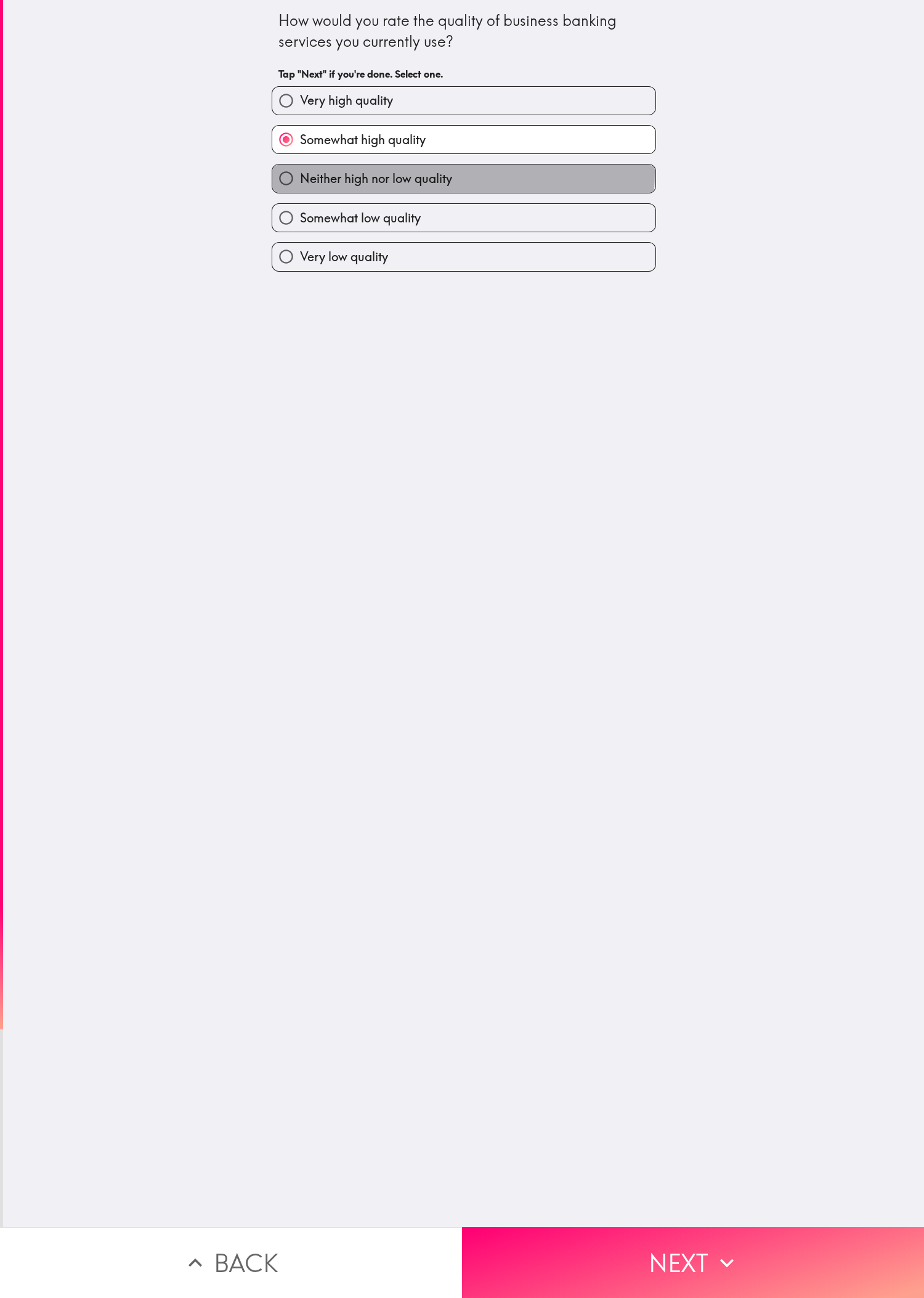
click at [308, 176] on label "Neither high nor low quality" at bounding box center [464, 178] width 383 height 28
click at [300, 176] on input "Neither high nor low quality" at bounding box center [286, 178] width 28 height 28
radio input "true"
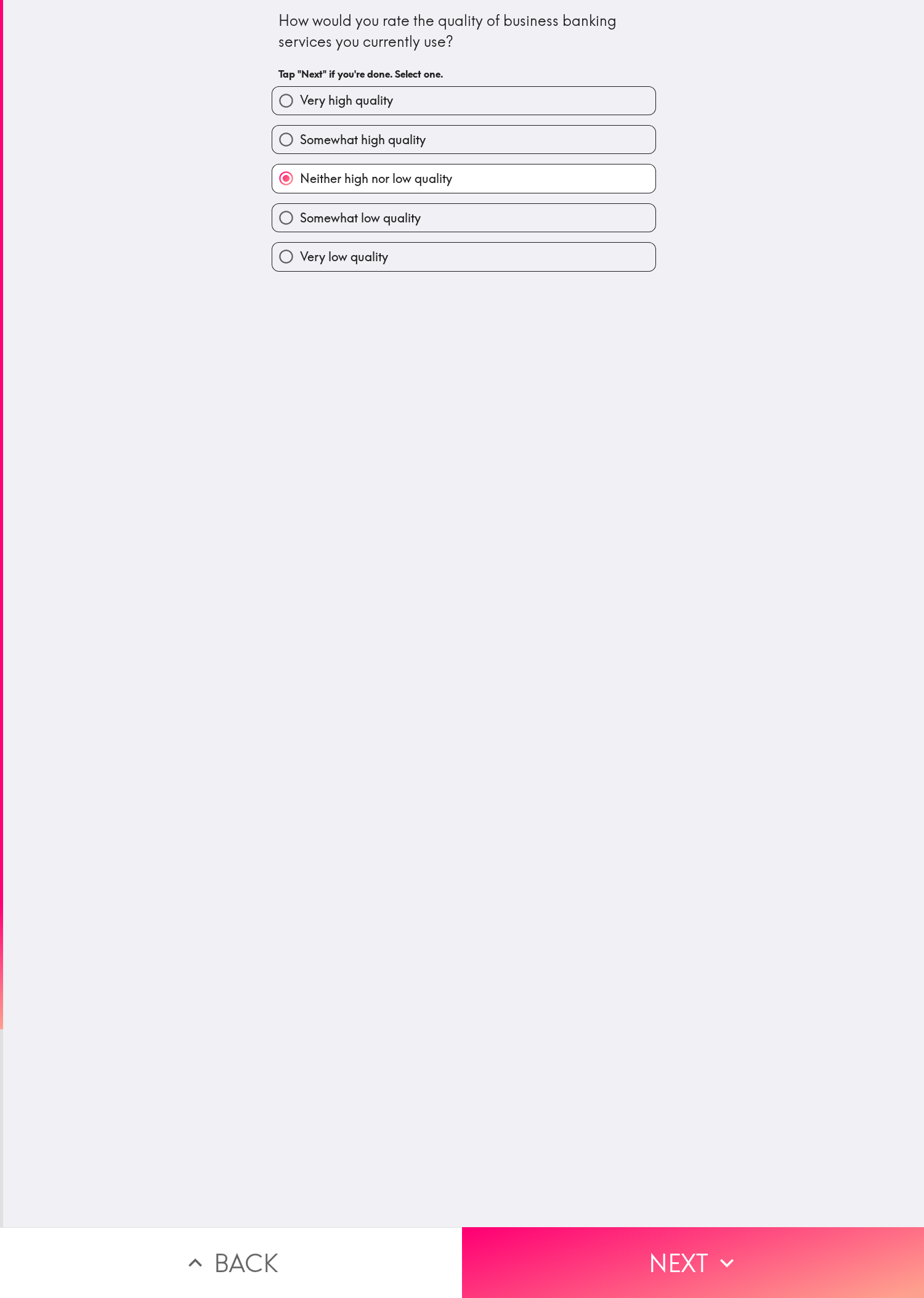
drag, startPoint x: 413, startPoint y: 88, endPoint x: 456, endPoint y: 175, distance: 97.0
click at [308, 89] on label "Very high quality" at bounding box center [464, 101] width 383 height 28
click at [300, 89] on input "Very high quality" at bounding box center [286, 101] width 28 height 28
radio input "true"
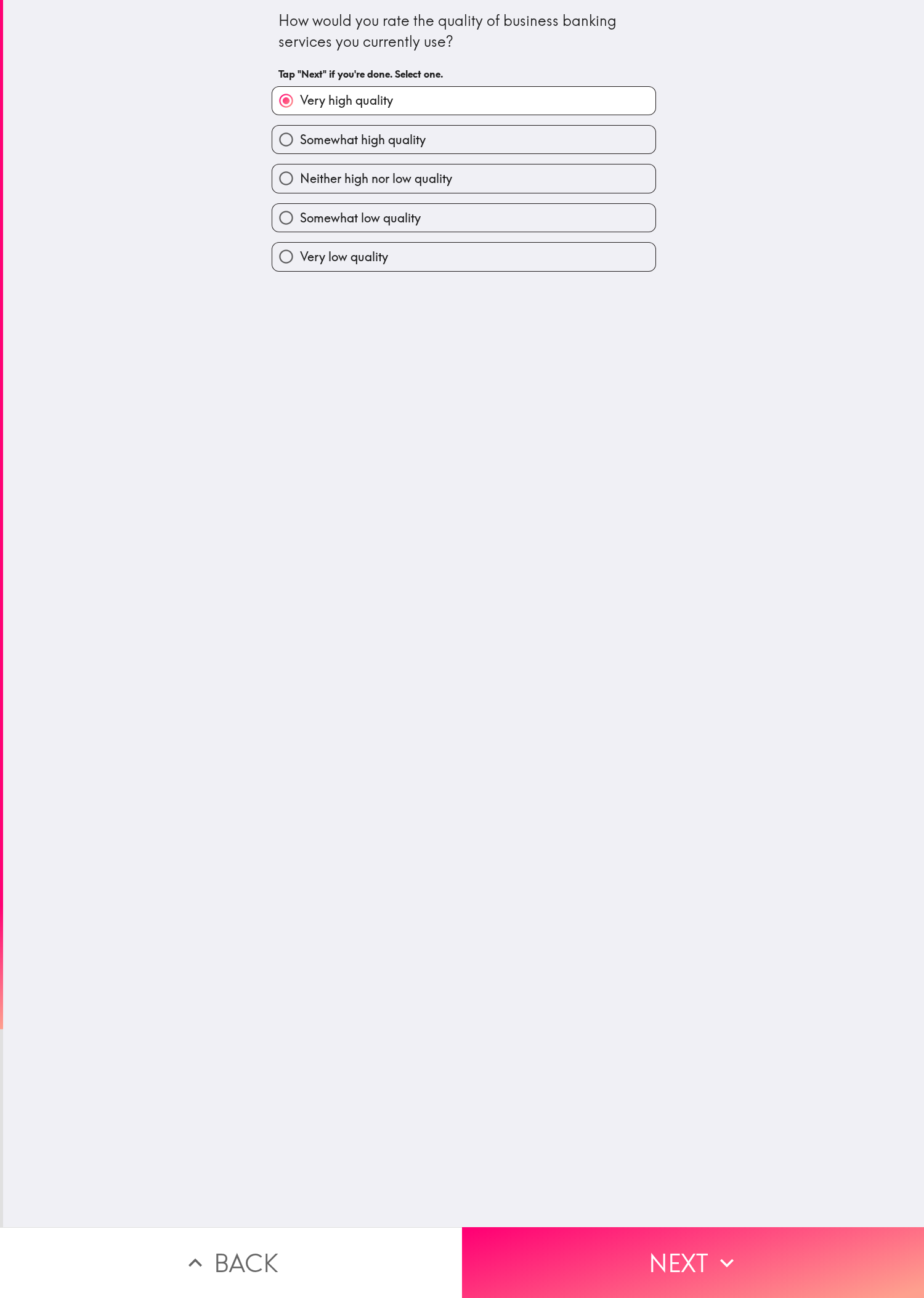
click at [308, 432] on button "Next" at bounding box center [693, 1262] width 462 height 71
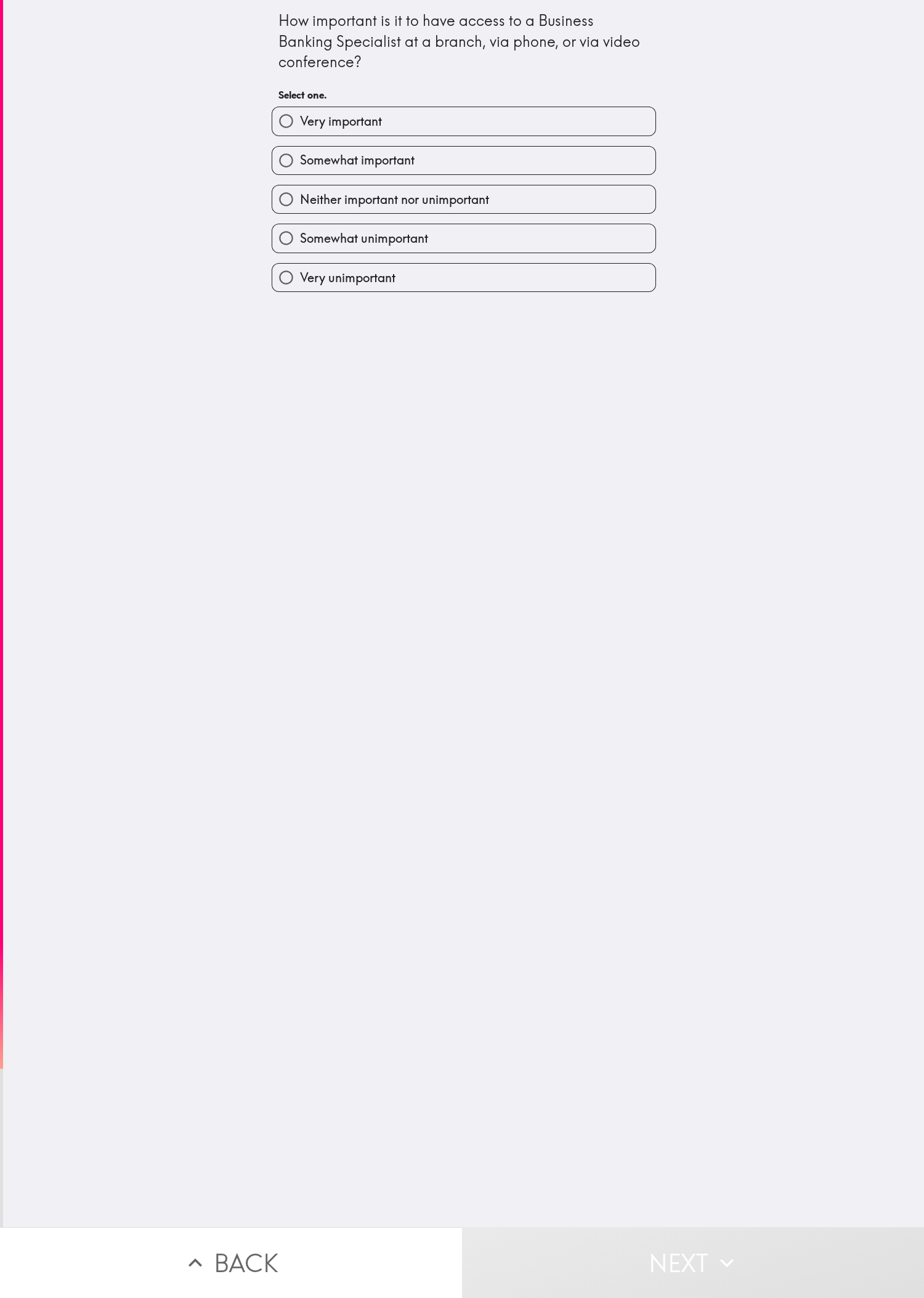
drag, startPoint x: 301, startPoint y: 167, endPoint x: 315, endPoint y: 173, distance: 15.2
click at [301, 167] on span "Somewhat important" at bounding box center [357, 160] width 115 height 18
click at [300, 167] on input "Somewhat important" at bounding box center [286, 160] width 28 height 28
radio input "true"
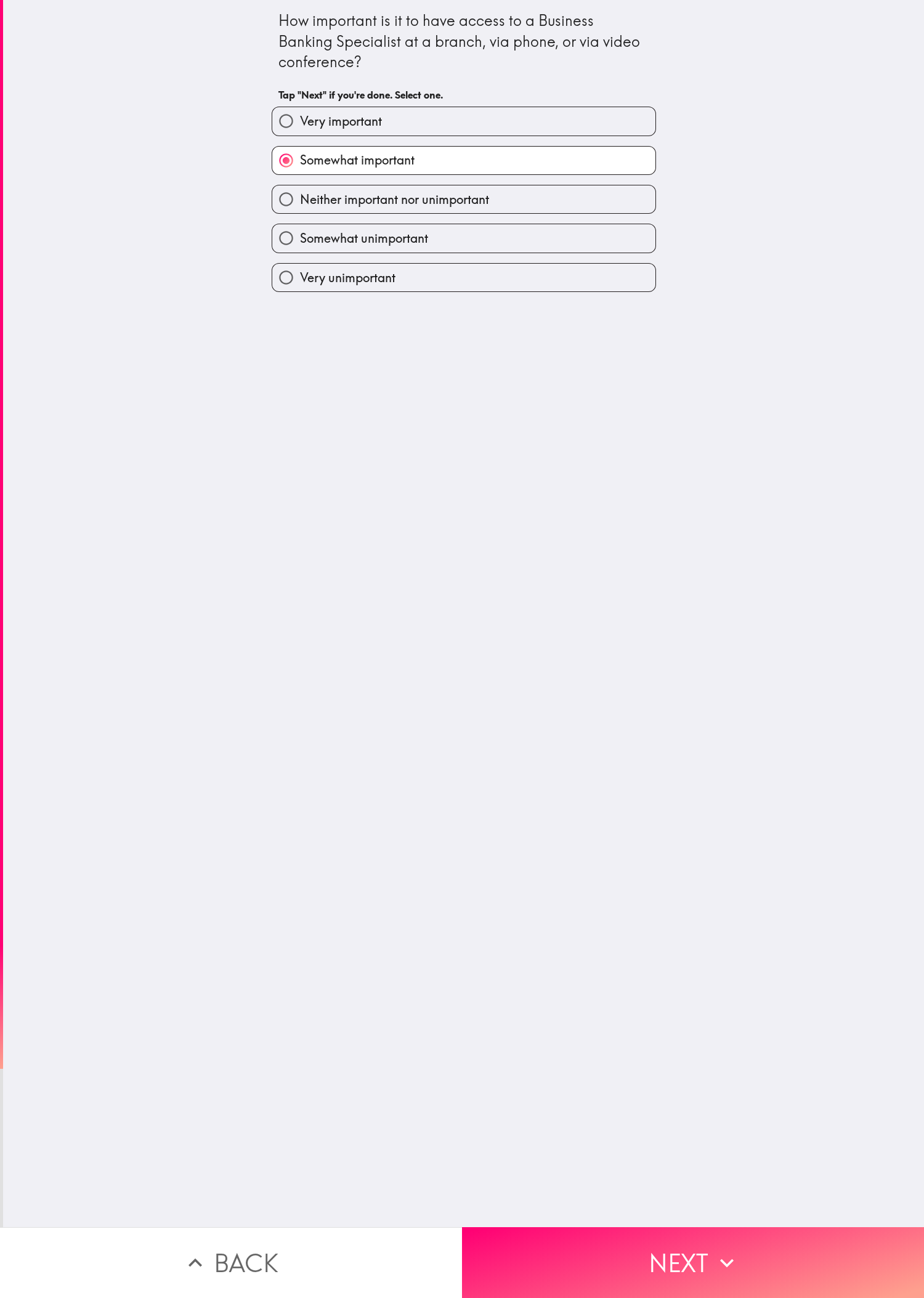
click at [308, 213] on label "Neither important nor unimportant" at bounding box center [464, 199] width 383 height 28
click at [300, 213] on input "Neither important nor unimportant" at bounding box center [286, 199] width 28 height 28
radio input "true"
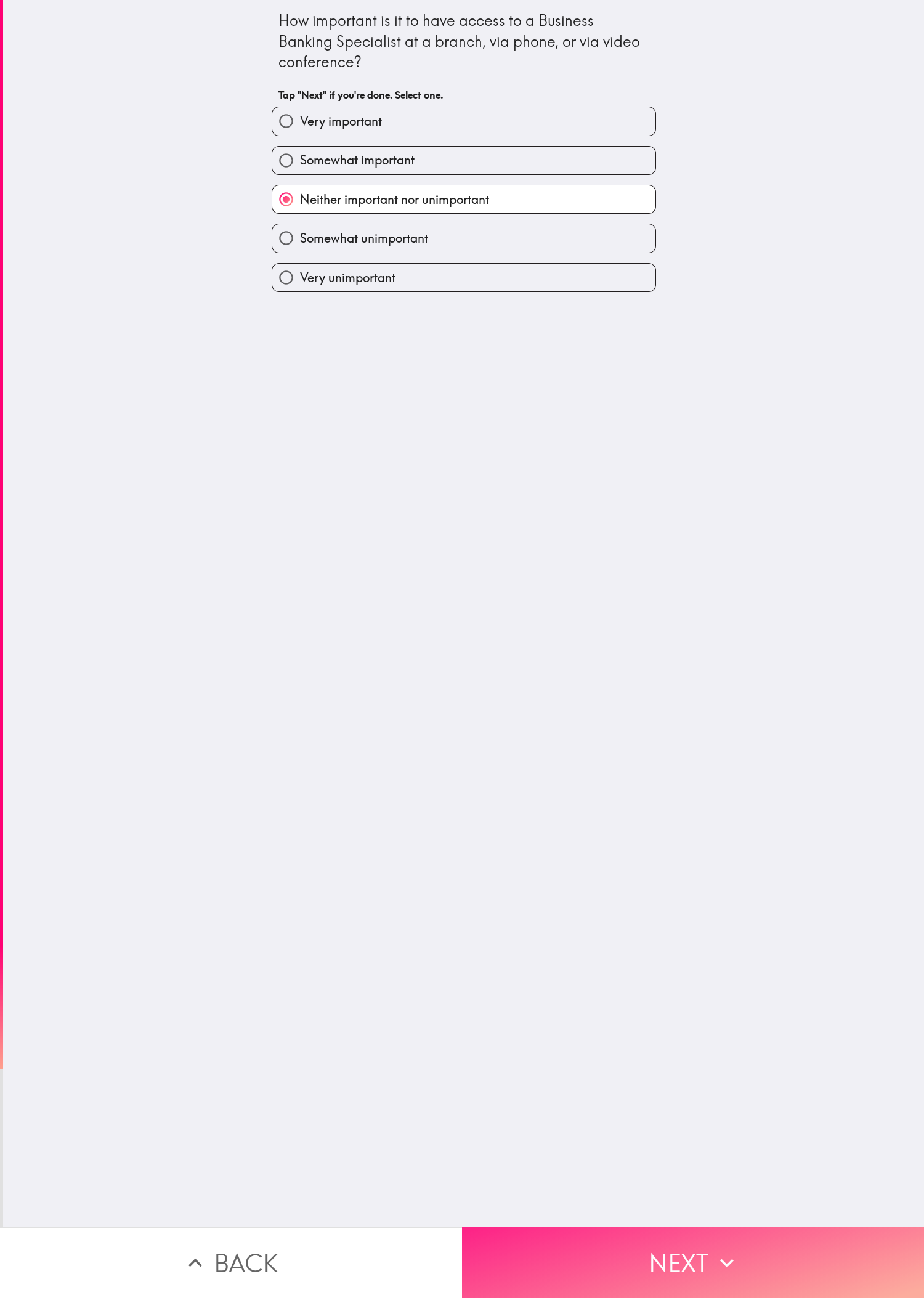
click at [308, 432] on button "Next" at bounding box center [693, 1262] width 462 height 71
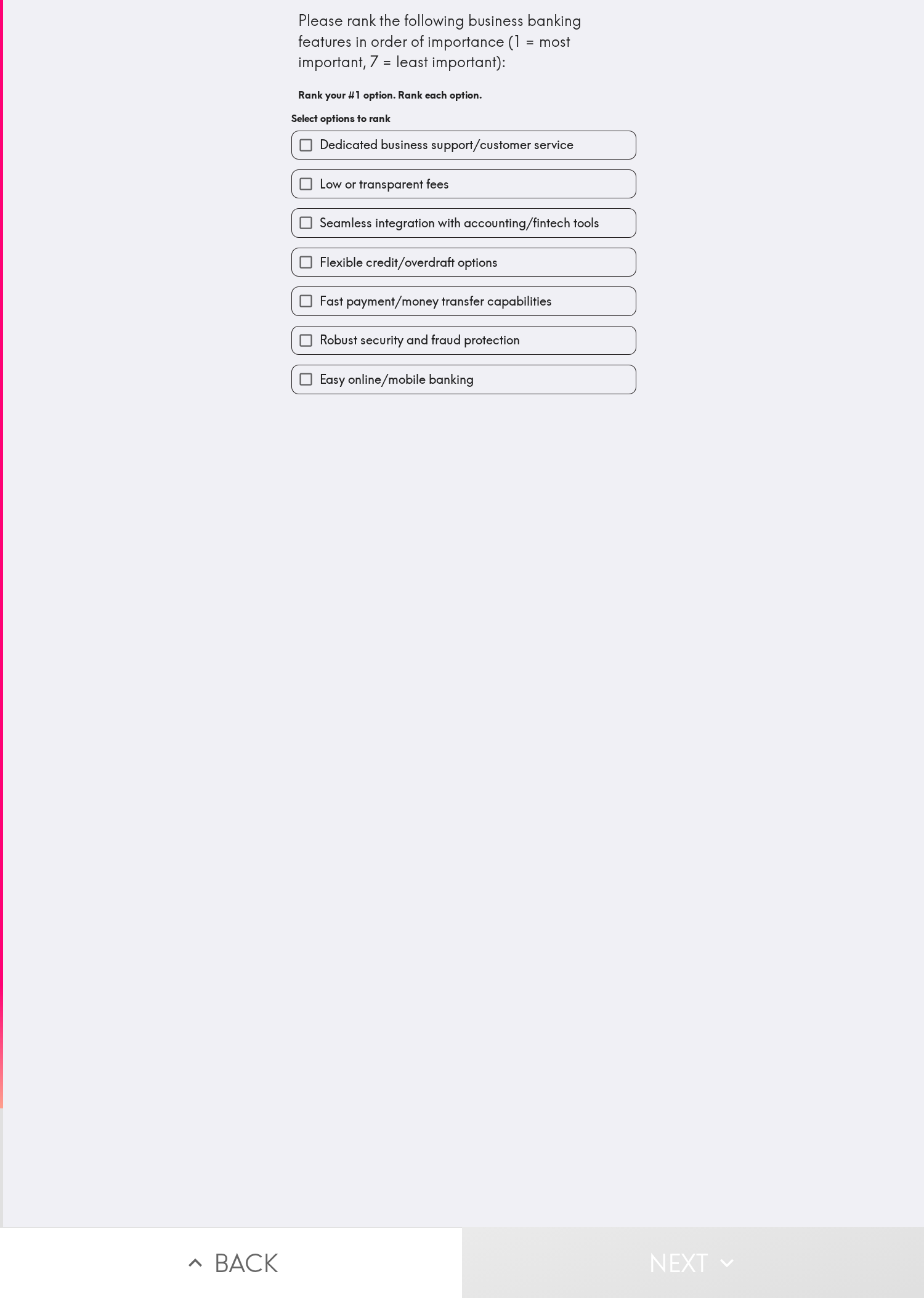
click at [308, 315] on label "Fast payment/money transfer capabilities" at bounding box center [464, 300] width 344 height 28
click at [308, 315] on input "Fast payment/money transfer capabilities" at bounding box center [306, 300] width 28 height 28
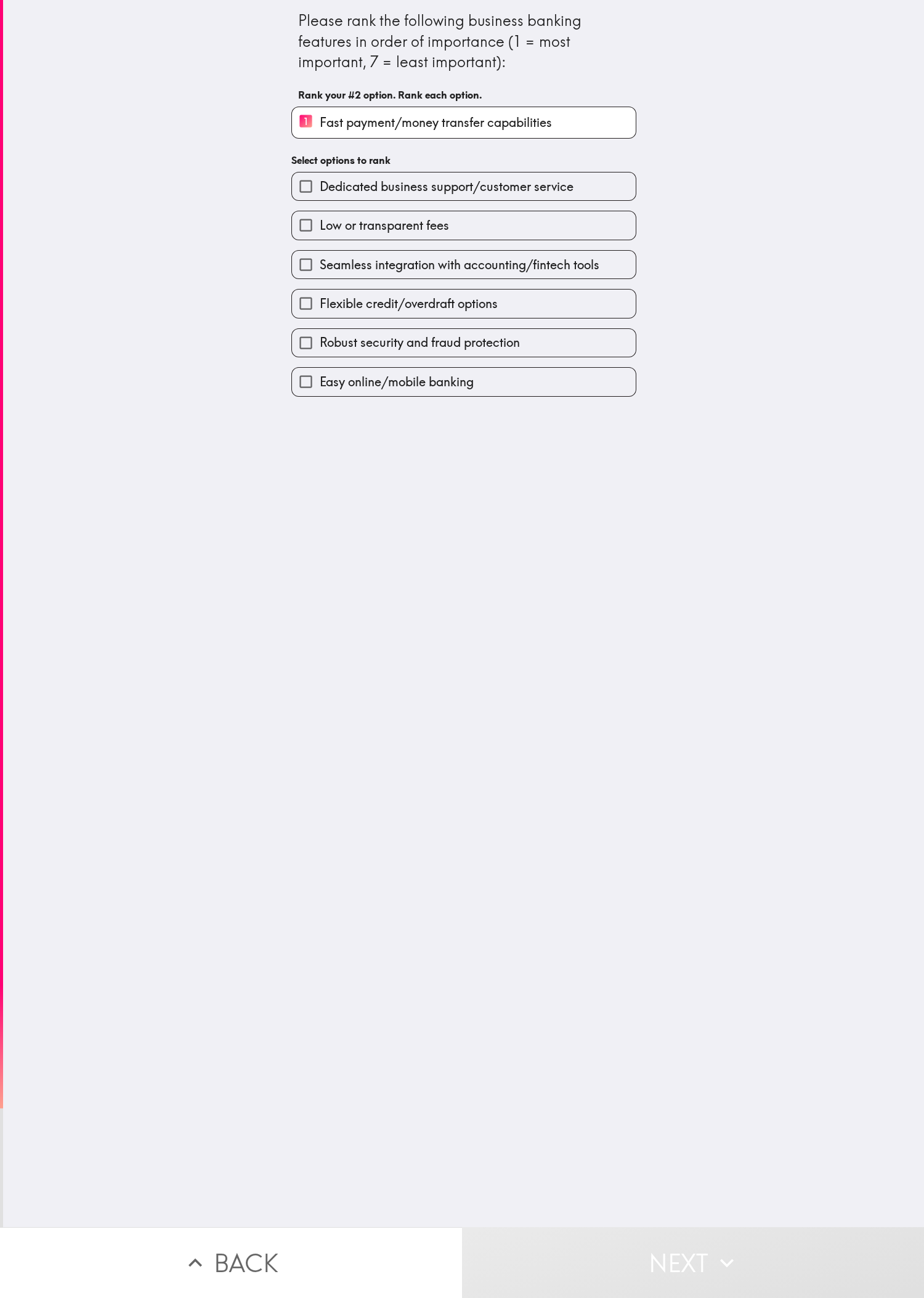
click at [308, 214] on div "Low or transparent fees" at bounding box center [464, 225] width 345 height 29
click at [308, 326] on div "Robust security and fraud protection" at bounding box center [459, 338] width 355 height 39
click at [308, 413] on div "Please rank the following business banking features in order of importance (1 =…" at bounding box center [463, 613] width 921 height 1227
click at [308, 391] on span "Easy online/mobile banking" at bounding box center [396, 382] width 154 height 18
click at [308, 395] on input "Easy online/mobile banking" at bounding box center [306, 382] width 28 height 28
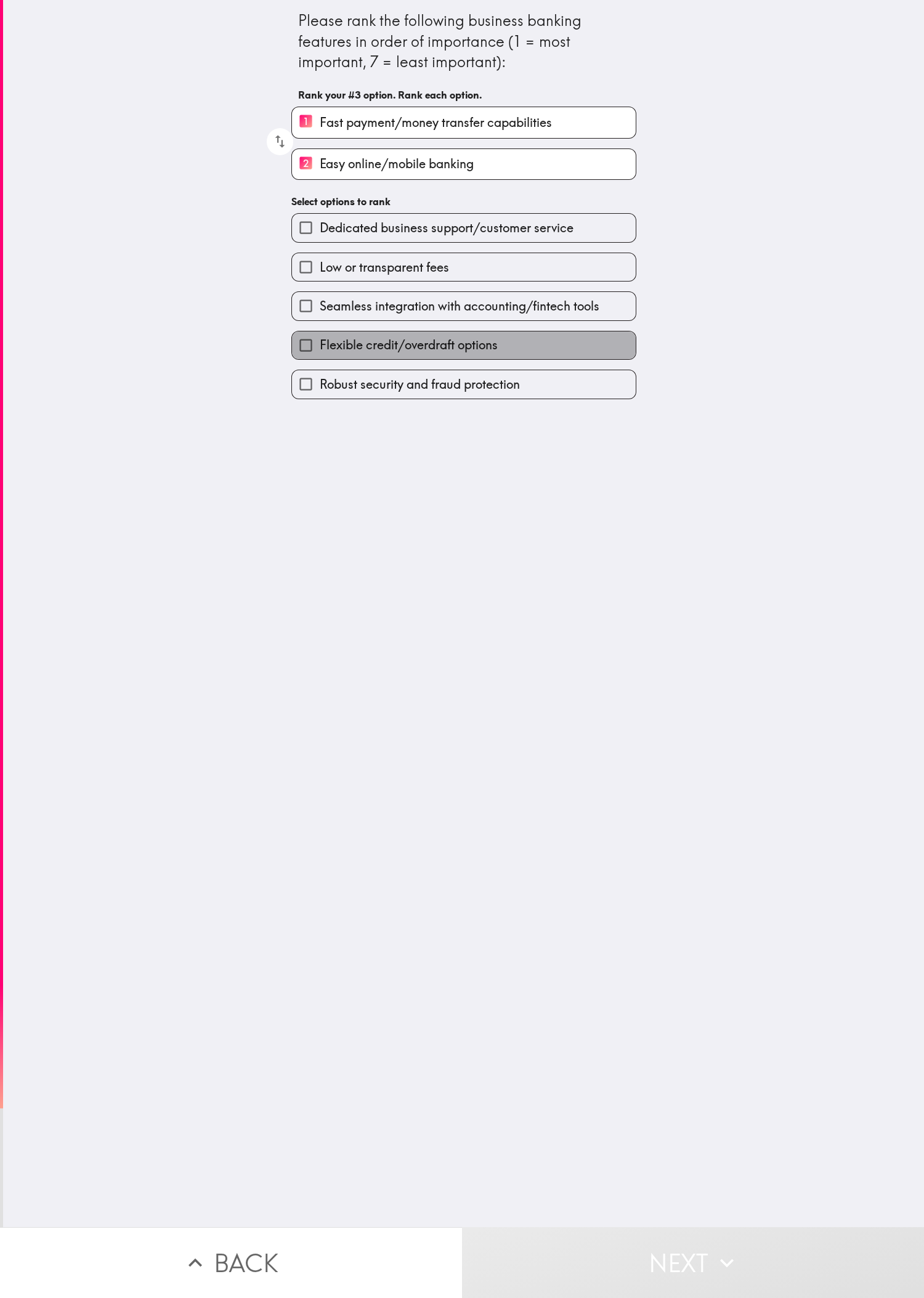
click at [308, 349] on span "Flexible credit/overdraft options" at bounding box center [409, 345] width 178 height 18
click at [308, 349] on input "Flexible credit/overdraft options" at bounding box center [306, 345] width 28 height 28
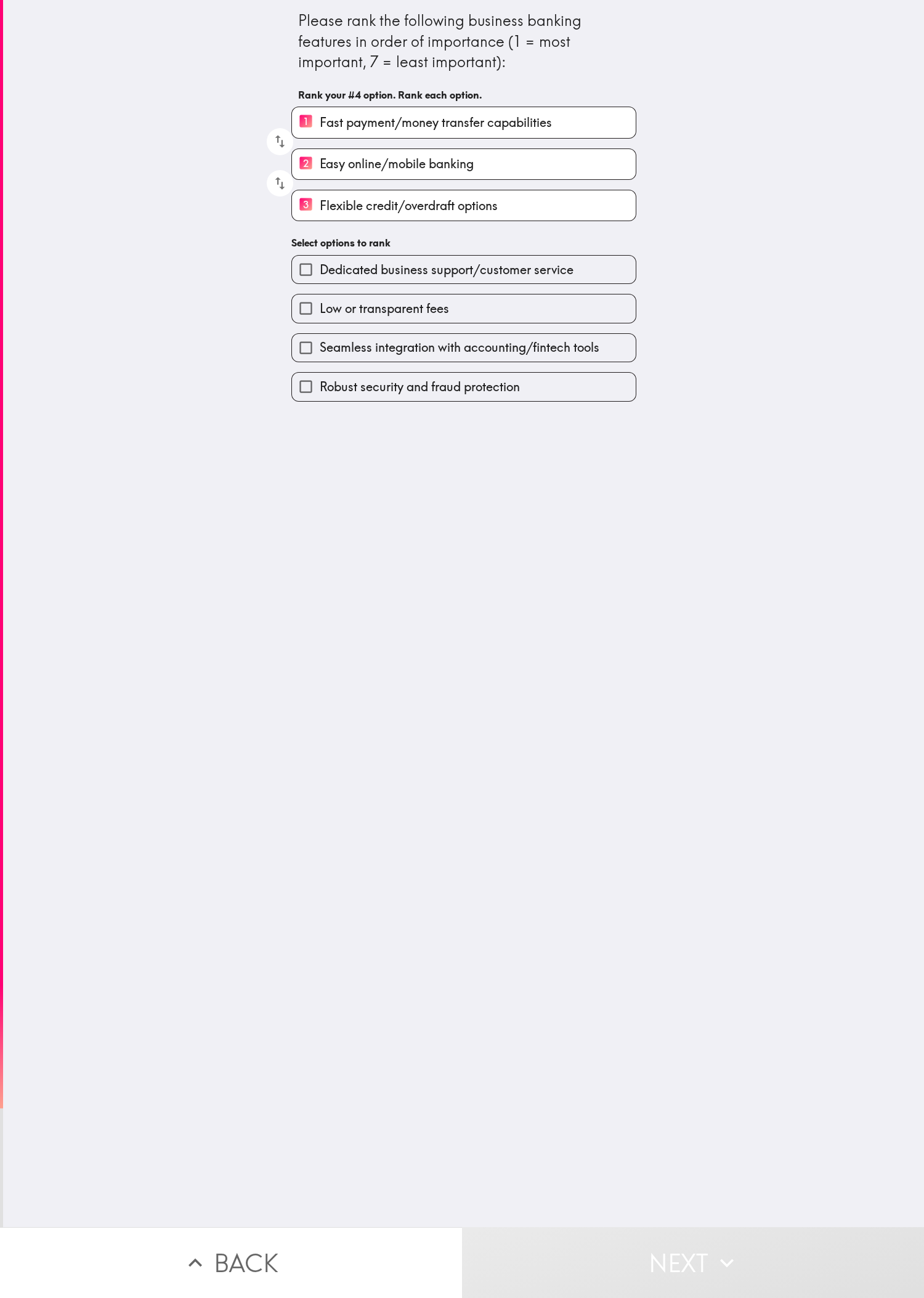
click at [308, 322] on label "Low or transparent fees" at bounding box center [464, 308] width 344 height 28
click at [308, 322] on input "Low or transparent fees" at bounding box center [306, 308] width 28 height 28
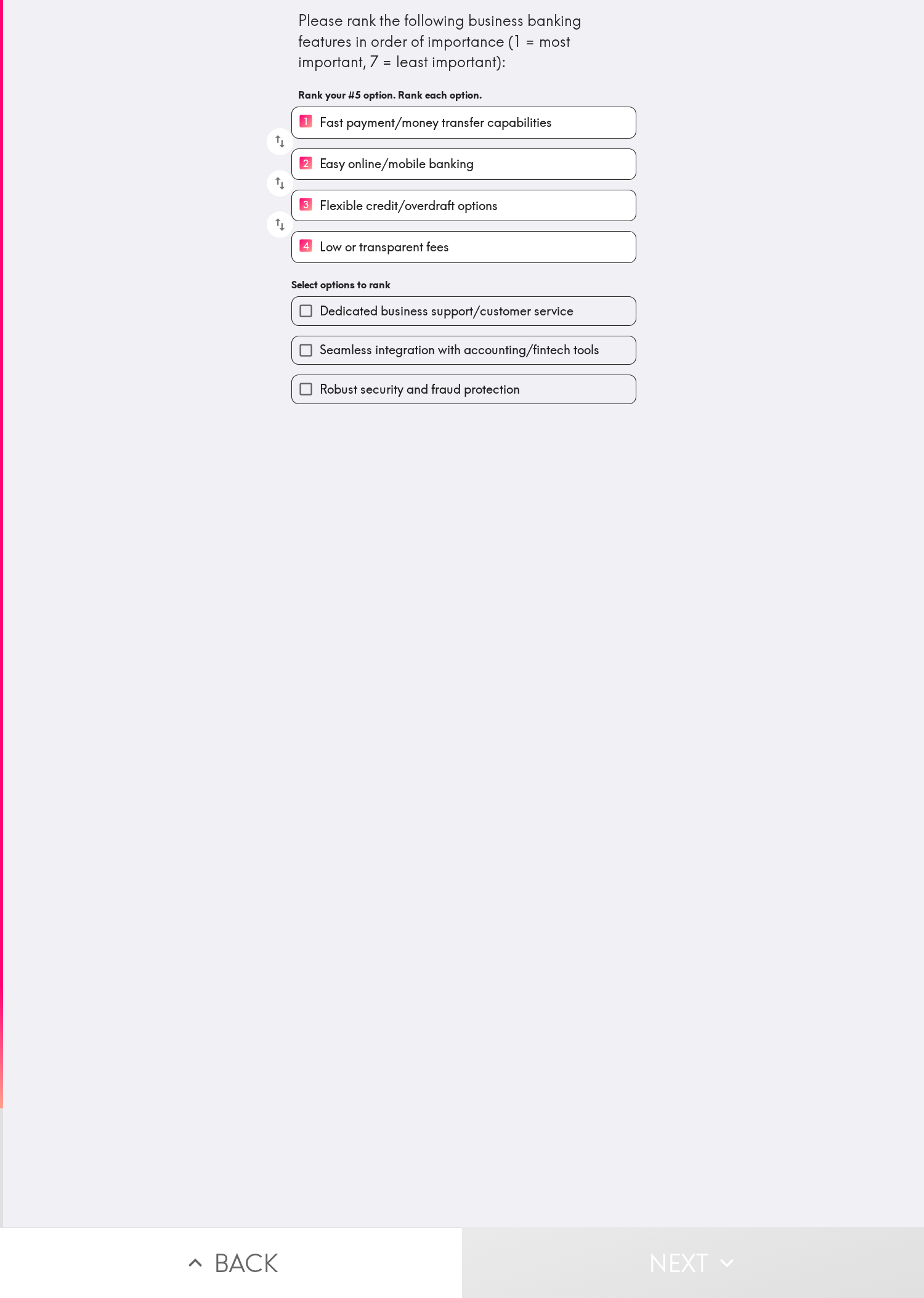
click at [308, 324] on label "Dedicated business support/customer service" at bounding box center [464, 311] width 344 height 28
click at [308, 324] on input "Dedicated business support/customer service" at bounding box center [306, 311] width 28 height 28
click at [308, 361] on span "Seamless integration with accounting/fintech tools" at bounding box center [459, 352] width 280 height 18
click at [308, 367] on input "Seamless integration with accounting/fintech tools" at bounding box center [306, 352] width 28 height 28
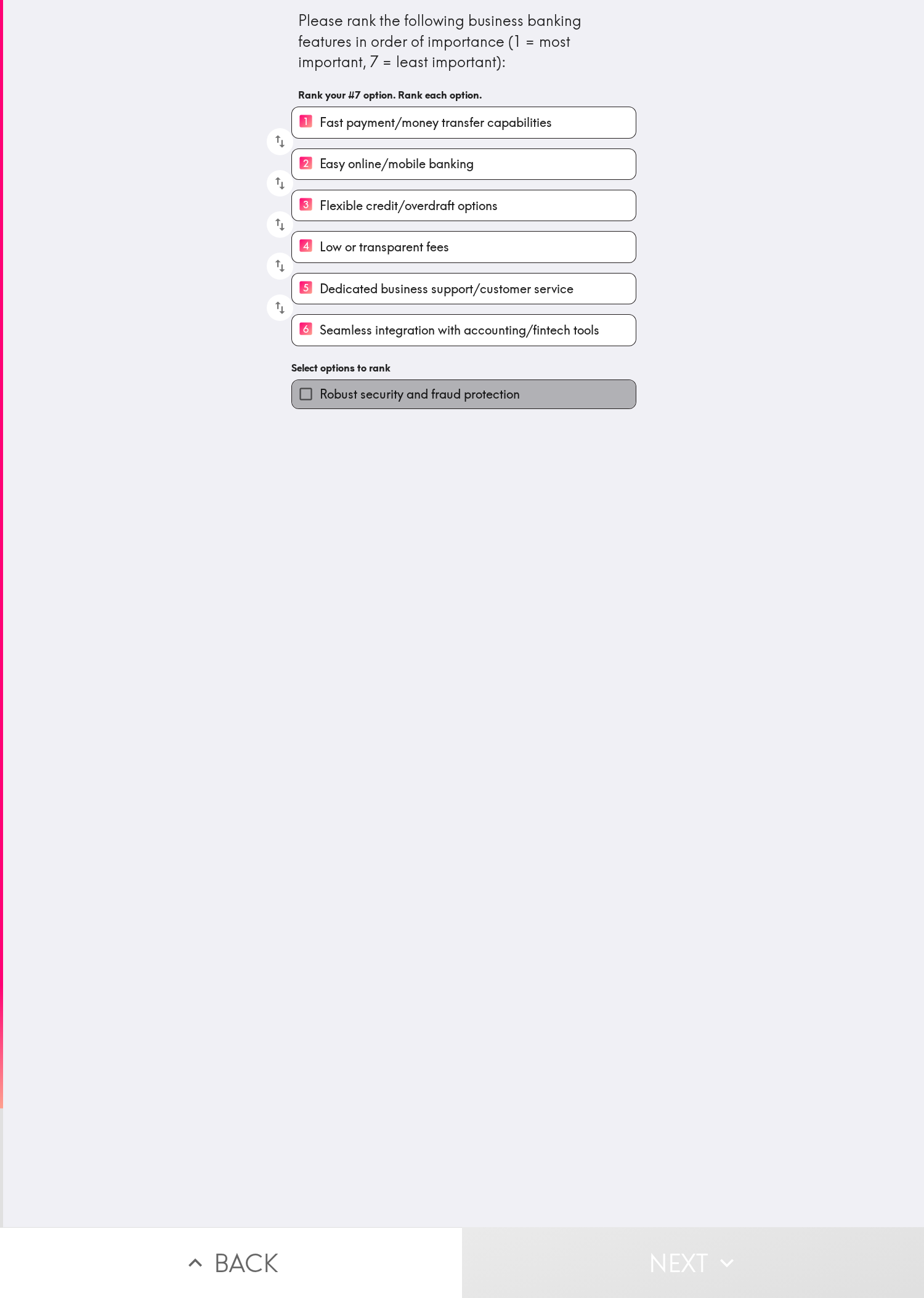
click at [308, 403] on span "Robust security and fraud protection" at bounding box center [420, 394] width 201 height 18
click at [308, 408] on input "Robust security and fraud protection" at bounding box center [306, 394] width 28 height 28
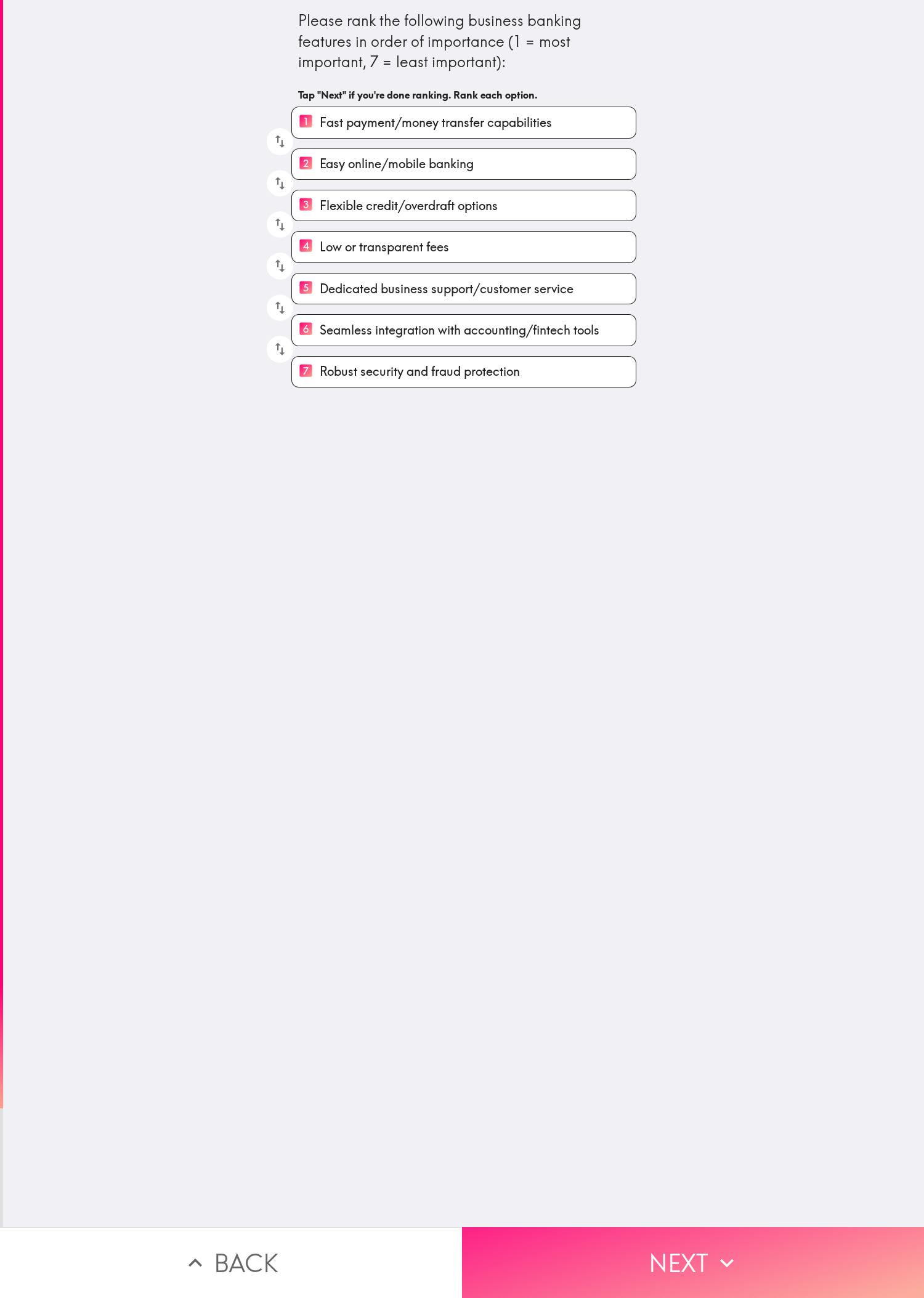
click at [308, 432] on button "Next" at bounding box center [693, 1262] width 462 height 71
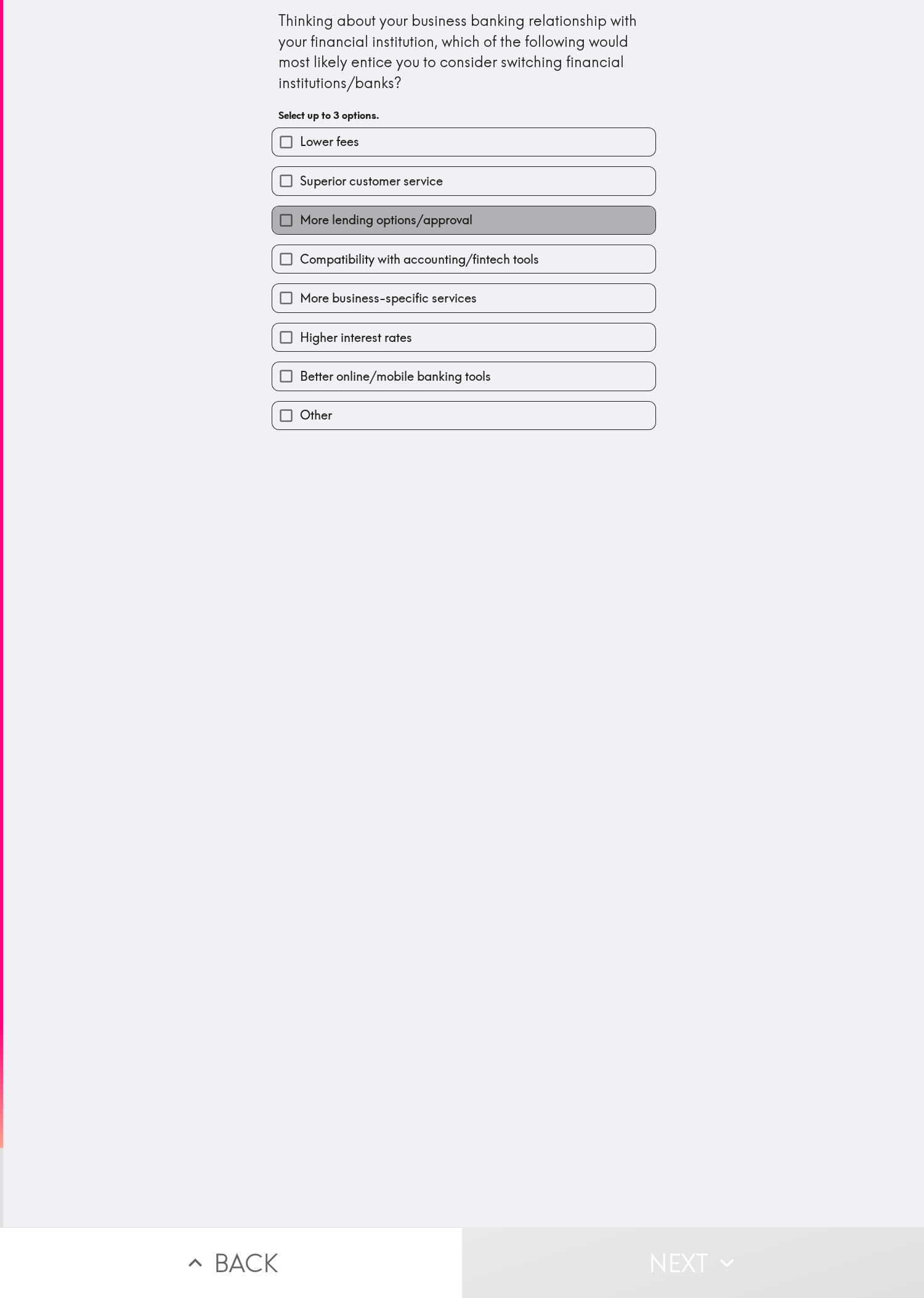
click at [308, 223] on label "More lending options/approval" at bounding box center [464, 220] width 383 height 28
click at [300, 223] on input "More lending options/approval" at bounding box center [286, 220] width 28 height 28
checkbox input "true"
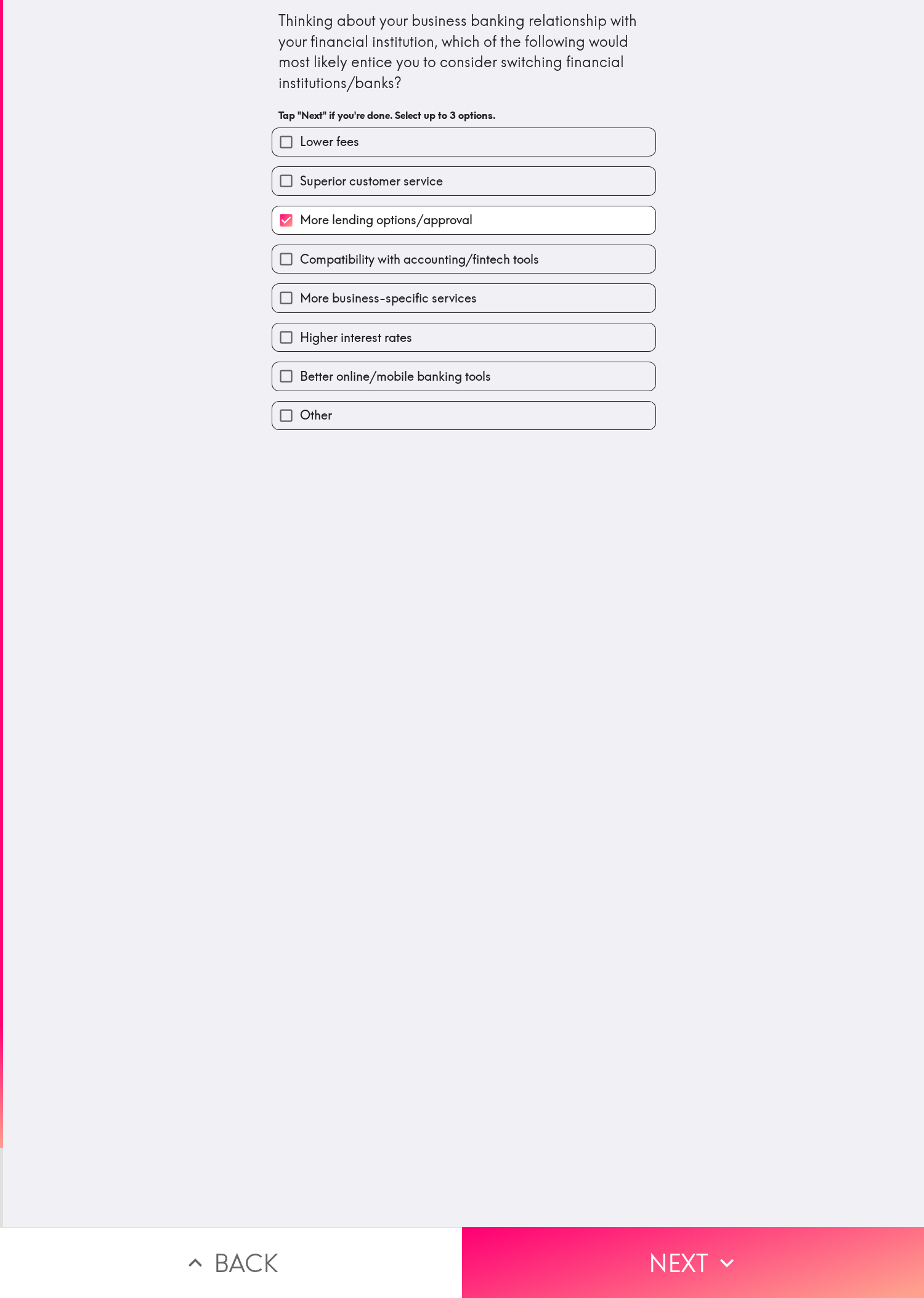
click at [308, 252] on label "Compatibility with accounting/fintech tools" at bounding box center [464, 259] width 383 height 28
click at [300, 252] on input "Compatibility with accounting/fintech tools" at bounding box center [286, 259] width 28 height 28
click at [308, 239] on div "Compatibility with accounting/fintech tools" at bounding box center [459, 254] width 395 height 39
click at [308, 266] on span "Compatibility with accounting/fintech tools" at bounding box center [419, 259] width 239 height 18
click at [300, 266] on input "Compatibility with accounting/fintech tools" at bounding box center [286, 259] width 28 height 28
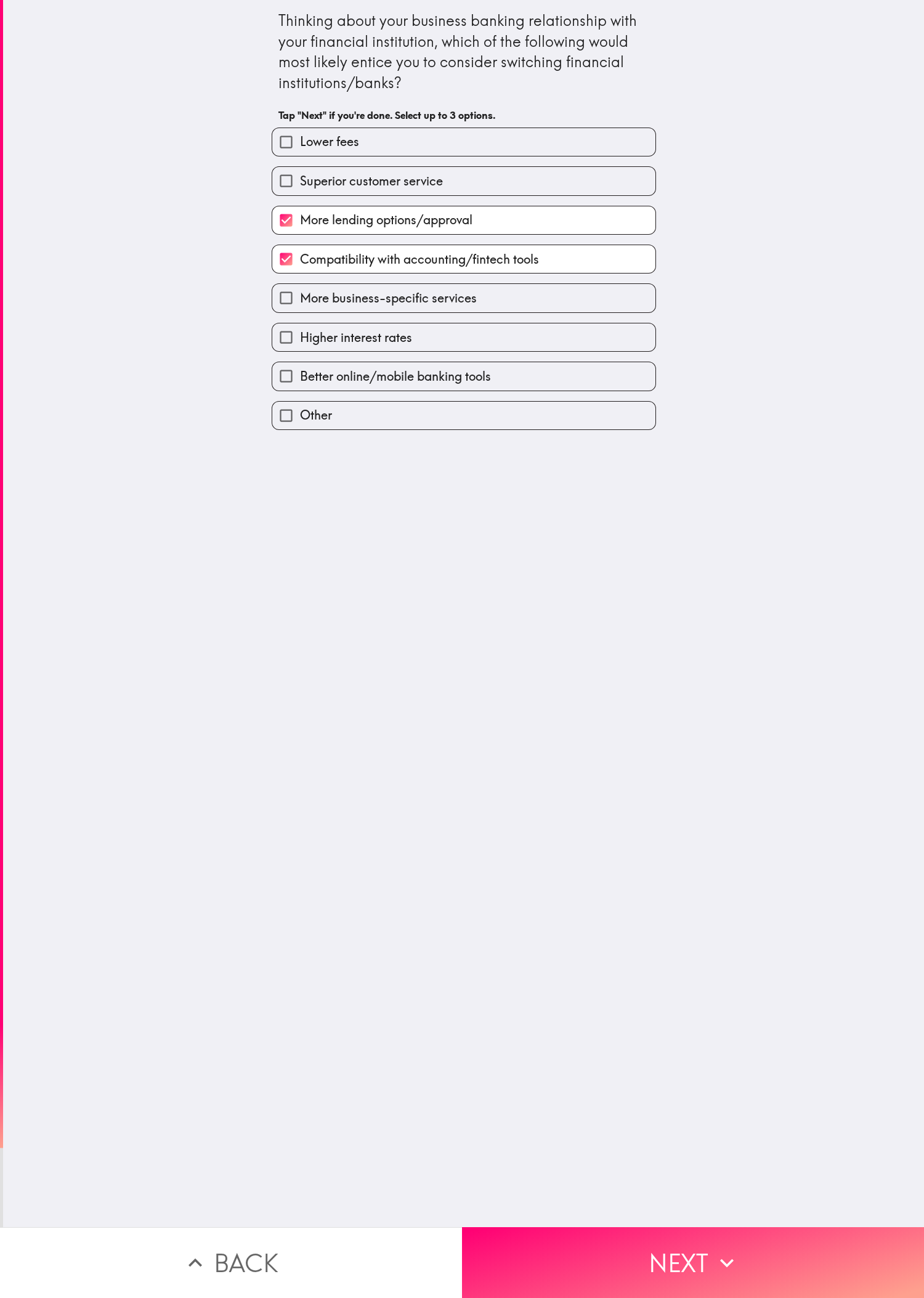
checkbox input "false"
click at [308, 371] on div "Better online/mobile banking tools" at bounding box center [464, 376] width 384 height 29
click at [308, 346] on span "Higher interest rates" at bounding box center [356, 337] width 112 height 18
click at [300, 351] on input "Higher interest rates" at bounding box center [286, 337] width 28 height 28
checkbox input "true"
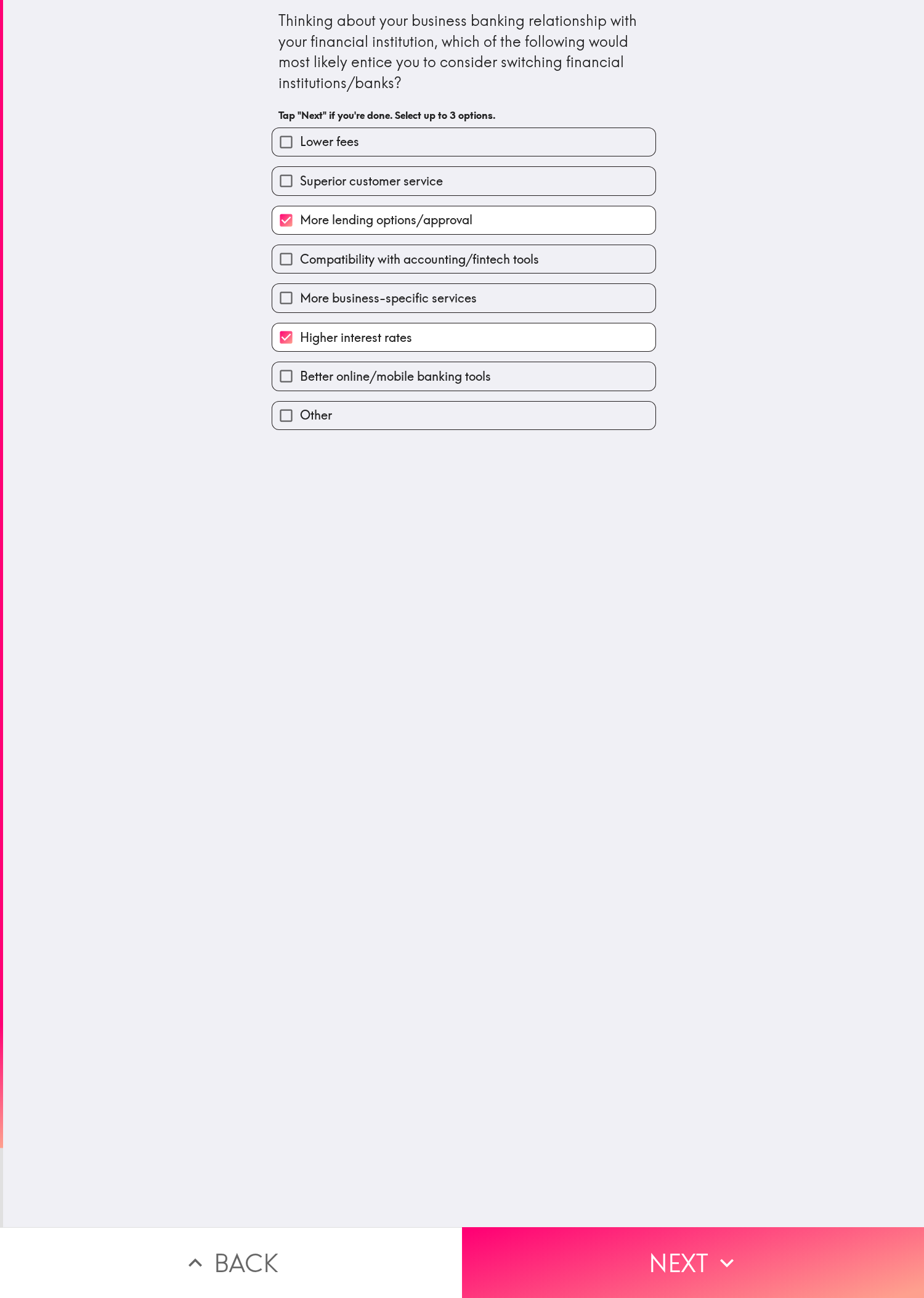
click at [308, 289] on div "More business-specific services" at bounding box center [464, 298] width 384 height 29
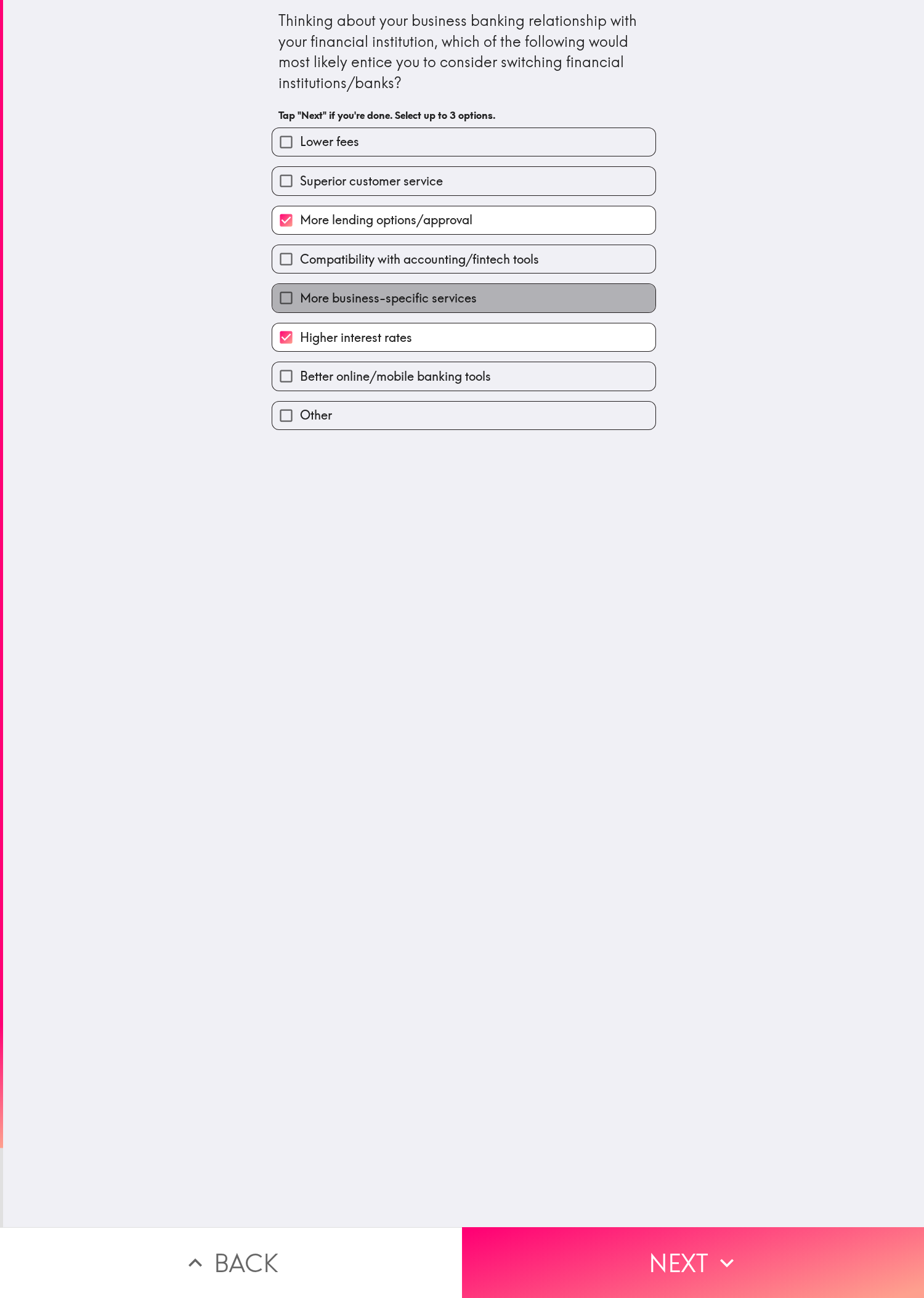
click at [308, 296] on span "More business-specific services" at bounding box center [388, 298] width 176 height 18
click at [300, 296] on input "More business-specific services" at bounding box center [286, 298] width 28 height 28
checkbox input "true"
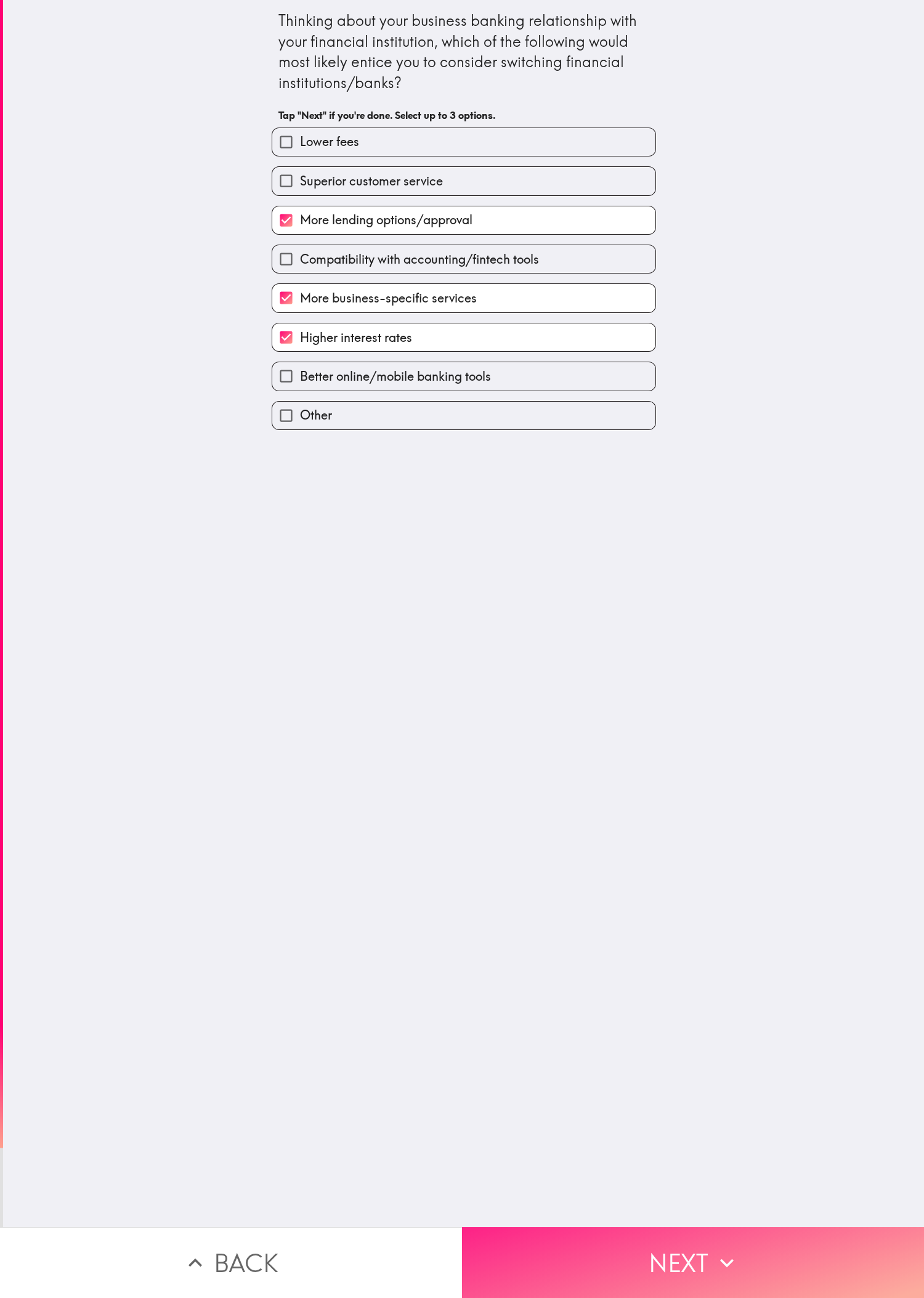
click at [308, 432] on button "Next" at bounding box center [693, 1262] width 462 height 71
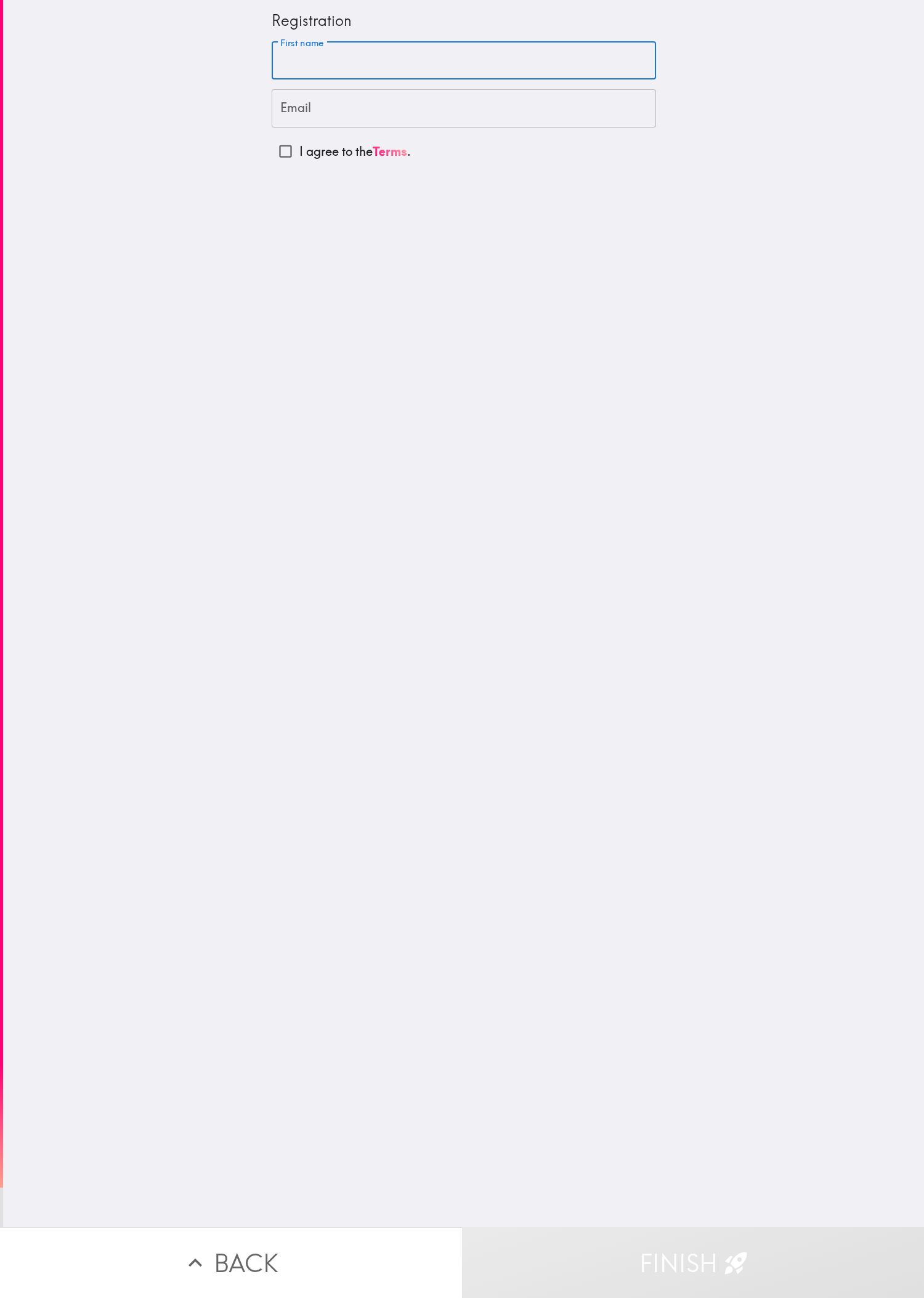
click at [308, 58] on input "First name" at bounding box center [464, 61] width 384 height 38
paste input "[PERSON_NAME]"
type input "[PERSON_NAME]"
click at [308, 117] on input "Email" at bounding box center [464, 108] width 384 height 38
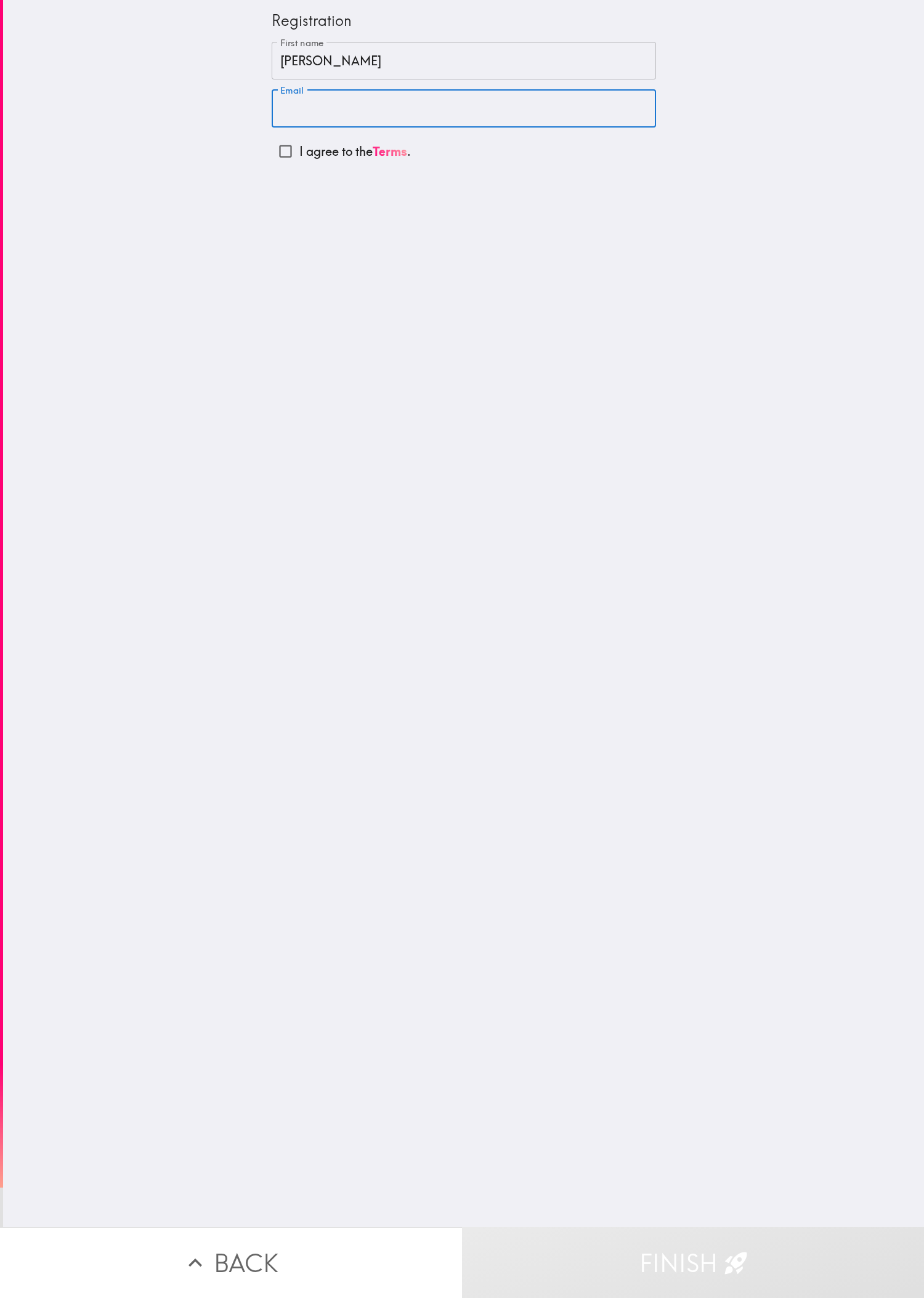
paste input "[EMAIL_ADDRESS][DOMAIN_NAME]"
type input "[EMAIL_ADDRESS][DOMAIN_NAME]"
drag, startPoint x: 247, startPoint y: 156, endPoint x: 261, endPoint y: 154, distance: 14.1
click at [272, 158] on input "I agree to the Terms ." at bounding box center [286, 151] width 28 height 28
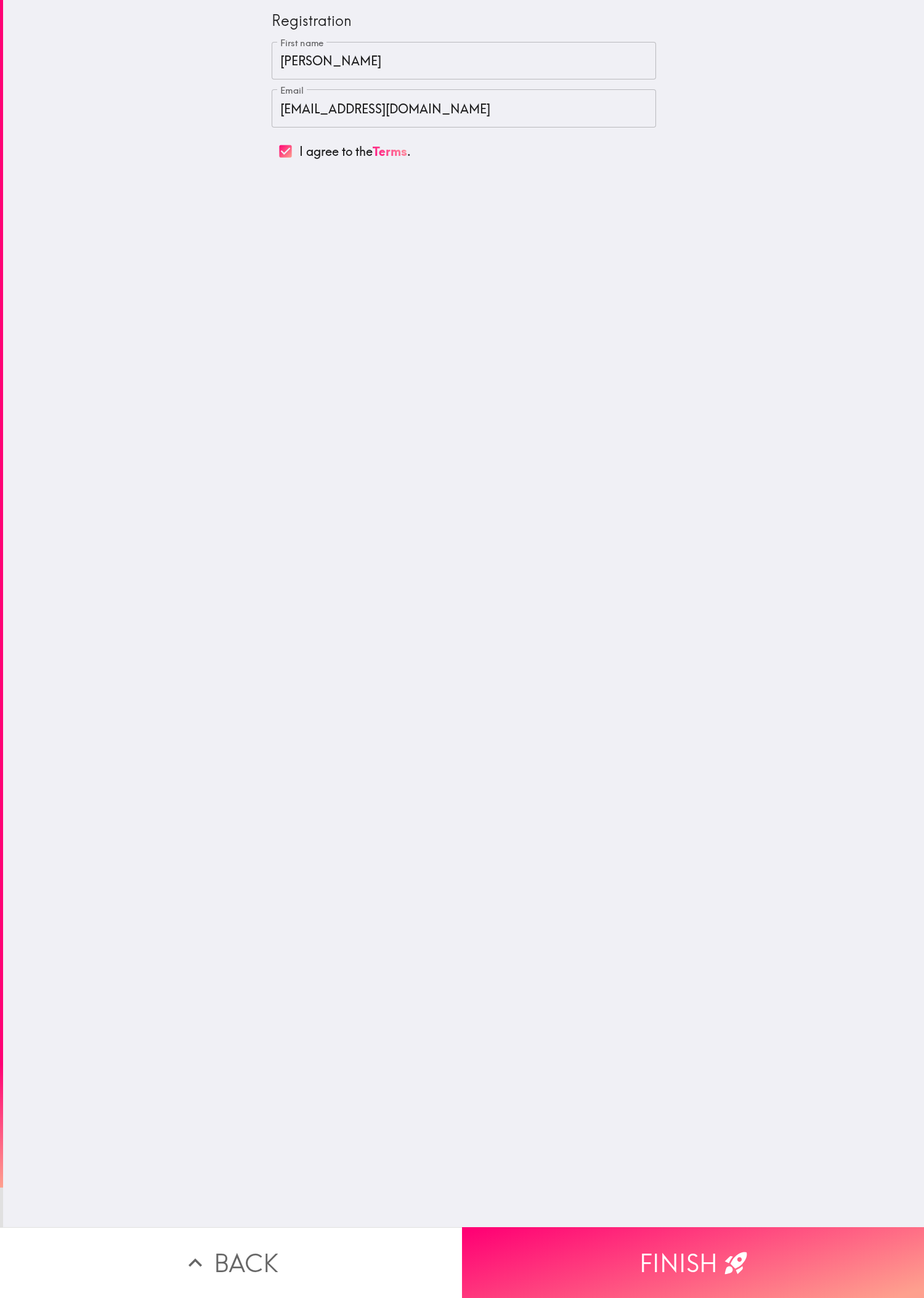
click at [272, 152] on input "I agree to the Terms ." at bounding box center [286, 151] width 28 height 28
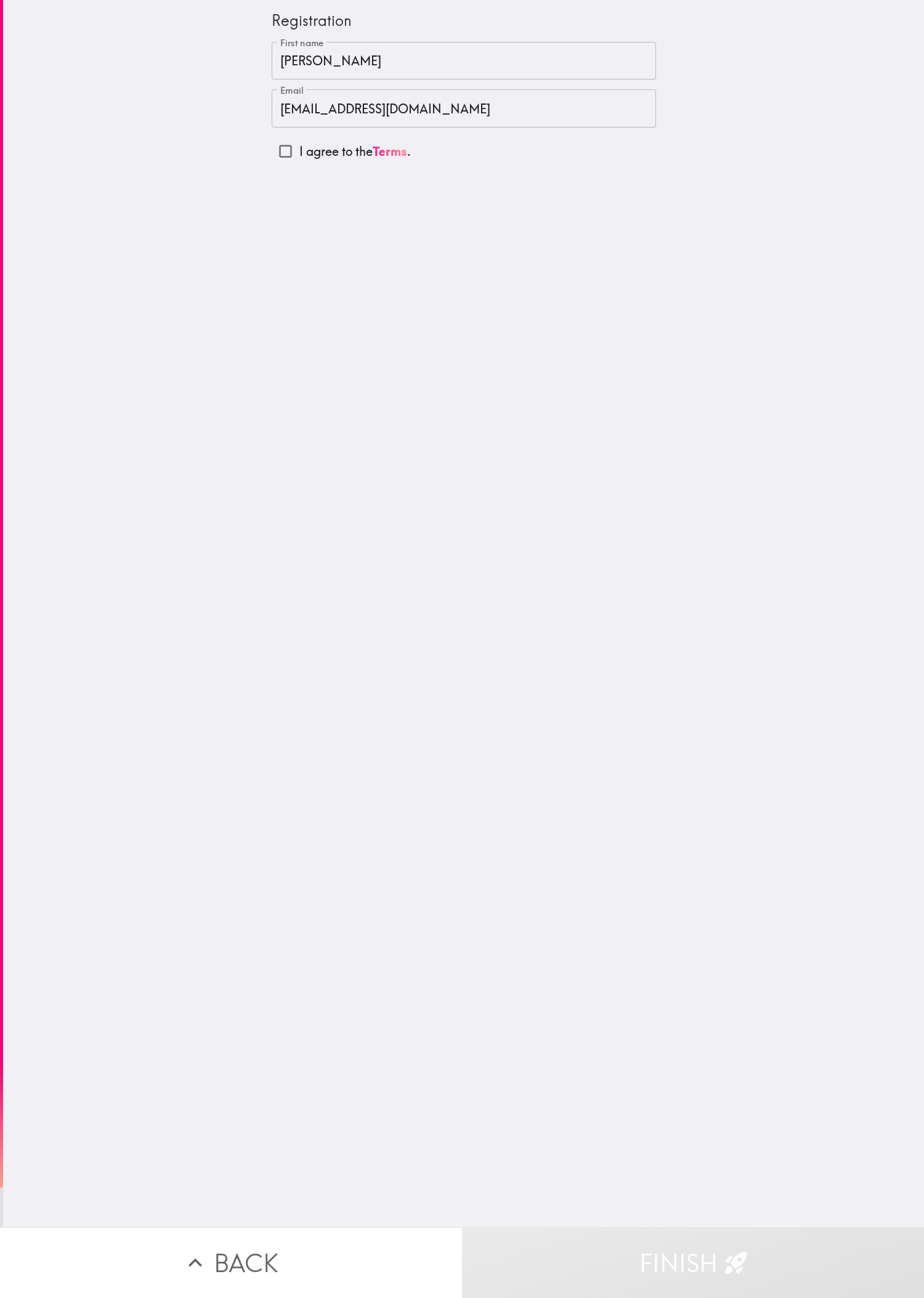
click at [272, 156] on input "I agree to the Terms ." at bounding box center [286, 151] width 28 height 28
checkbox input "true"
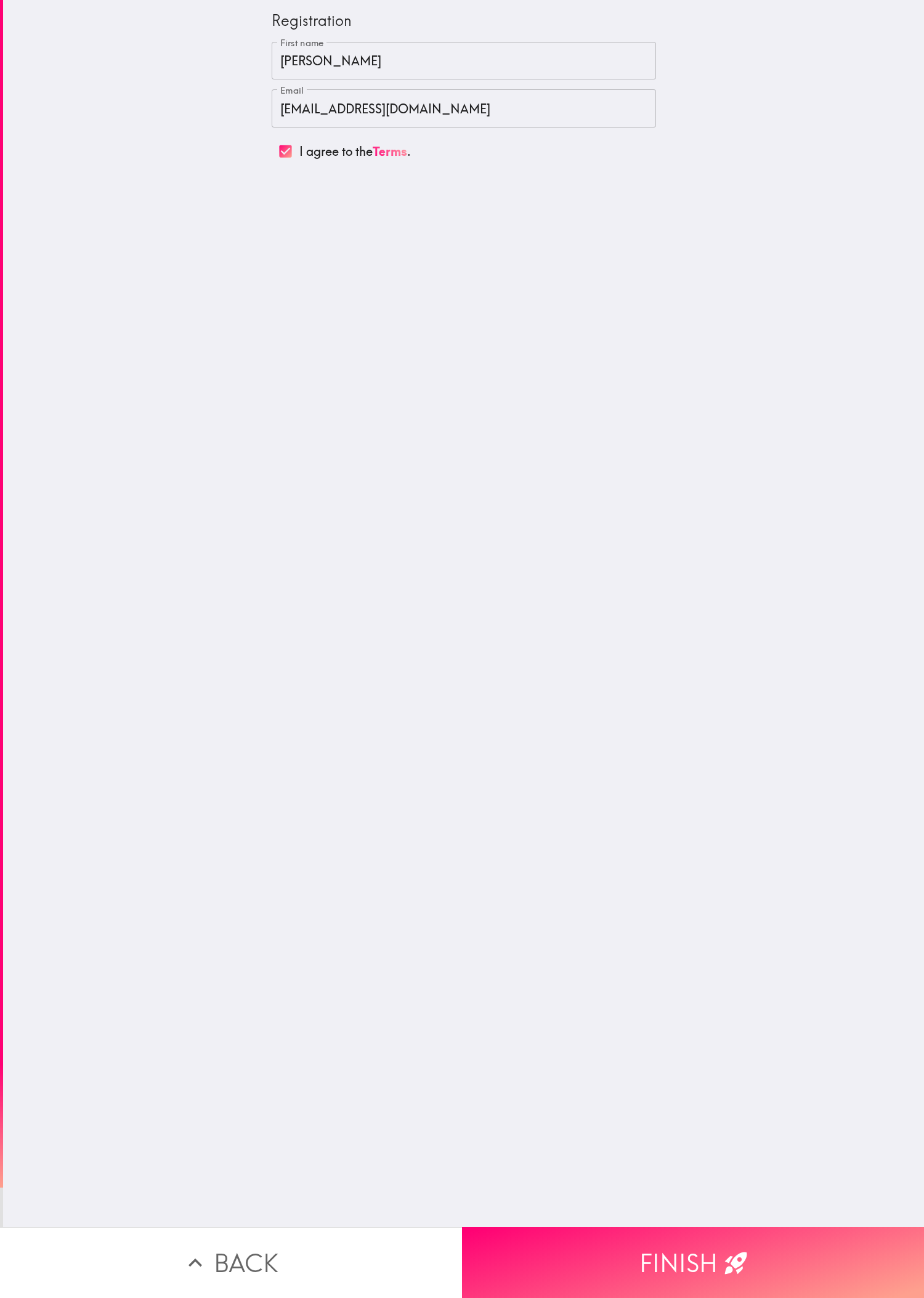
click at [308, 258] on div "Registration First name [PERSON_NAME] First name Email [EMAIL_ADDRESS][DOMAIN_N…" at bounding box center [463, 613] width 921 height 1227
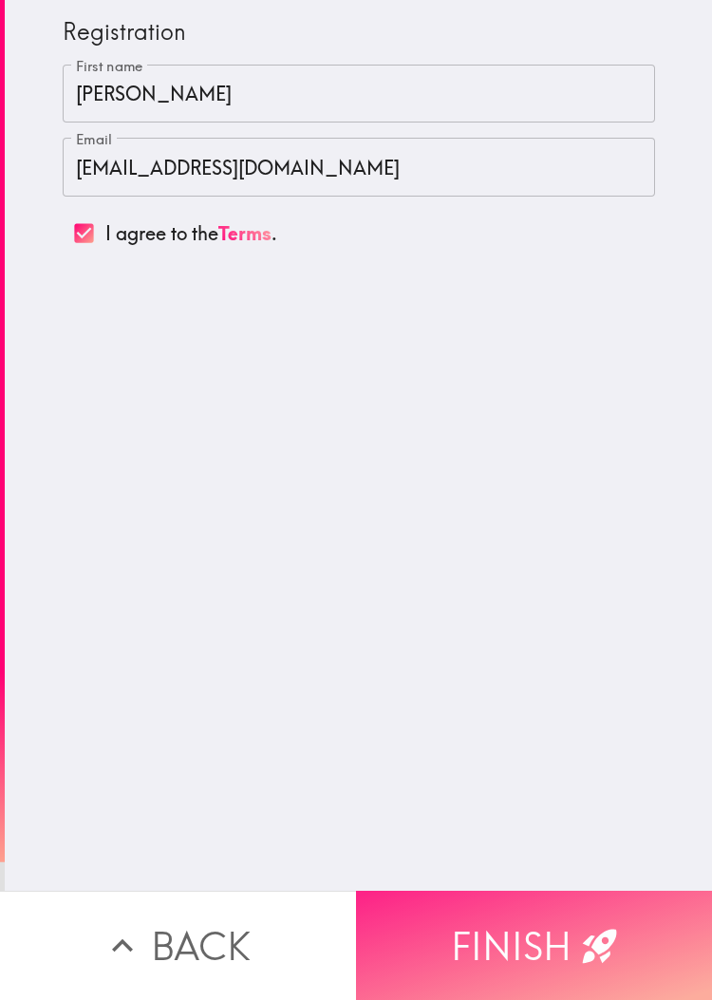
click at [474, 665] on button "Finish" at bounding box center [534, 944] width 356 height 109
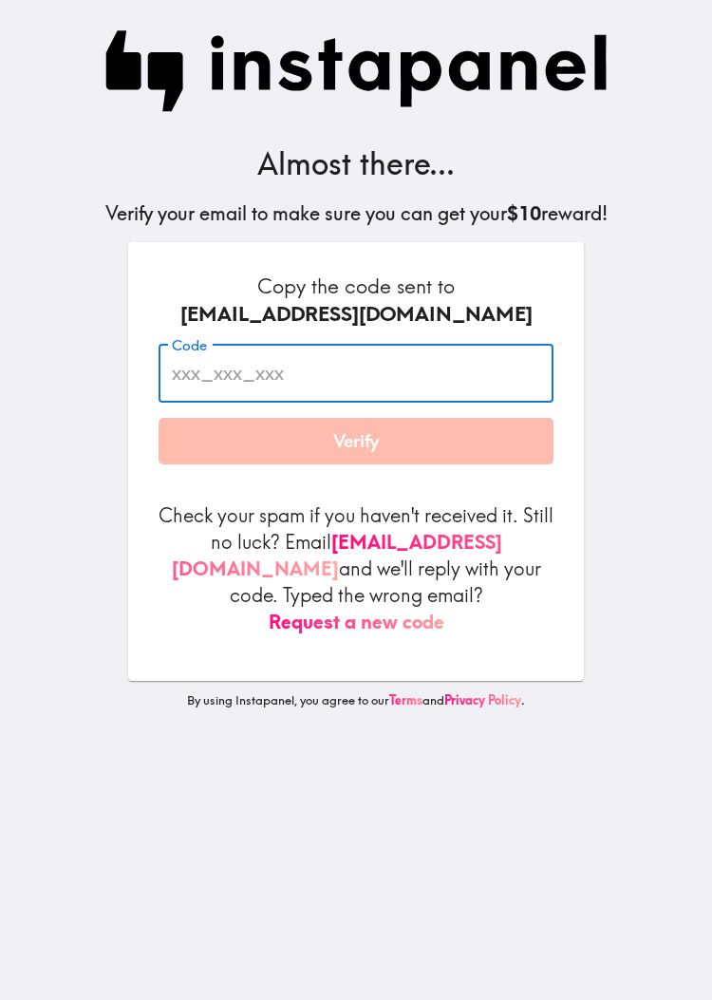
click at [201, 377] on input "Code" at bounding box center [356, 373] width 395 height 59
paste input "FQb_9r2_JJU"
type input "FQb_9r2_JJU"
click at [185, 308] on div "[EMAIL_ADDRESS][DOMAIN_NAME]" at bounding box center [356, 314] width 395 height 28
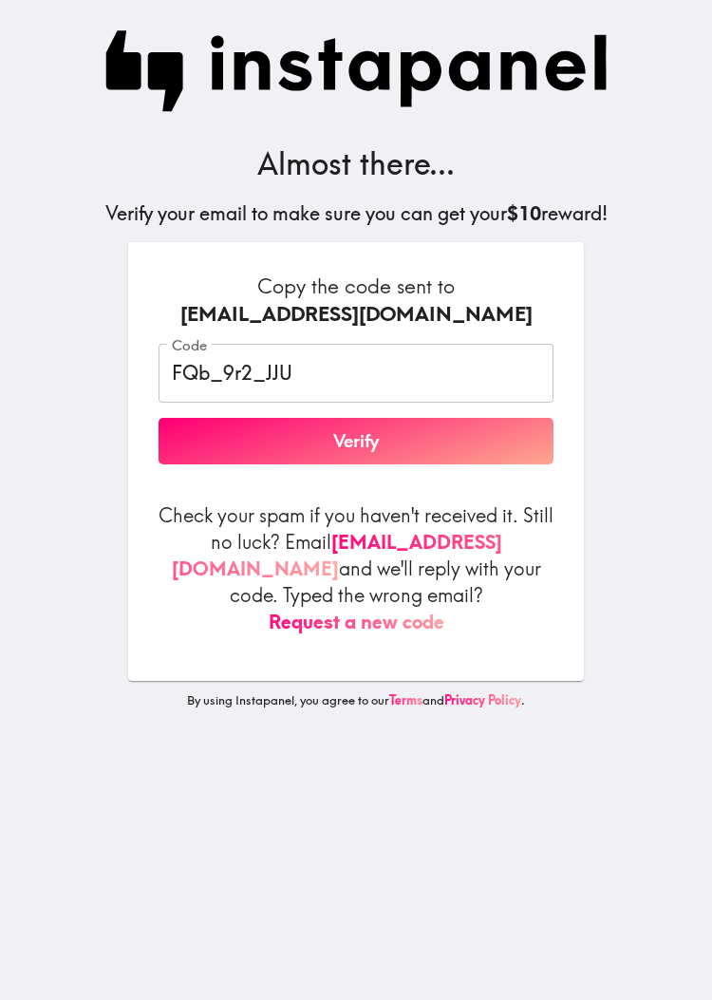
click at [435, 449] on button "Verify" at bounding box center [356, 441] width 395 height 47
